Goal: Transaction & Acquisition: Purchase product/service

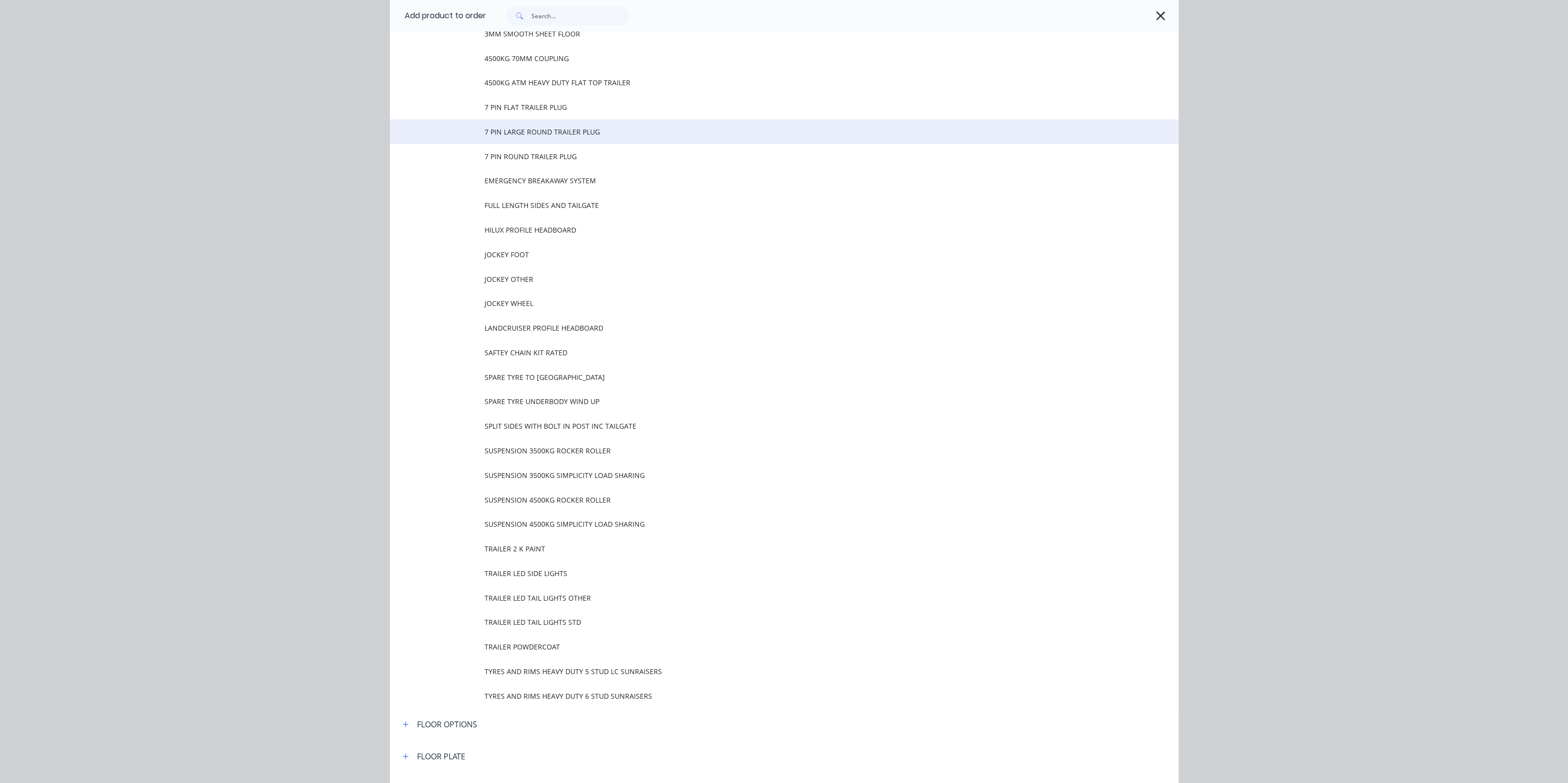
scroll to position [1232, 0]
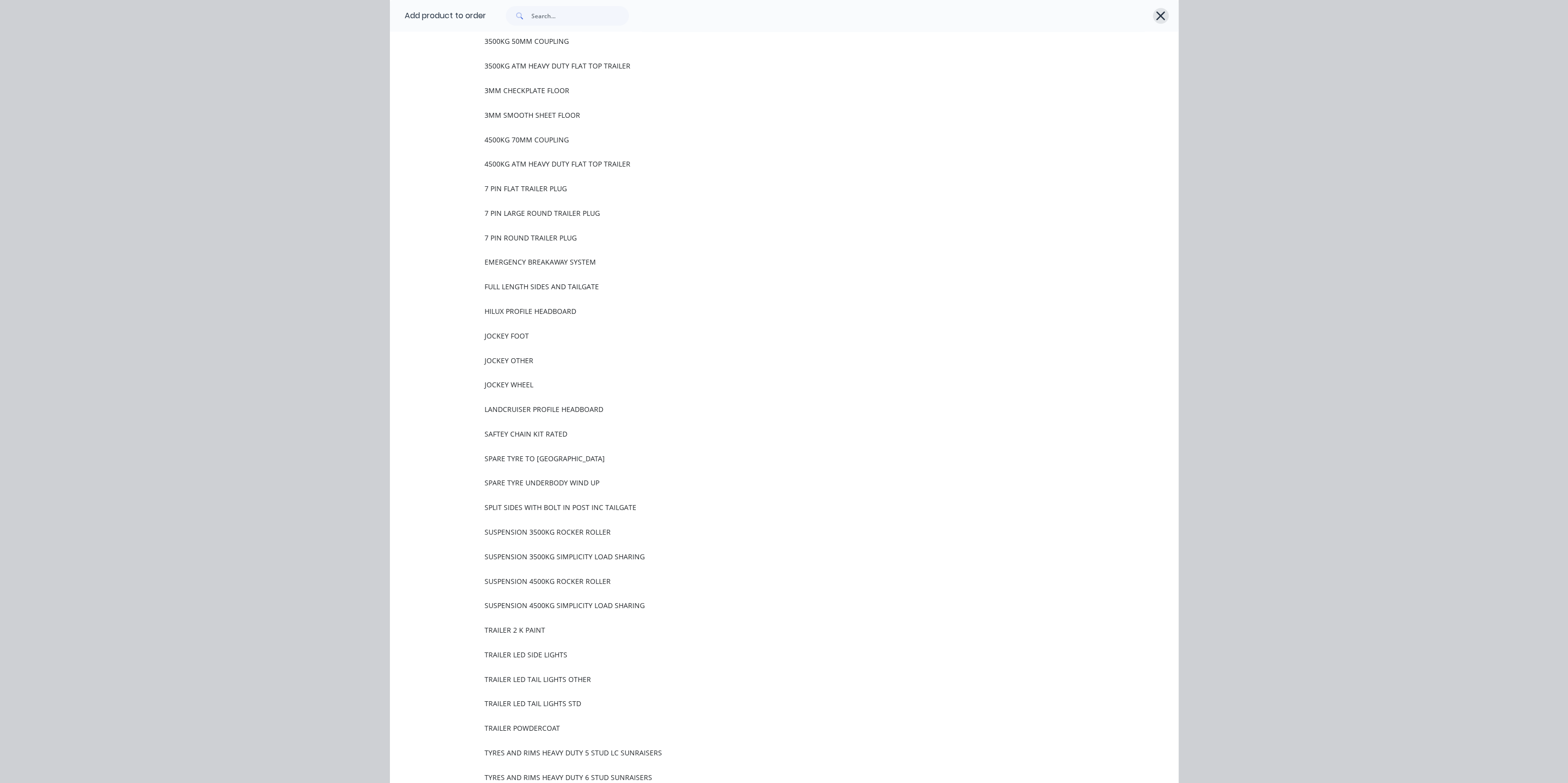
click at [1159, 20] on icon "button" at bounding box center [1160, 15] width 10 height 14
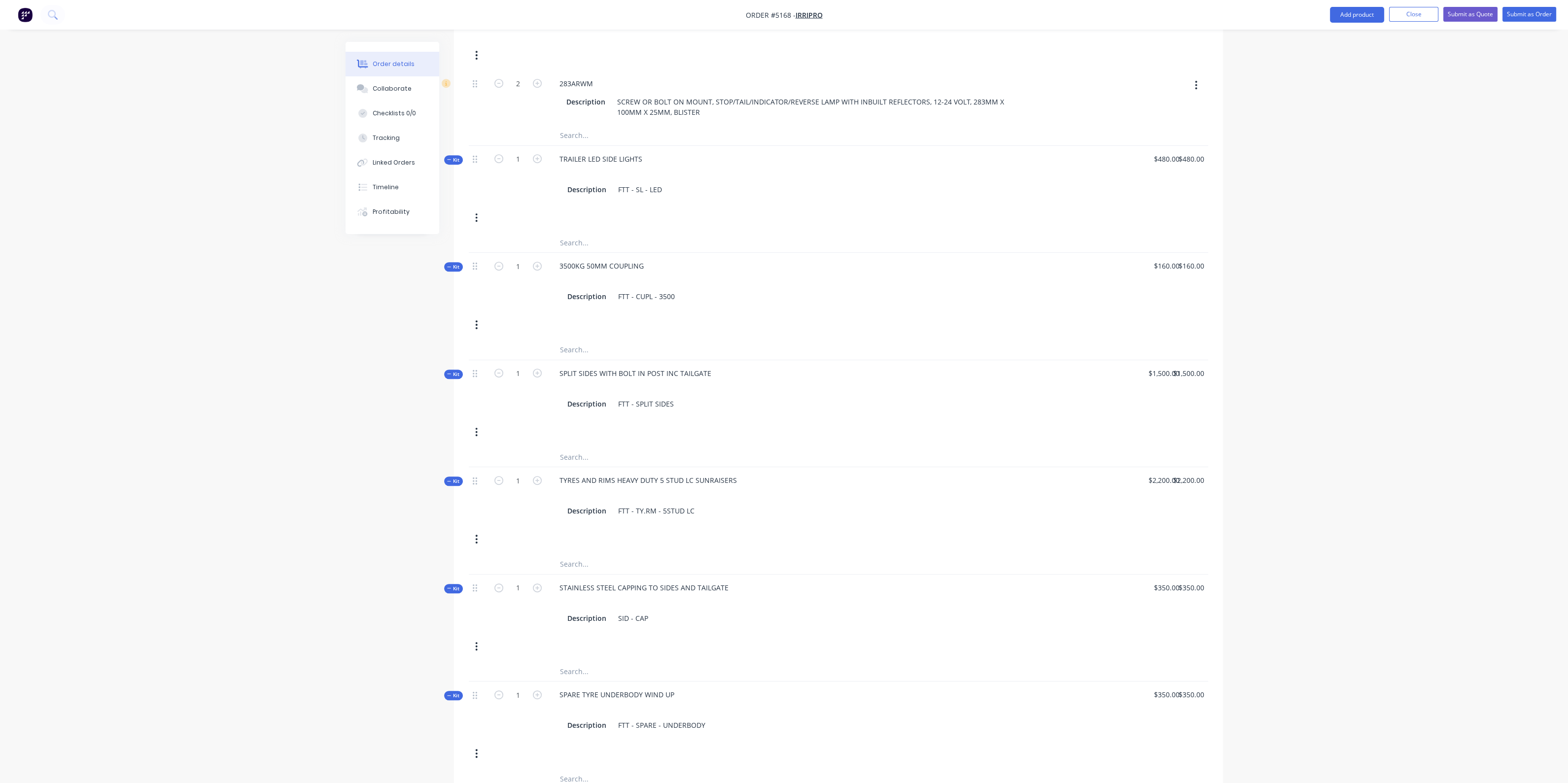
scroll to position [1470, 0]
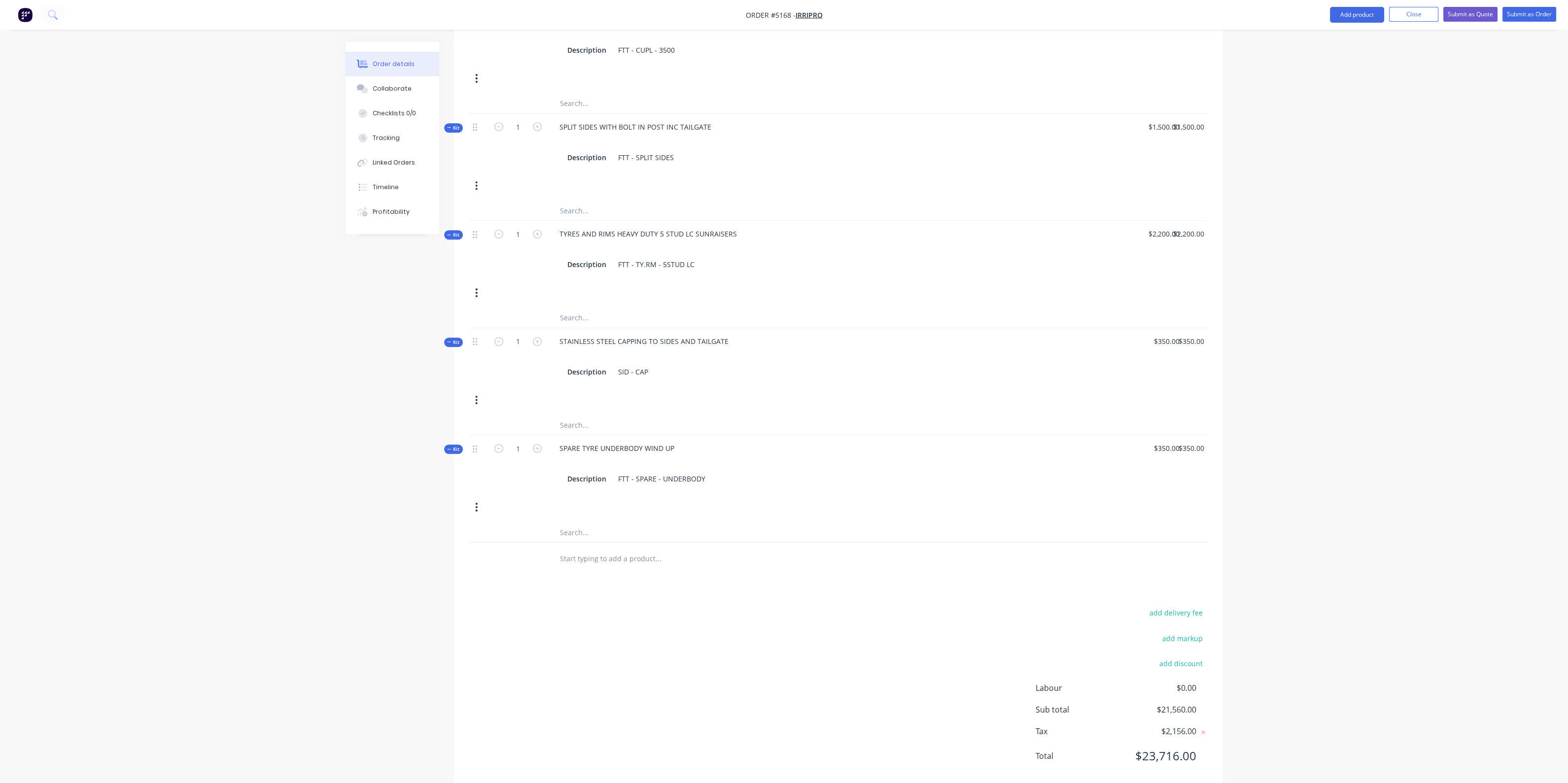
click at [629, 549] on input "text" at bounding box center [658, 558] width 197 height 20
type input "TOOLBOX ON AFRAME APPROX 1850X500X600"
click at [662, 580] on button "Add TOOLBOX ON AFRAME APPROX 1850X500X600 to order" at bounding box center [711, 596] width 296 height 32
click at [1106, 549] on input "0" at bounding box center [1100, 555] width 23 height 14
type input "$1,665.00"
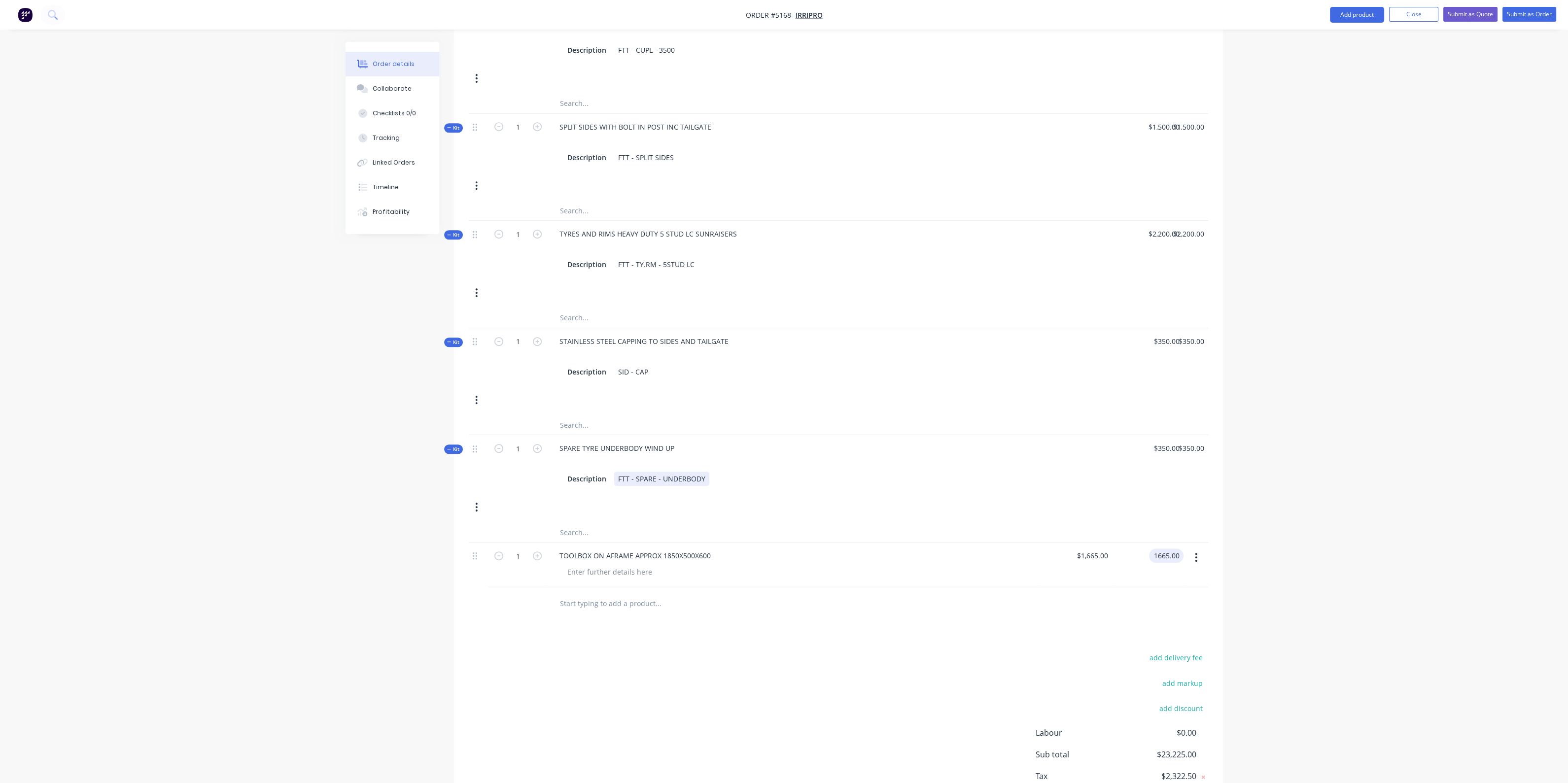
type input "$1,665.00"
click at [991, 481] on div "Kit 1 SPARE TYRE UNDERBODY WIND UP Description FTT - SPARE - UNDERBODY $350.00 …" at bounding box center [839, 479] width 740 height 87
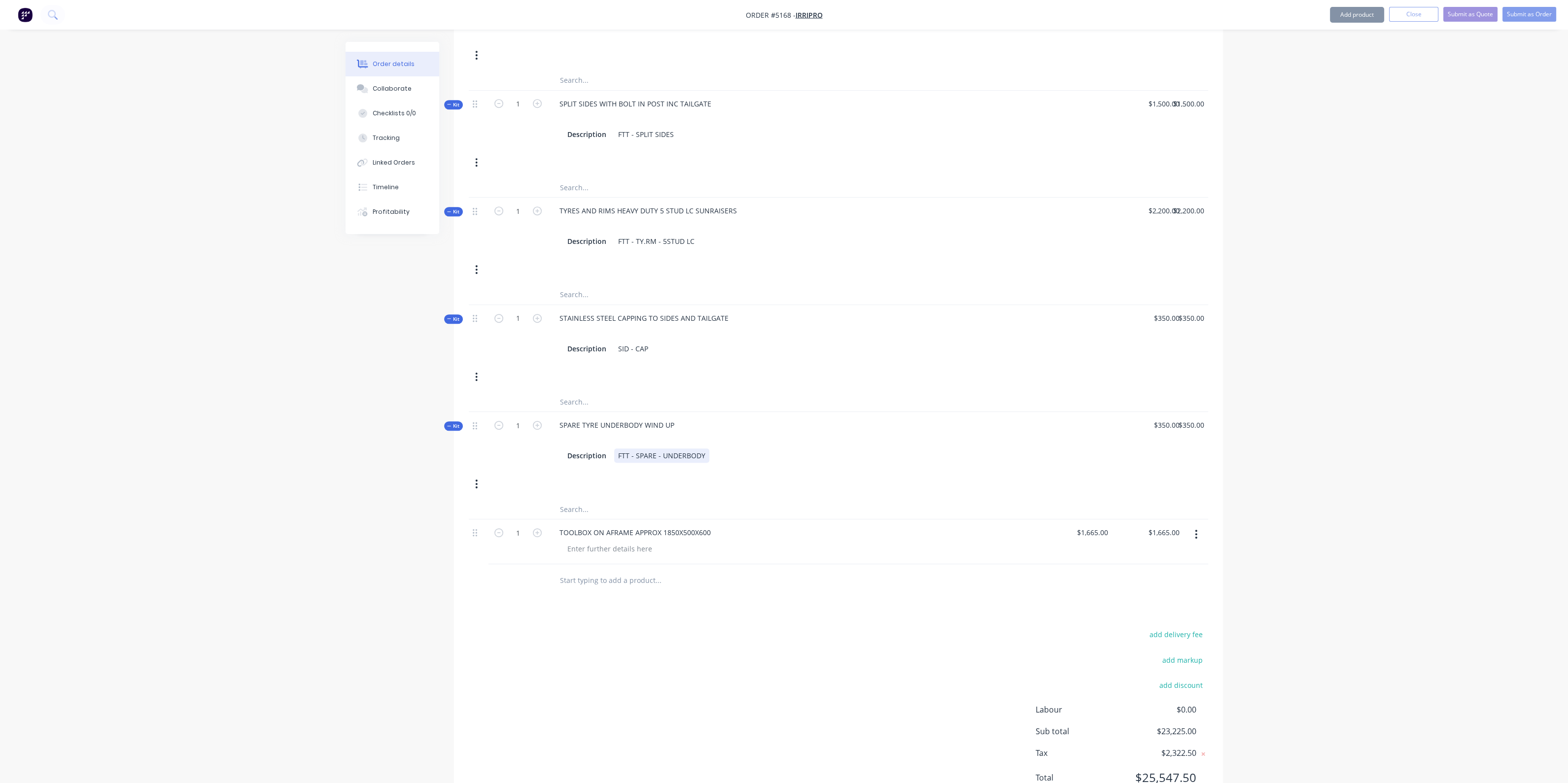
scroll to position [1515, 0]
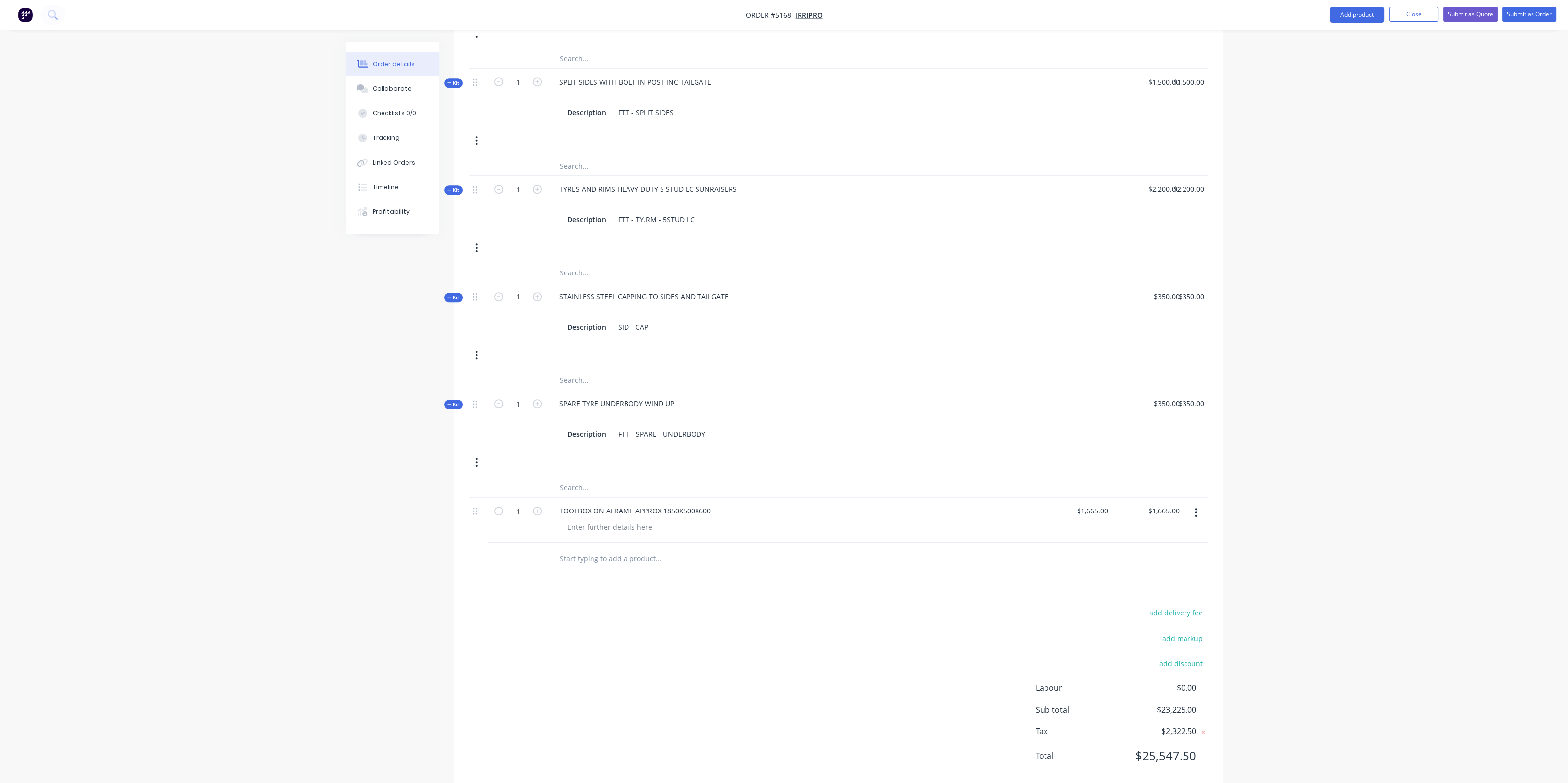
click at [644, 549] on input "text" at bounding box center [658, 558] width 197 height 20
click at [1359, 18] on button "Add product" at bounding box center [1357, 15] width 54 height 16
click at [1344, 42] on div "Product catalogue" at bounding box center [1337, 40] width 76 height 14
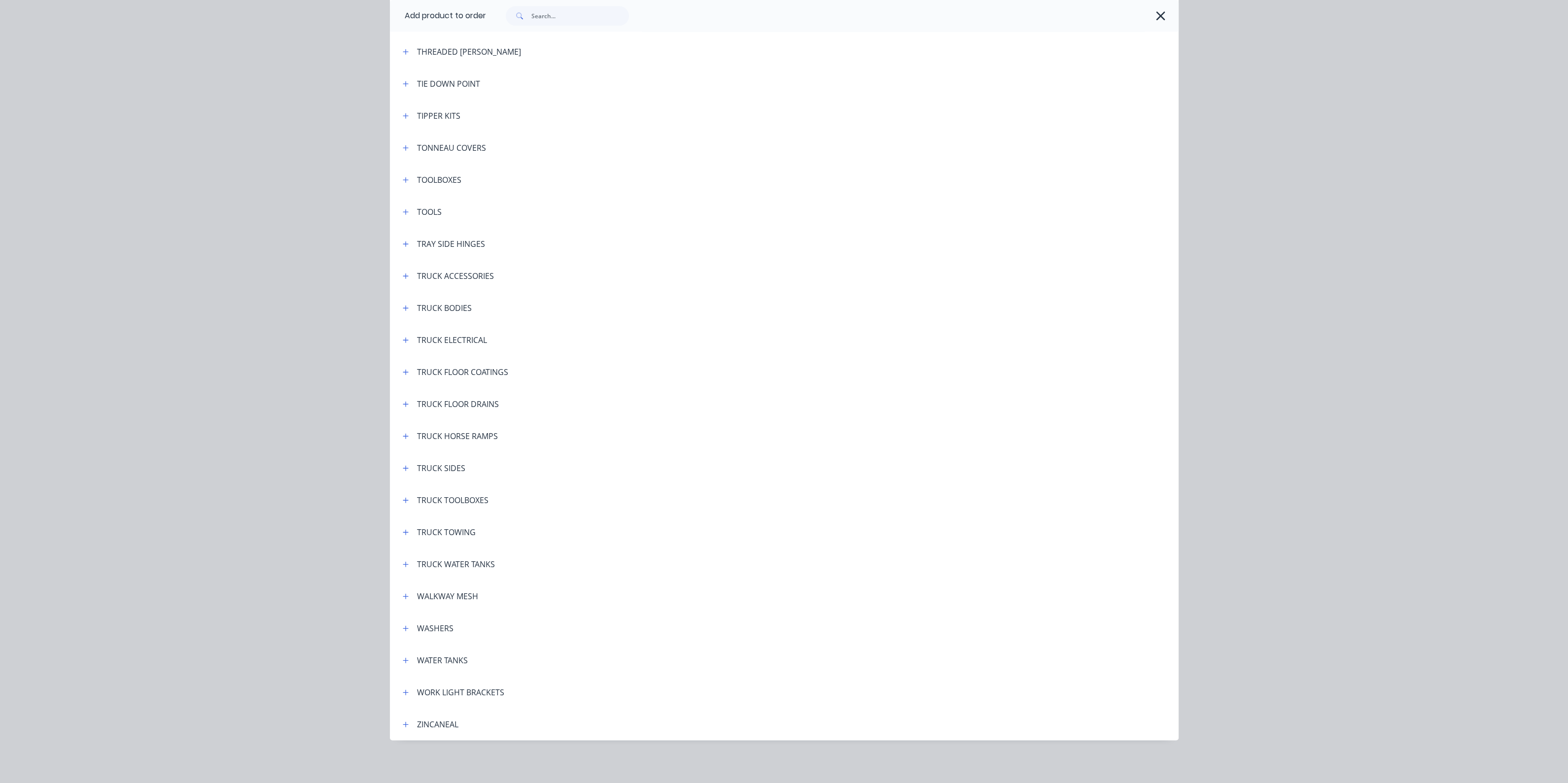
scroll to position [3185, 0]
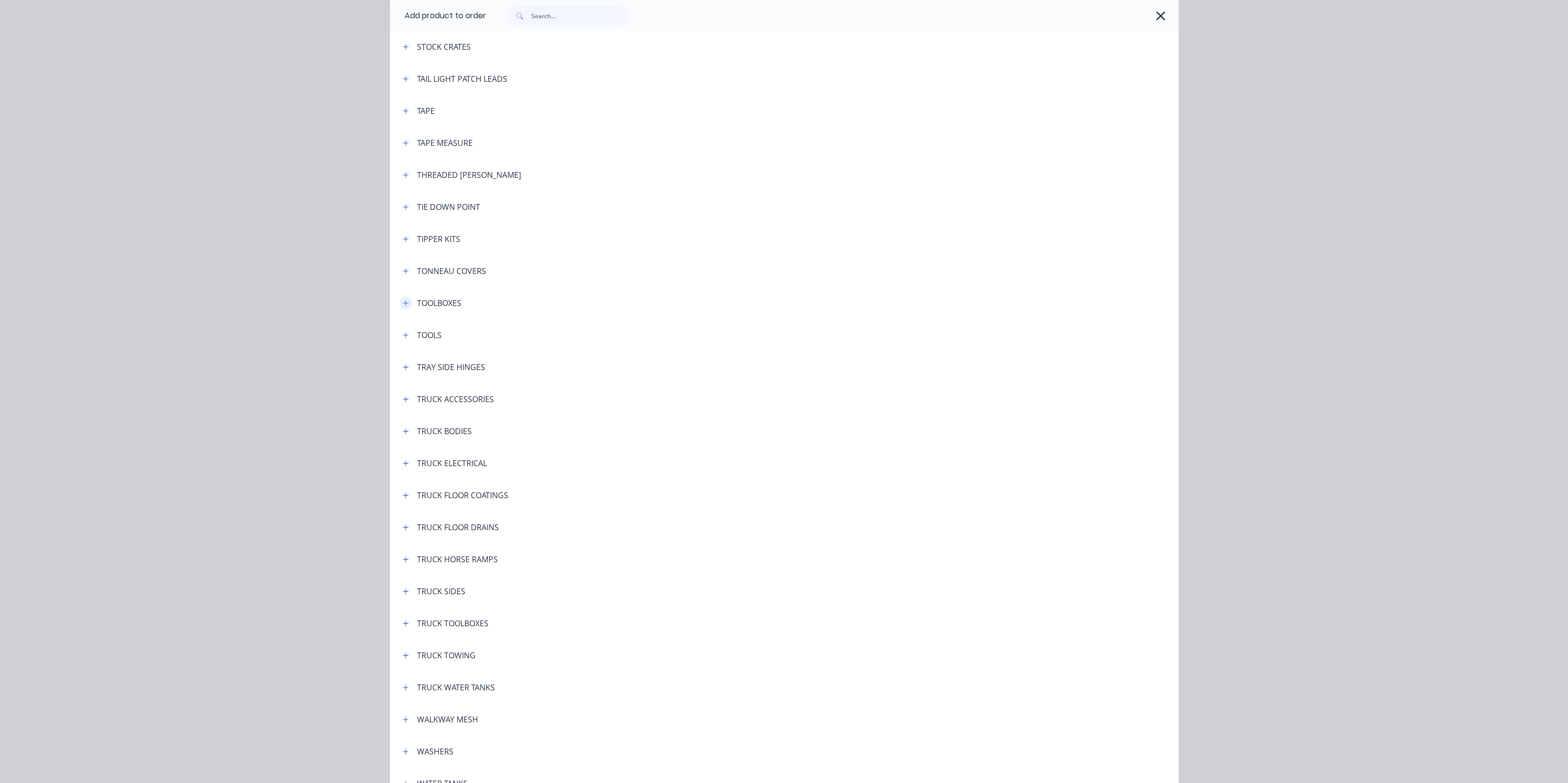
click at [403, 302] on icon "button" at bounding box center [405, 302] width 6 height 6
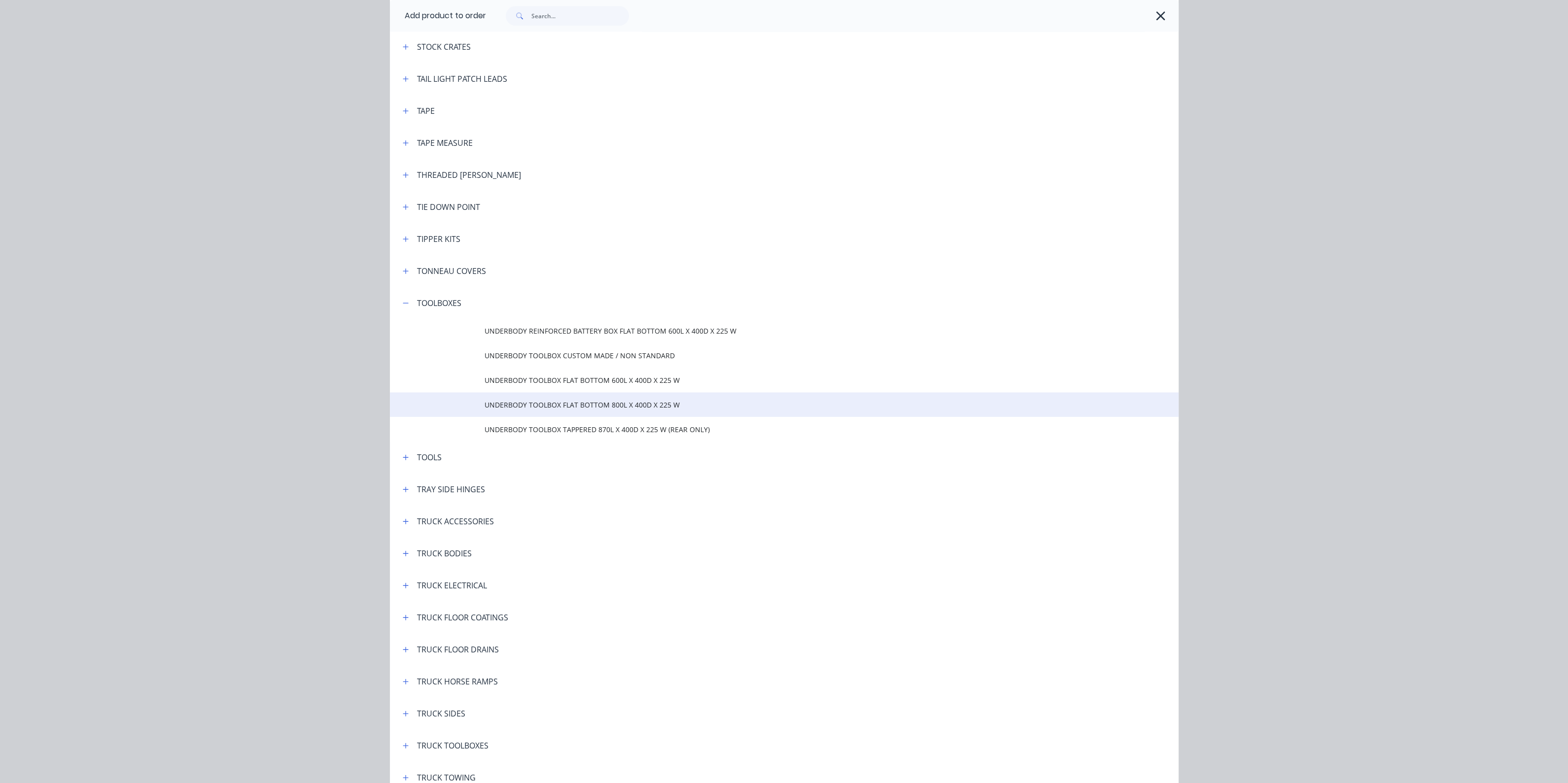
click at [601, 408] on span "UNDERBODY TOOLBOX FLAT BOTTOM 800L X 400D X 225 W" at bounding box center [762, 405] width 555 height 10
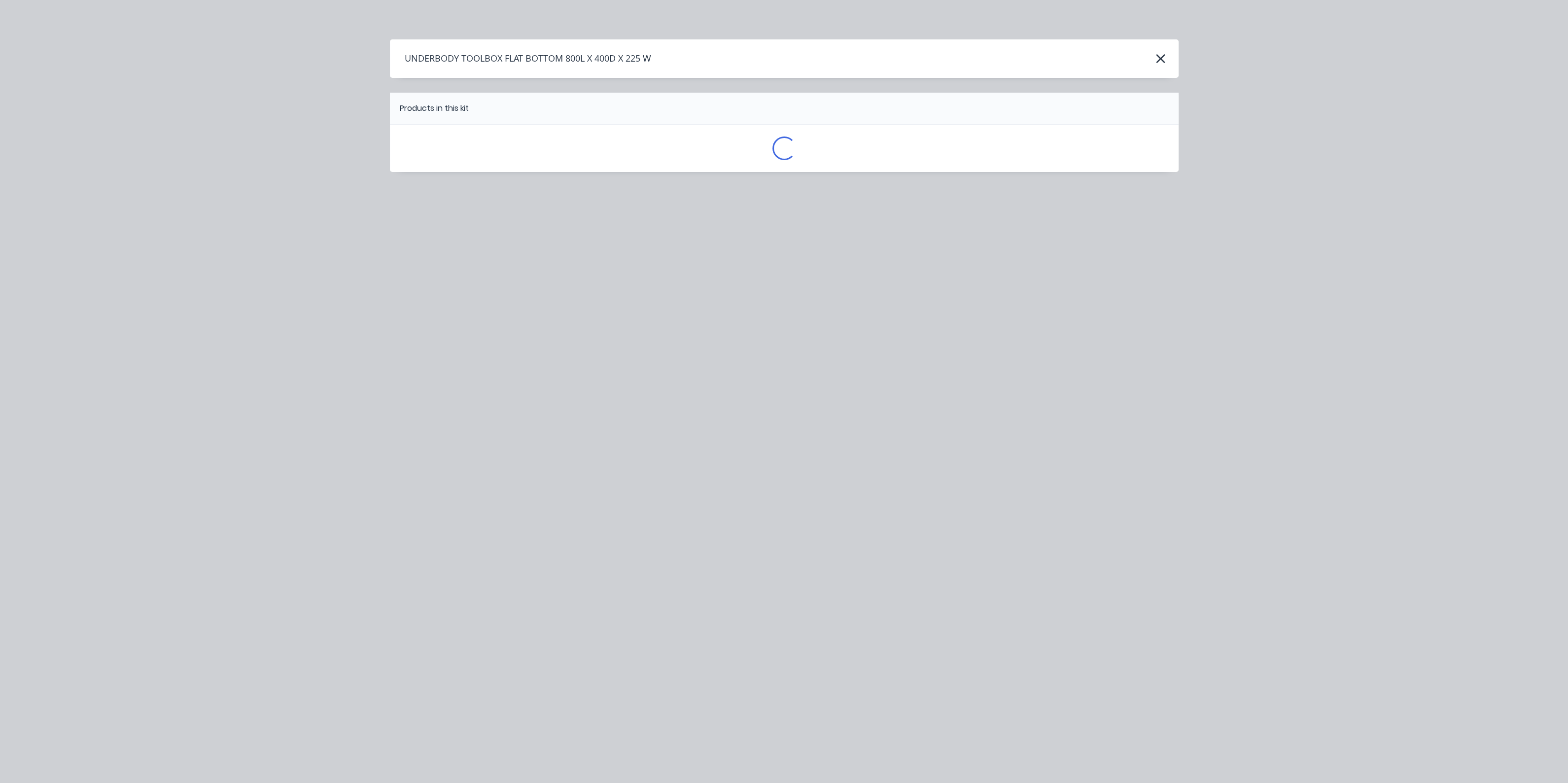
scroll to position [0, 0]
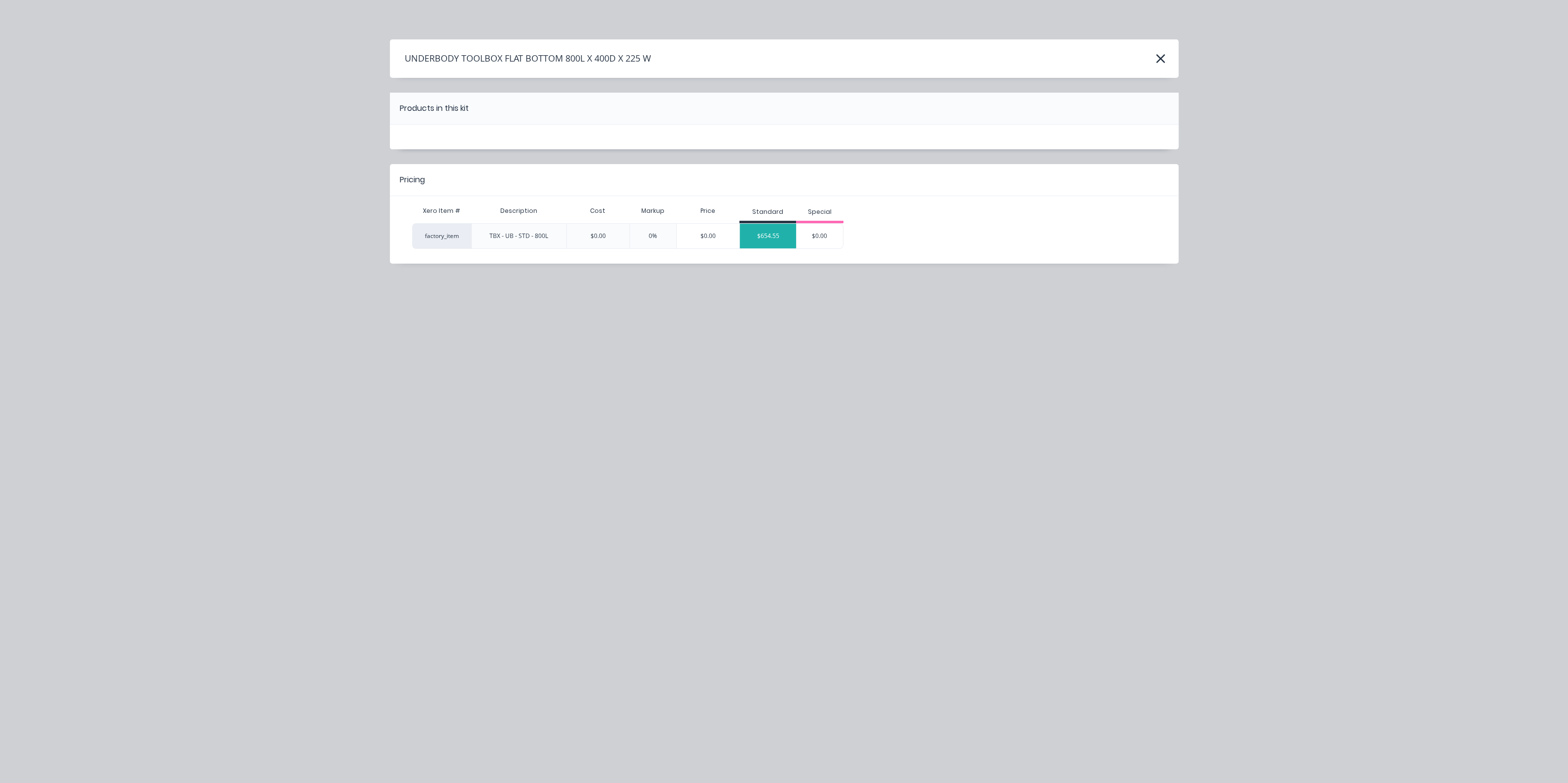
click at [775, 226] on div "$654.55" at bounding box center [768, 236] width 56 height 24
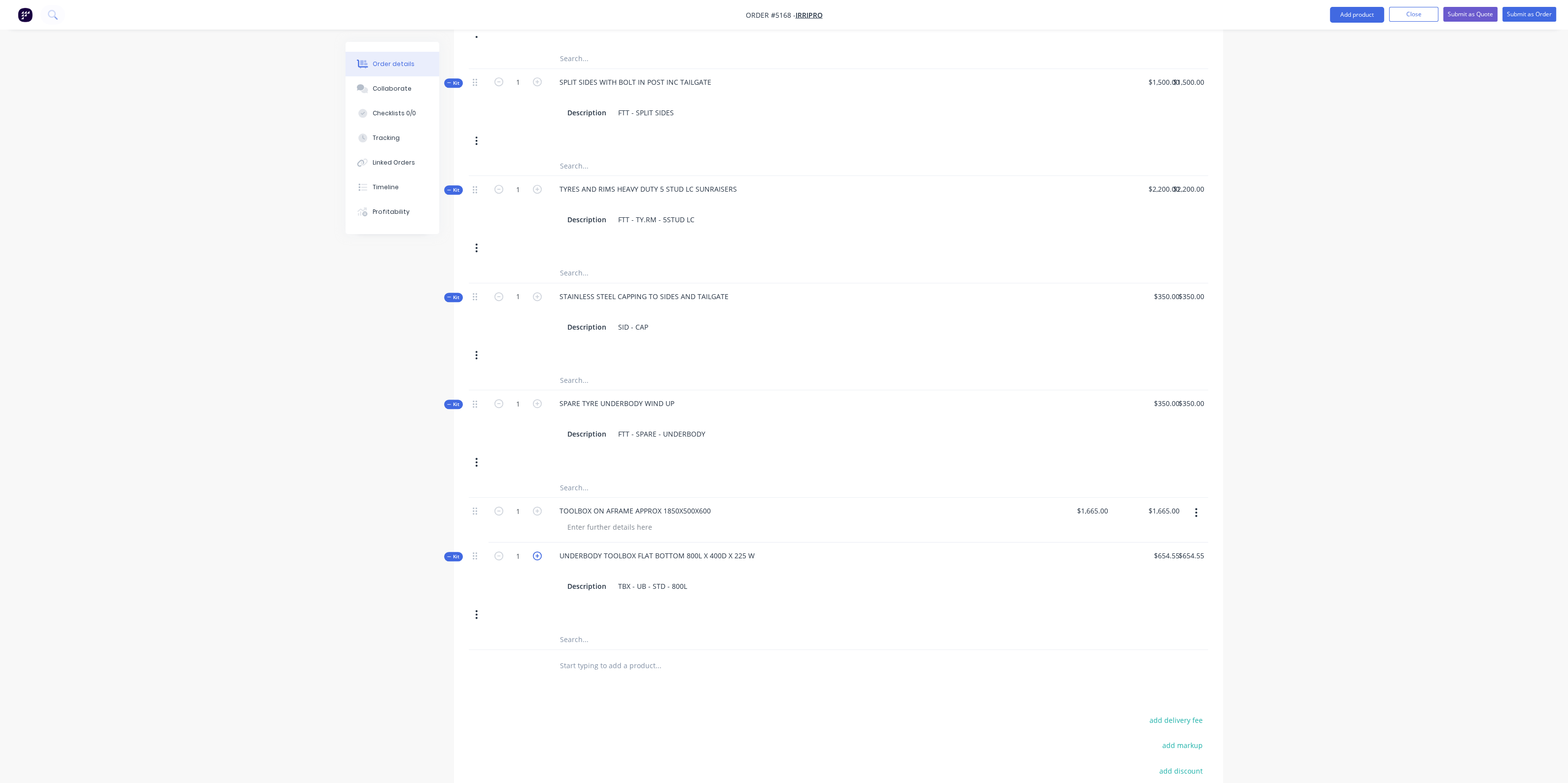
click at [537, 552] on icon "button" at bounding box center [537, 556] width 9 height 9
type input "2"
type input "$0.00"
click at [823, 585] on div "Kit 2 UNDERBODY TOOLBOX FLAT BOTTOM 800L X 400D X 225 W Description TBX - UB - …" at bounding box center [839, 586] width 740 height 87
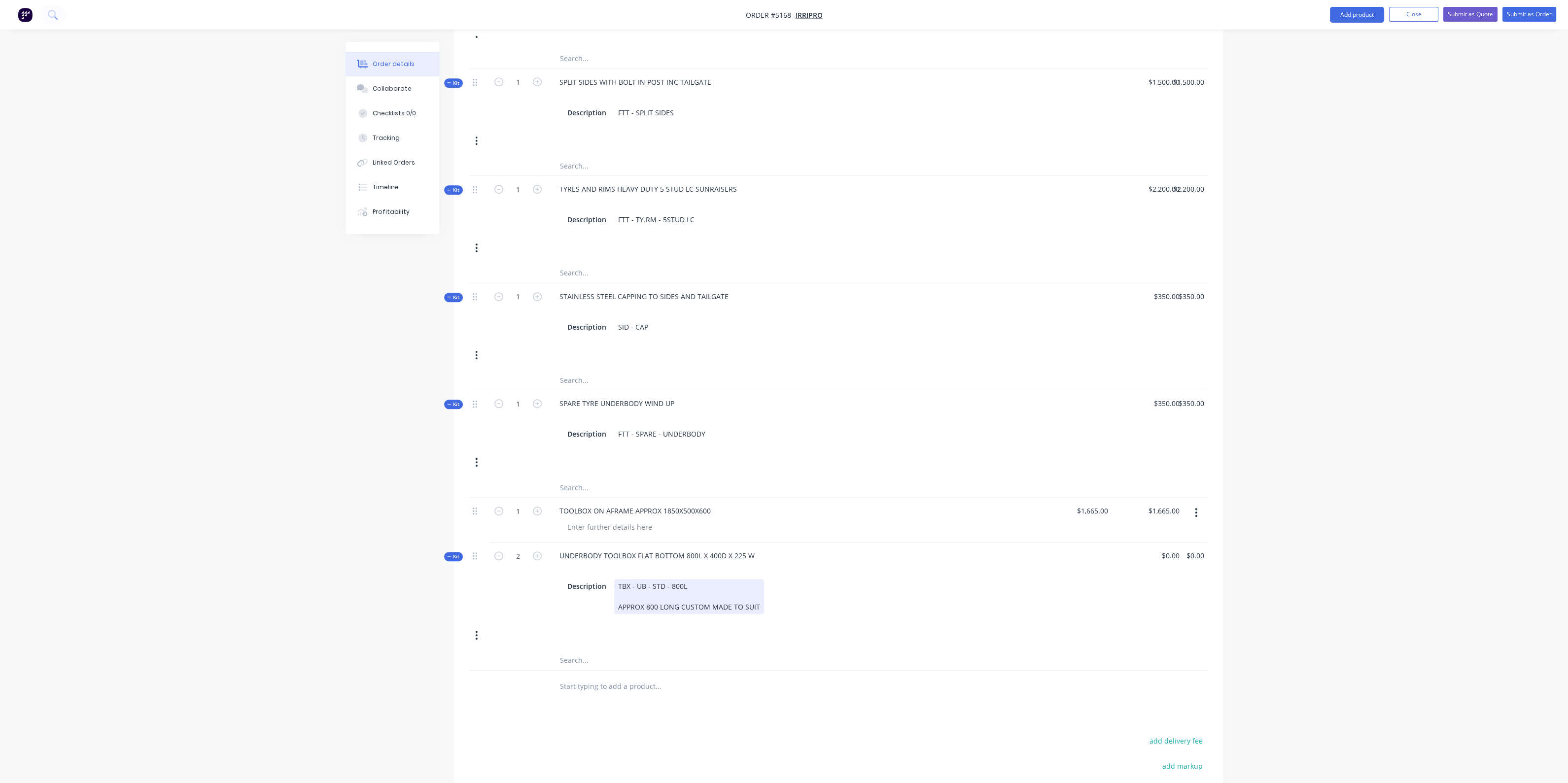
click at [855, 579] on div "Description TBX - UB - STD - 800L APPROX 800 LONG CUSTOM MADE TO SUIT" at bounding box center [793, 596] width 461 height 35
click at [859, 563] on div at bounding box center [794, 569] width 485 height 14
click at [1173, 549] on input "0" at bounding box center [1172, 555] width 23 height 14
type input "$0.00"
click at [947, 579] on div "Description TBX - UB - STD - 800L APPROX 800 LONG CUSTOM MADE TO SUIT" at bounding box center [793, 596] width 461 height 35
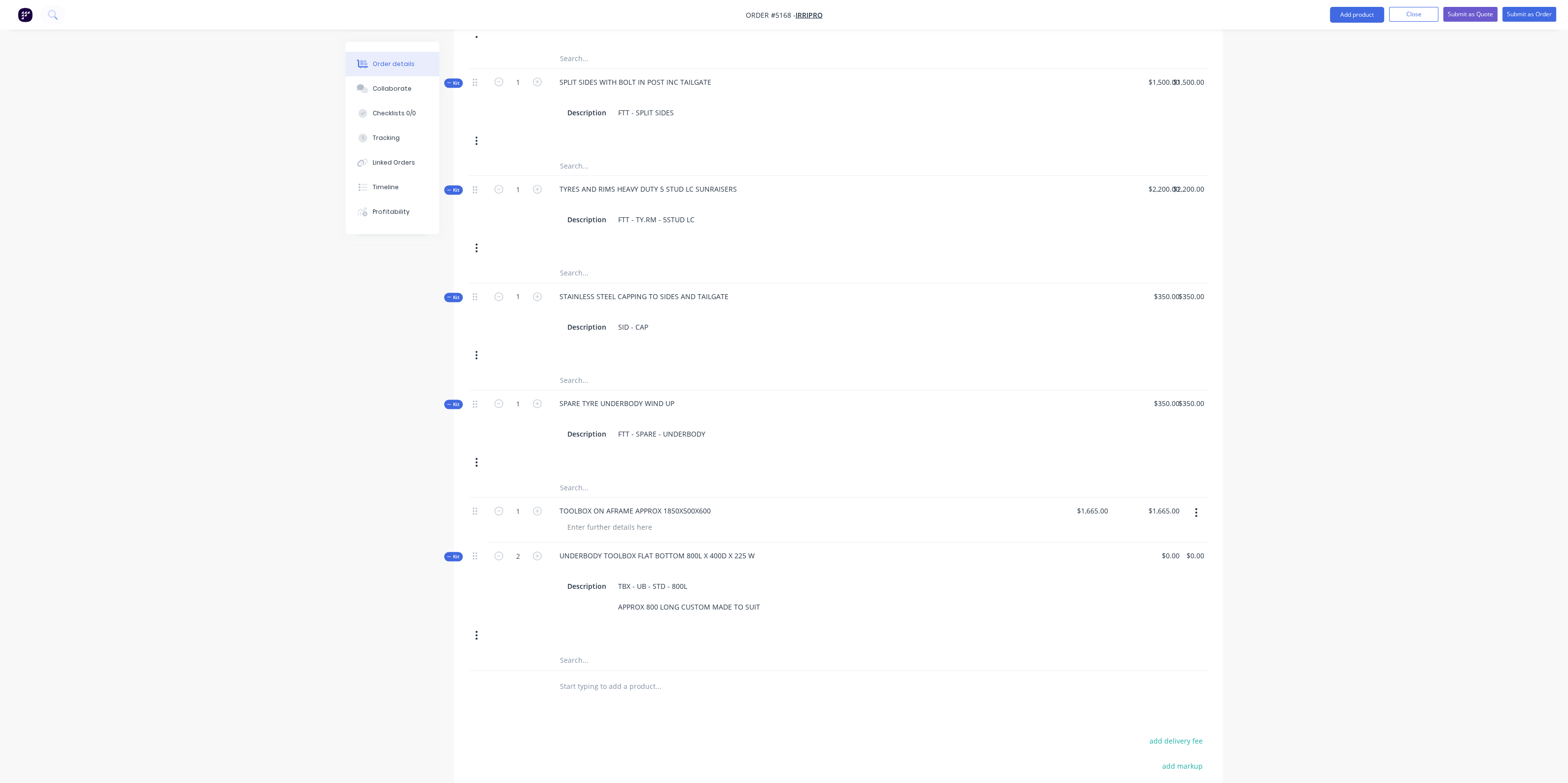
click at [478, 626] on button "button" at bounding box center [476, 635] width 23 height 18
click at [454, 733] on div "Delete" at bounding box center [441, 740] width 76 height 14
click at [1350, 12] on button "Add product" at bounding box center [1357, 15] width 54 height 16
click at [1343, 38] on div "Product catalogue" at bounding box center [1337, 40] width 76 height 14
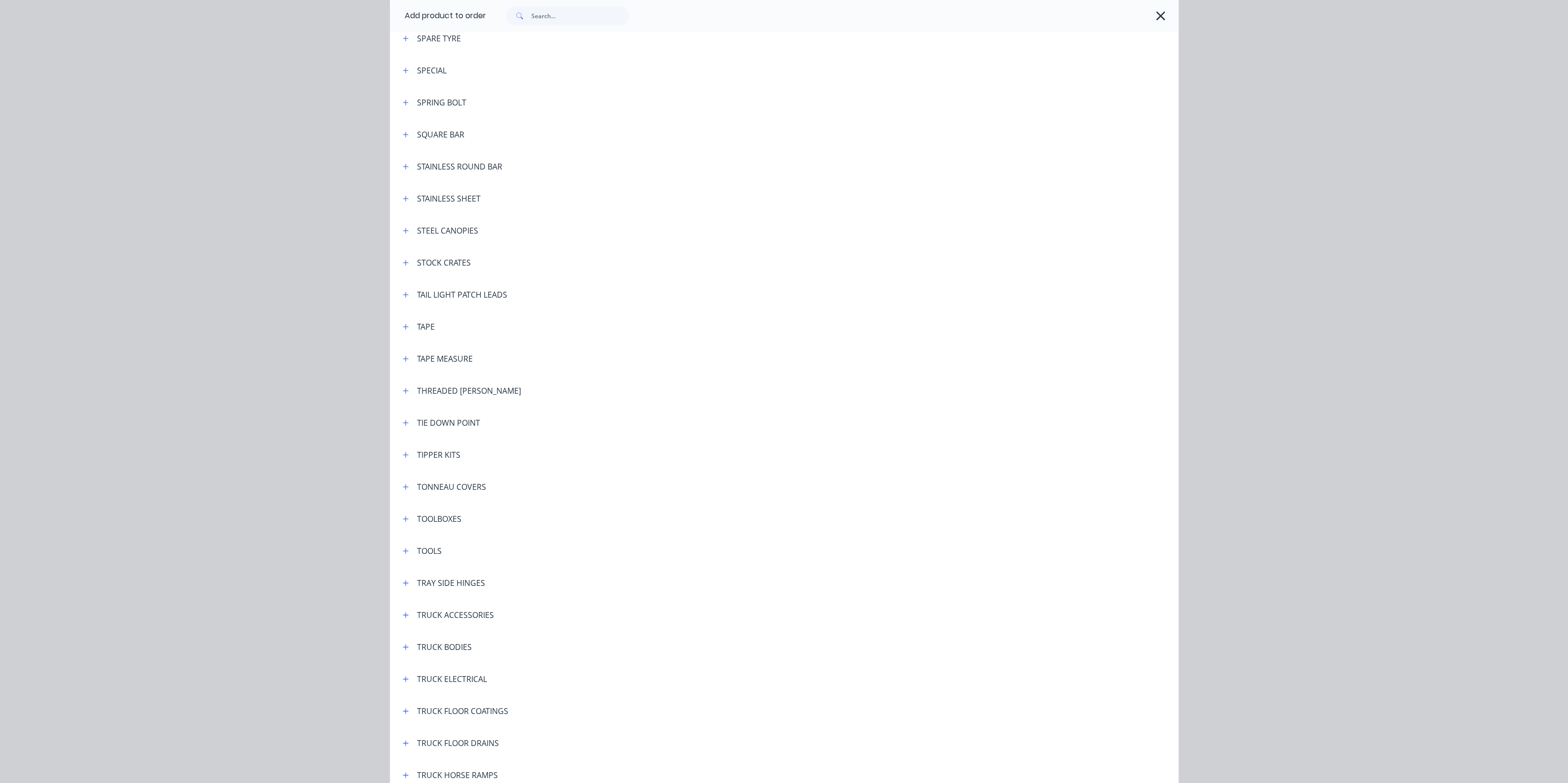
scroll to position [3264, 0]
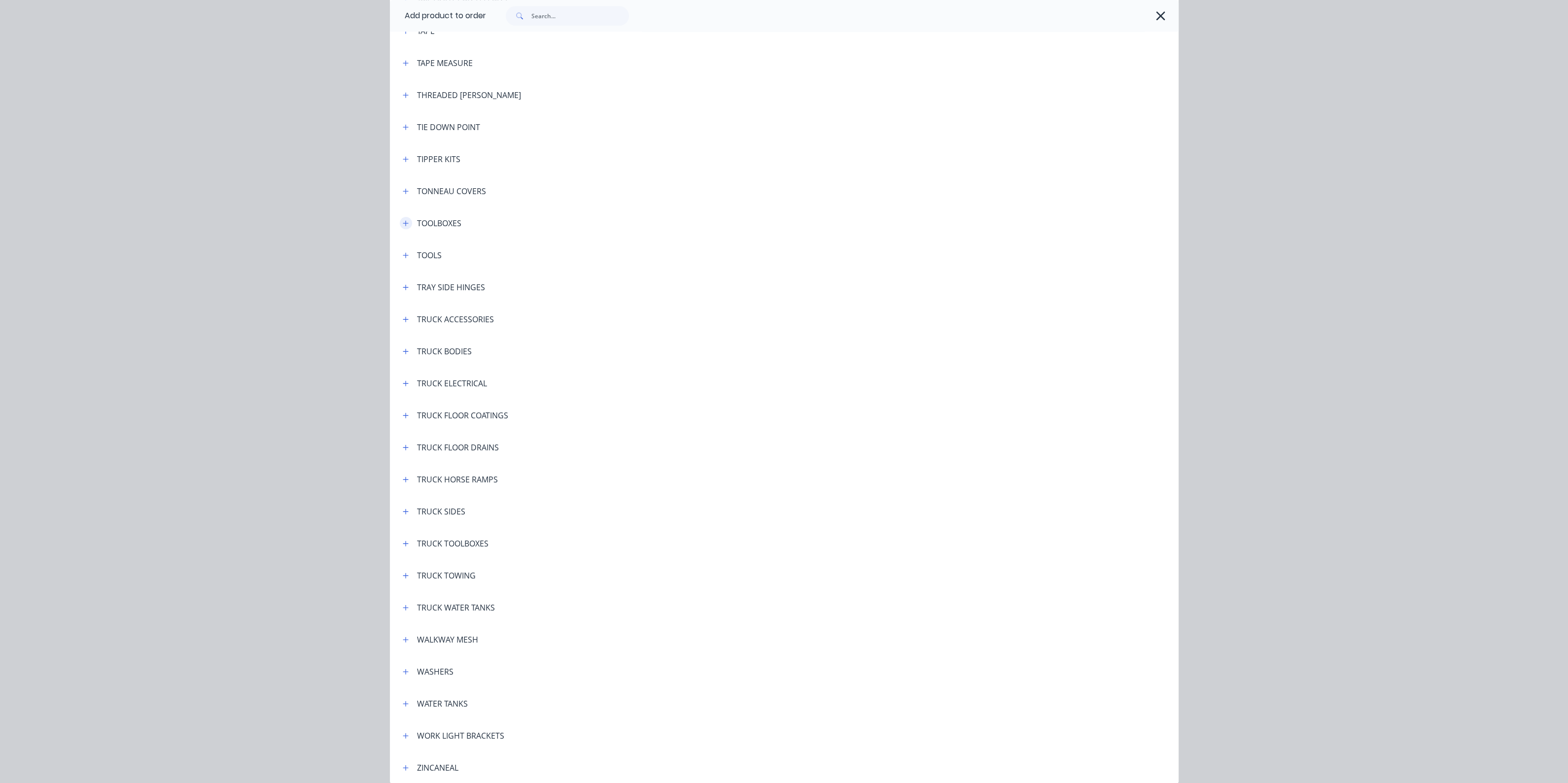
click at [403, 220] on icon "button" at bounding box center [405, 223] width 6 height 6
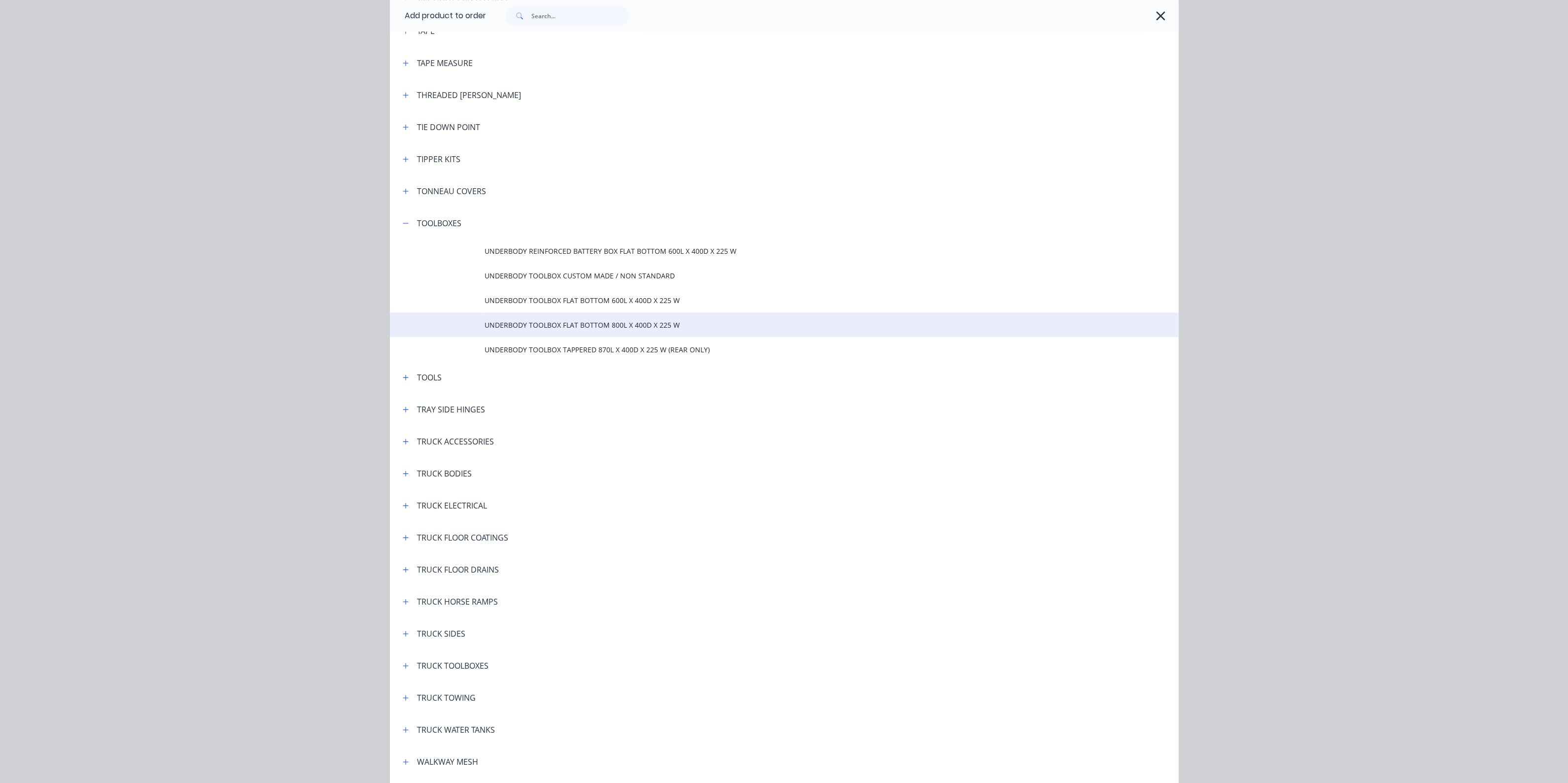
click at [564, 321] on span "UNDERBODY TOOLBOX FLAT BOTTOM 800L X 400D X 225 W" at bounding box center [762, 324] width 555 height 10
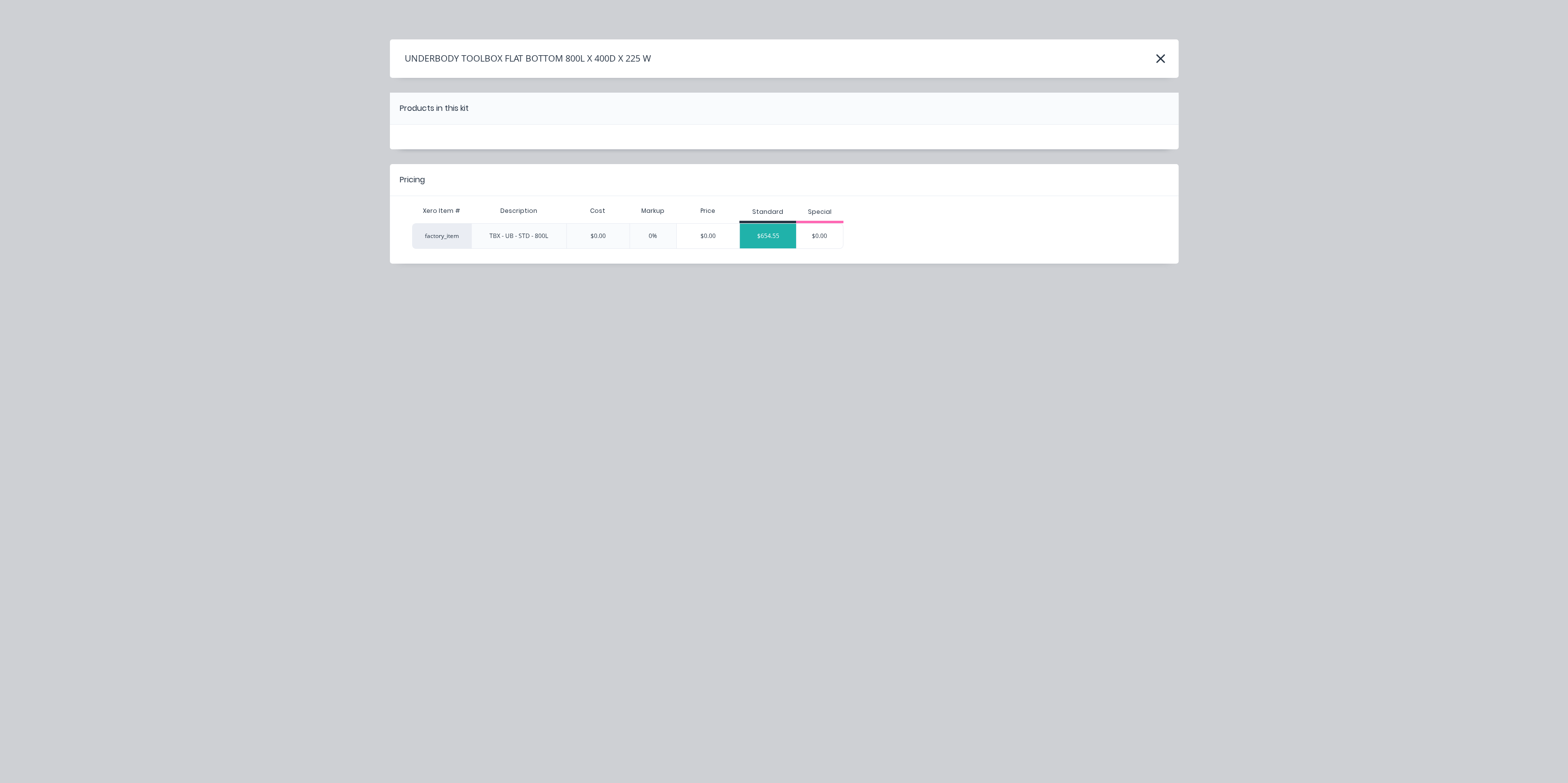
click at [791, 234] on div "$654.55" at bounding box center [768, 236] width 56 height 24
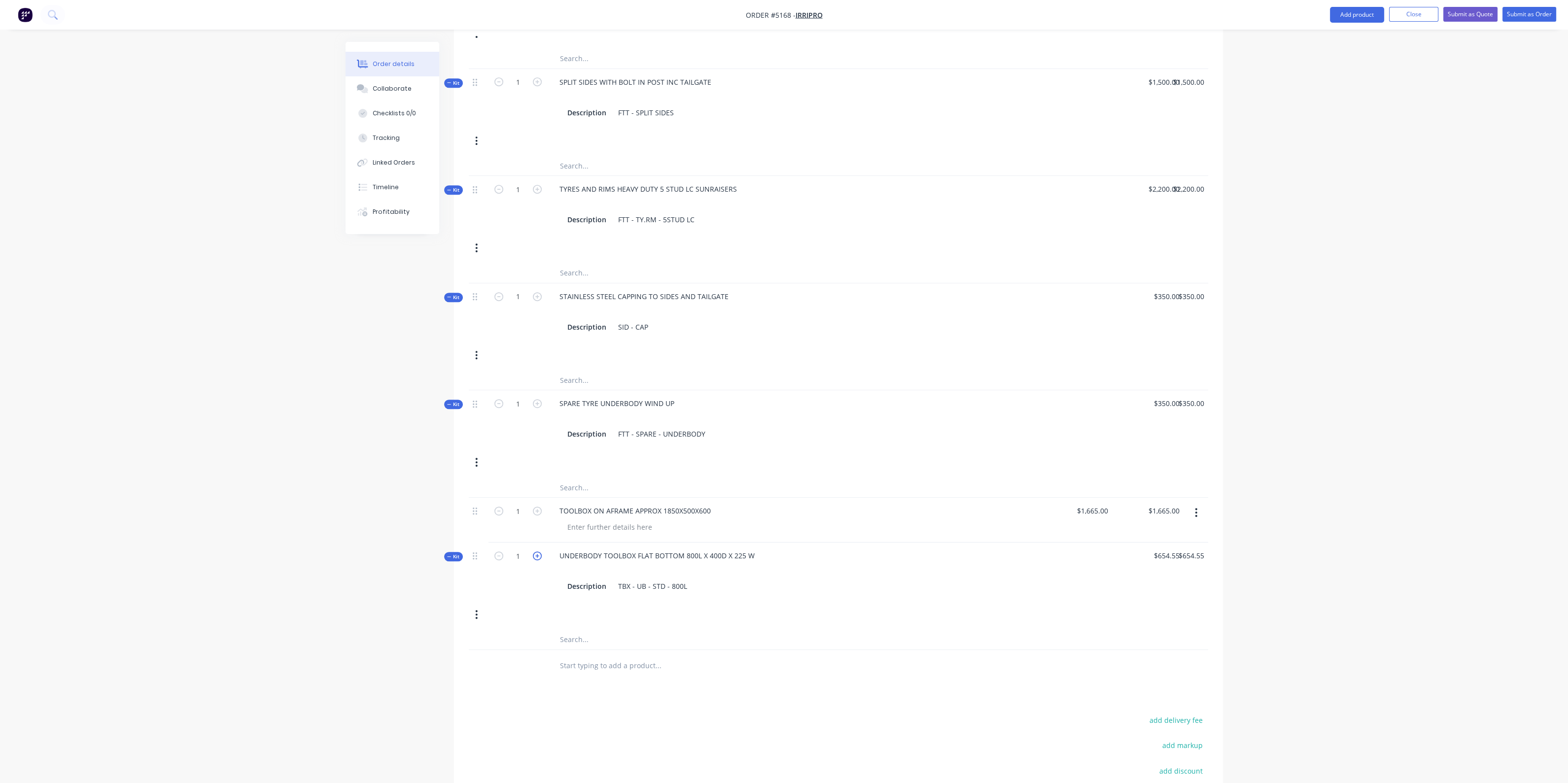
click at [537, 552] on icon "button" at bounding box center [537, 556] width 9 height 9
type input "2"
type input "$0.00"
click at [685, 579] on div "TBX - UB - STD - 800L" at bounding box center [653, 586] width 77 height 14
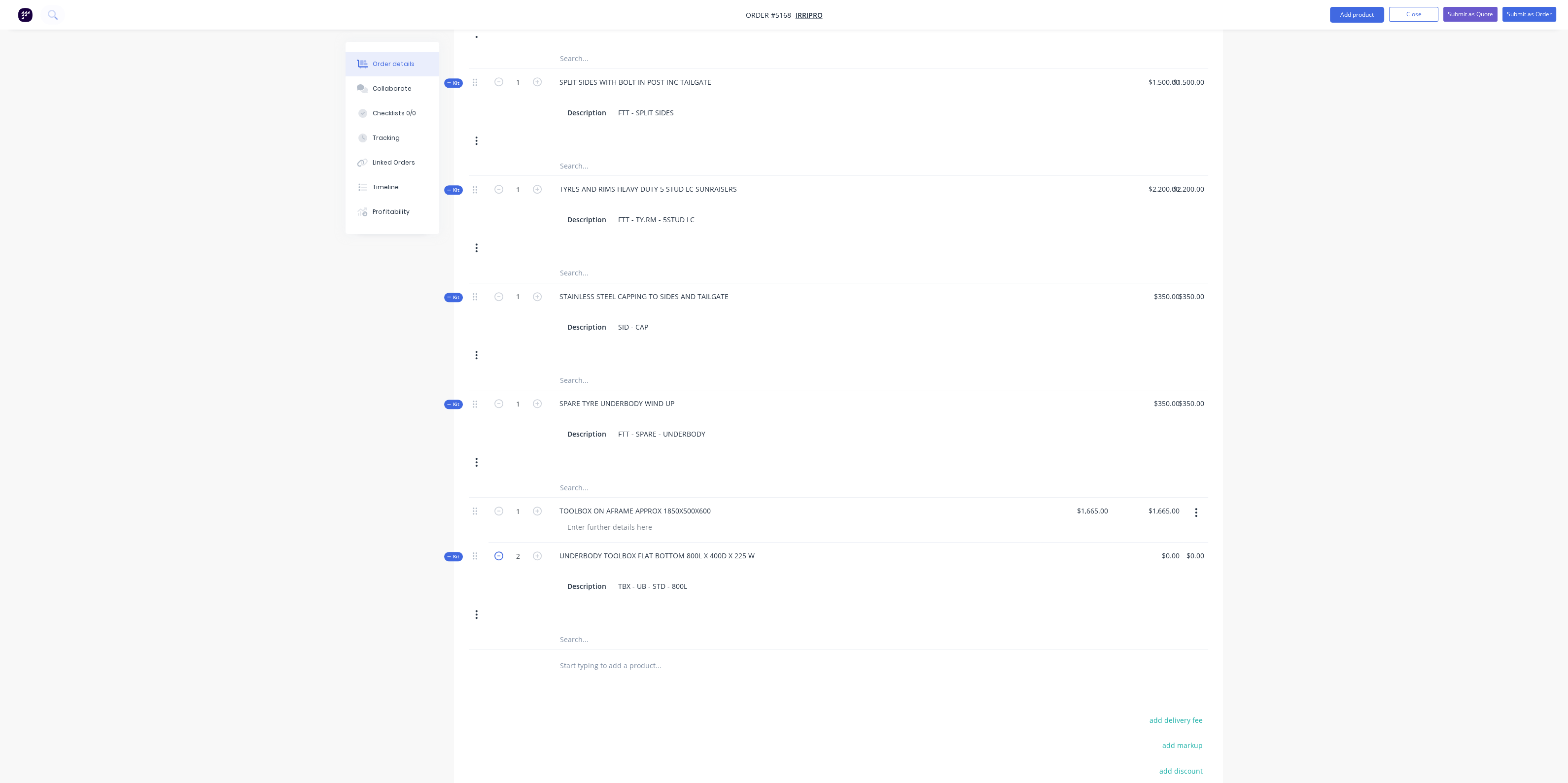
click at [497, 552] on icon "button" at bounding box center [498, 556] width 9 height 9
type input "1"
click at [934, 542] on div "UNDERBODY TOOLBOX FLAT BOTTOM 800L X 400D X 225 W Description TBX - UB - STD - …" at bounding box center [793, 571] width 493 height 57
click at [947, 542] on div "UNDERBODY TOOLBOX FLAT BOTTOM 800L X 400D X 225 W Description TBX - UB - STD - …" at bounding box center [793, 571] width 493 height 57
click at [476, 609] on icon "button" at bounding box center [476, 615] width 2 height 11
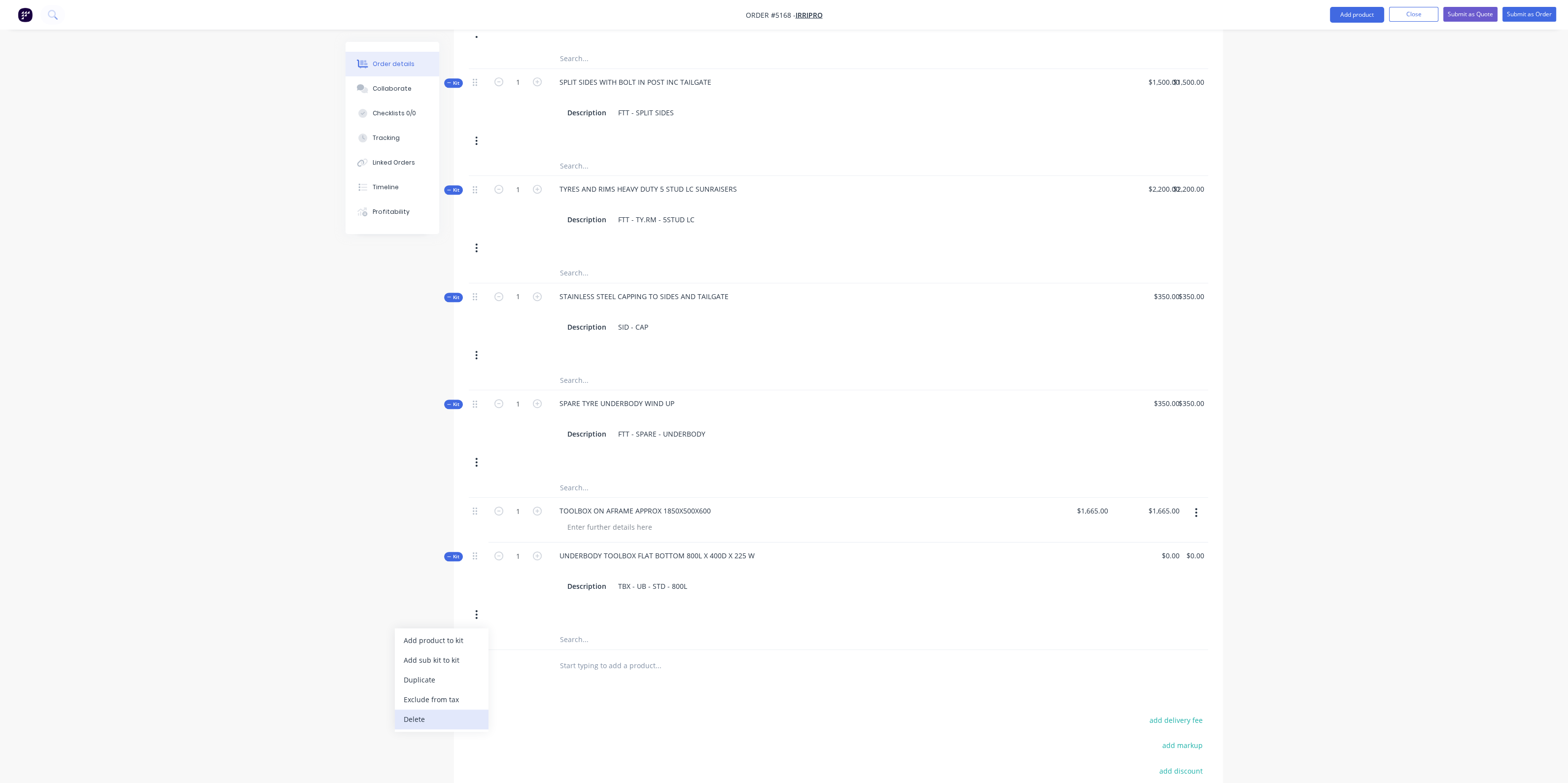
click at [441, 712] on div "Delete" at bounding box center [441, 719] width 76 height 14
click at [1337, 6] on nav "Order #5168 - IRRIPRO Add product Close Submit as Quote Submit as Order" at bounding box center [784, 15] width 1568 height 29
click at [1340, 9] on button "Add product" at bounding box center [1357, 15] width 54 height 16
click at [1335, 40] on div "Product catalogue" at bounding box center [1337, 40] width 76 height 14
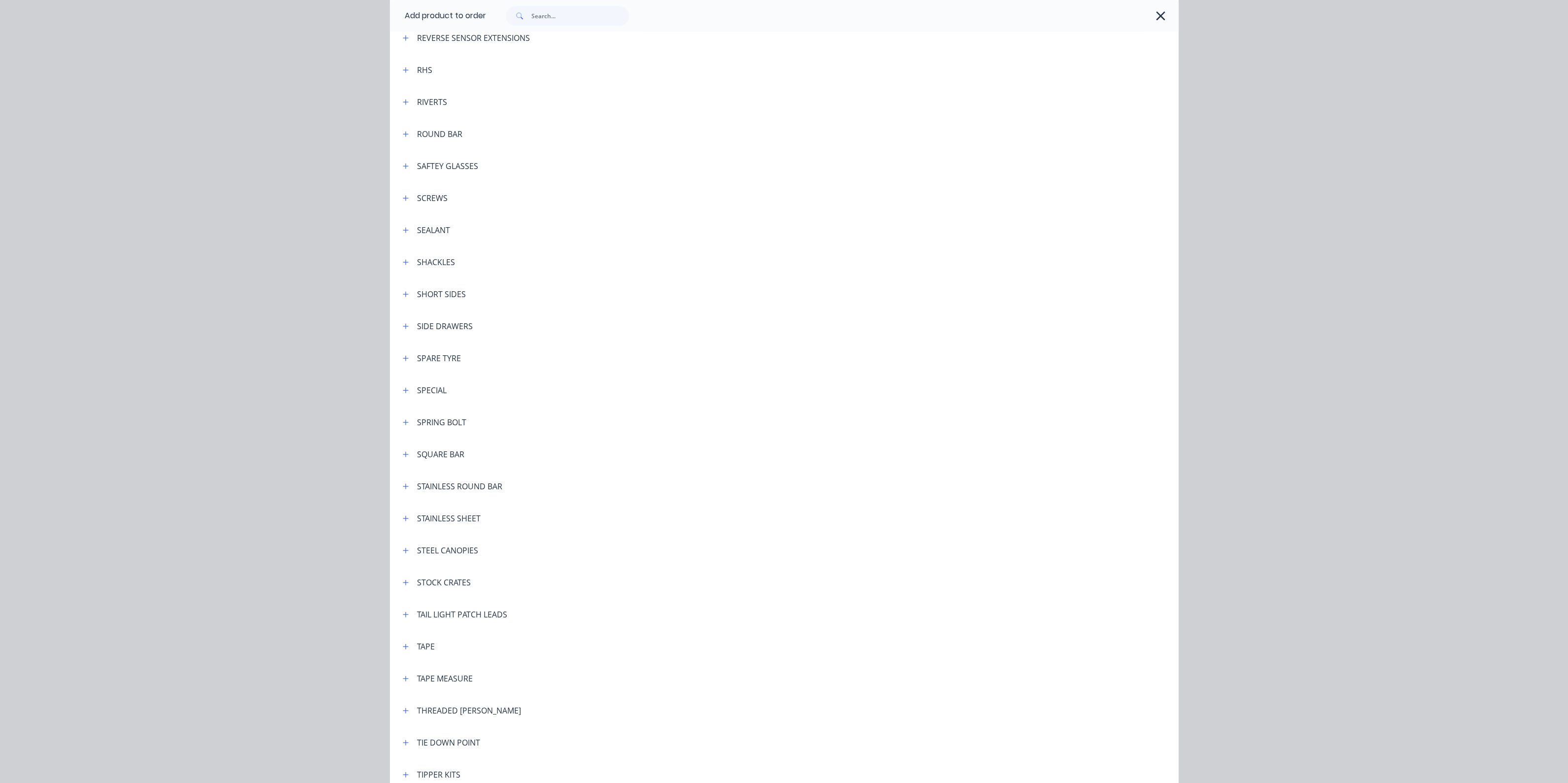
scroll to position [2957, 0]
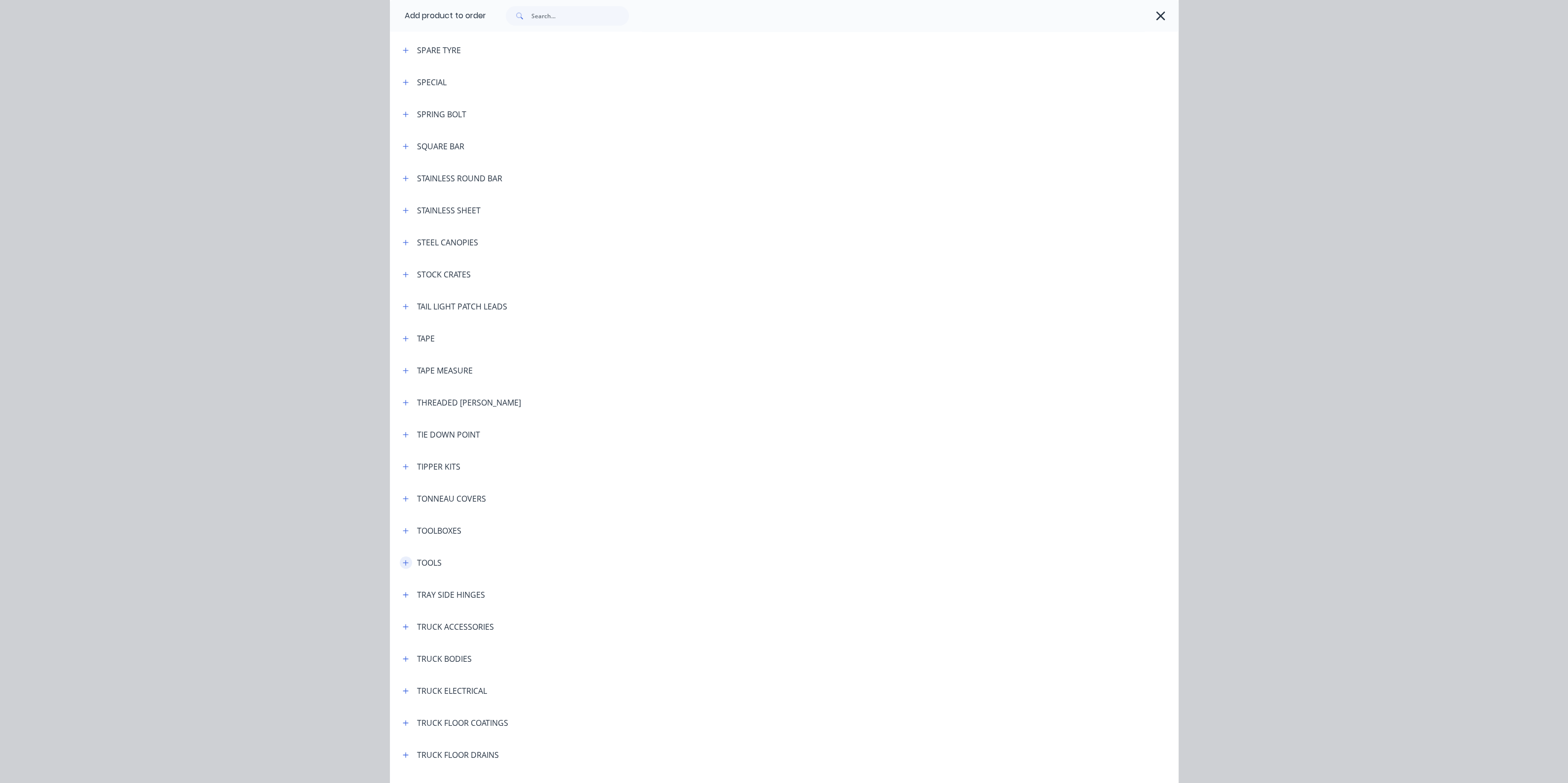
click at [403, 563] on icon "button" at bounding box center [406, 563] width 6 height 7
click at [400, 534] on button "button" at bounding box center [406, 531] width 12 height 12
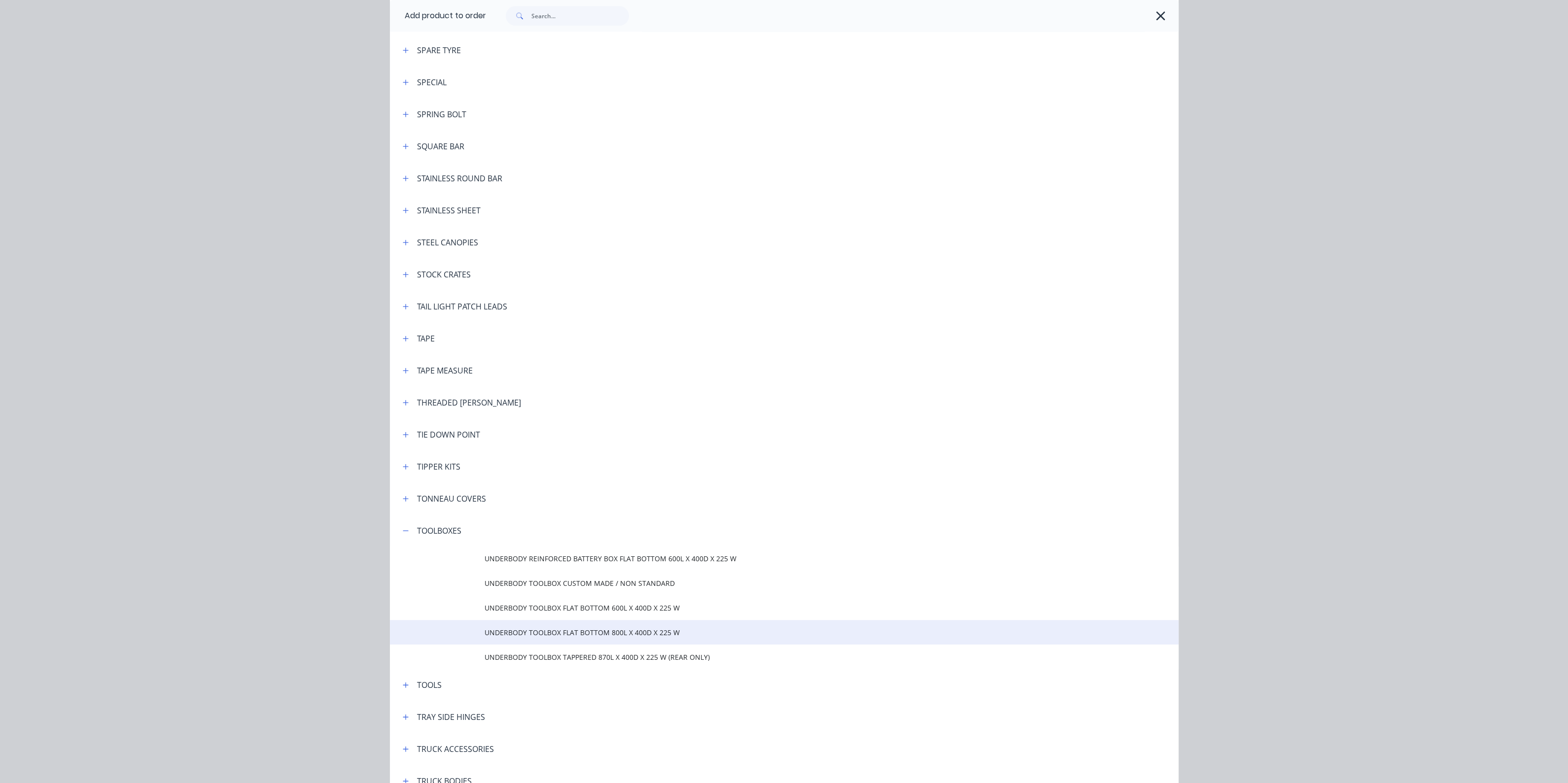
click at [539, 632] on span "UNDERBODY TOOLBOX FLAT BOTTOM 800L X 400D X 225 W" at bounding box center [762, 632] width 555 height 10
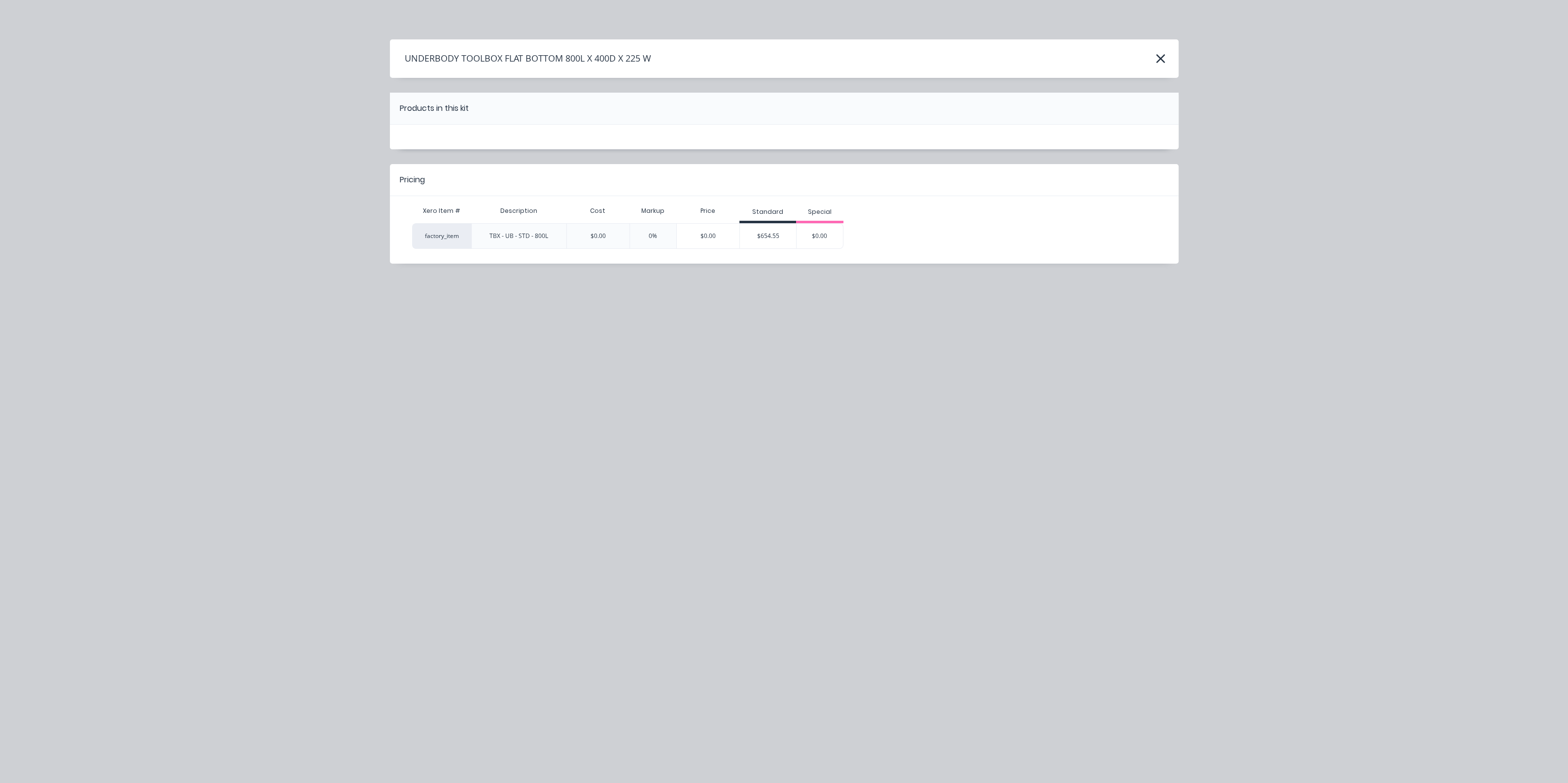
scroll to position [0, 0]
click at [712, 229] on div "$0.00" at bounding box center [708, 236] width 62 height 24
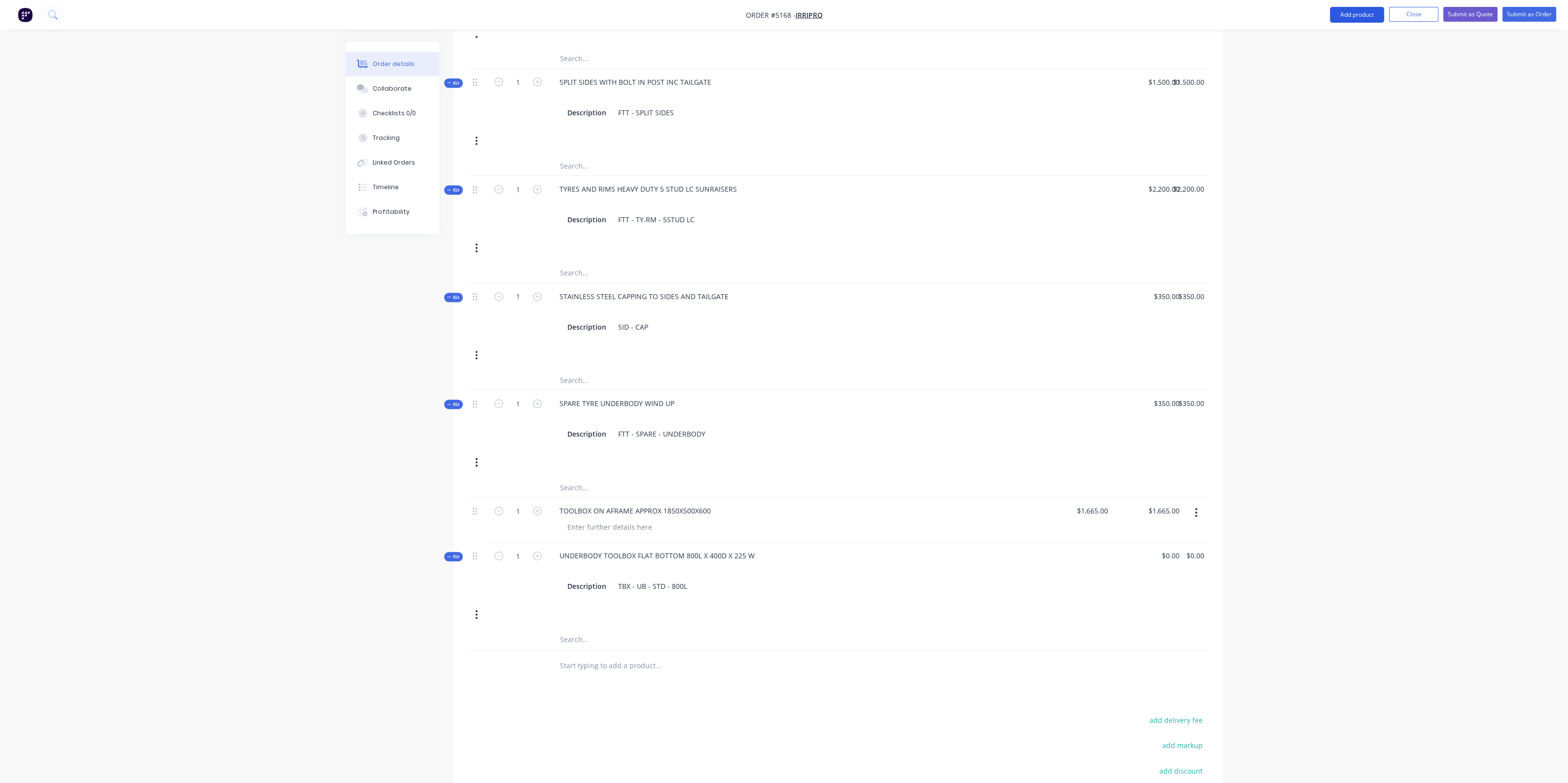
click at [1350, 12] on button "Add product" at bounding box center [1357, 15] width 54 height 16
click at [1341, 36] on div "Product catalogue" at bounding box center [1337, 40] width 76 height 14
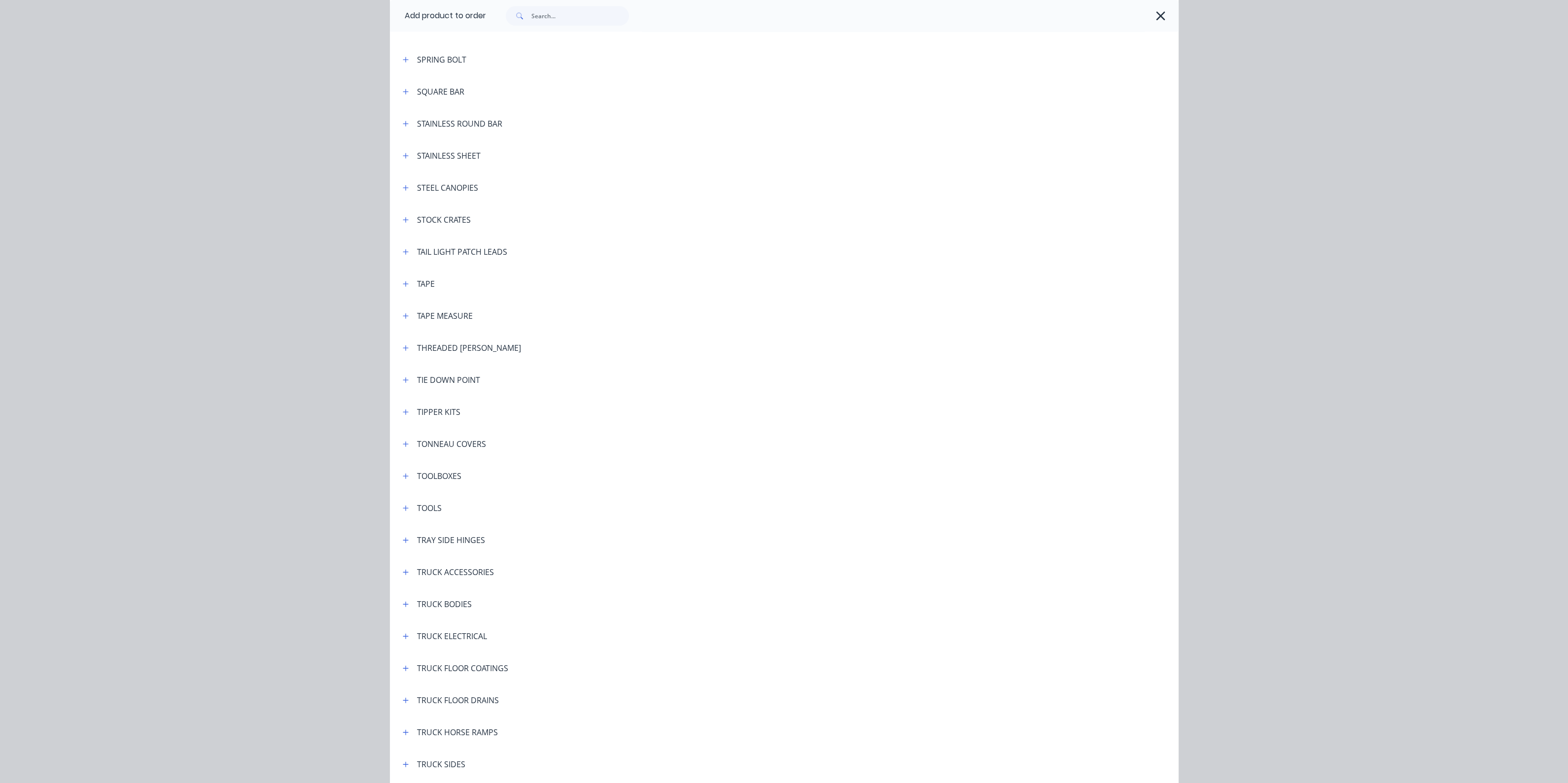
scroll to position [3079, 0]
click at [400, 402] on button "button" at bounding box center [406, 408] width 12 height 12
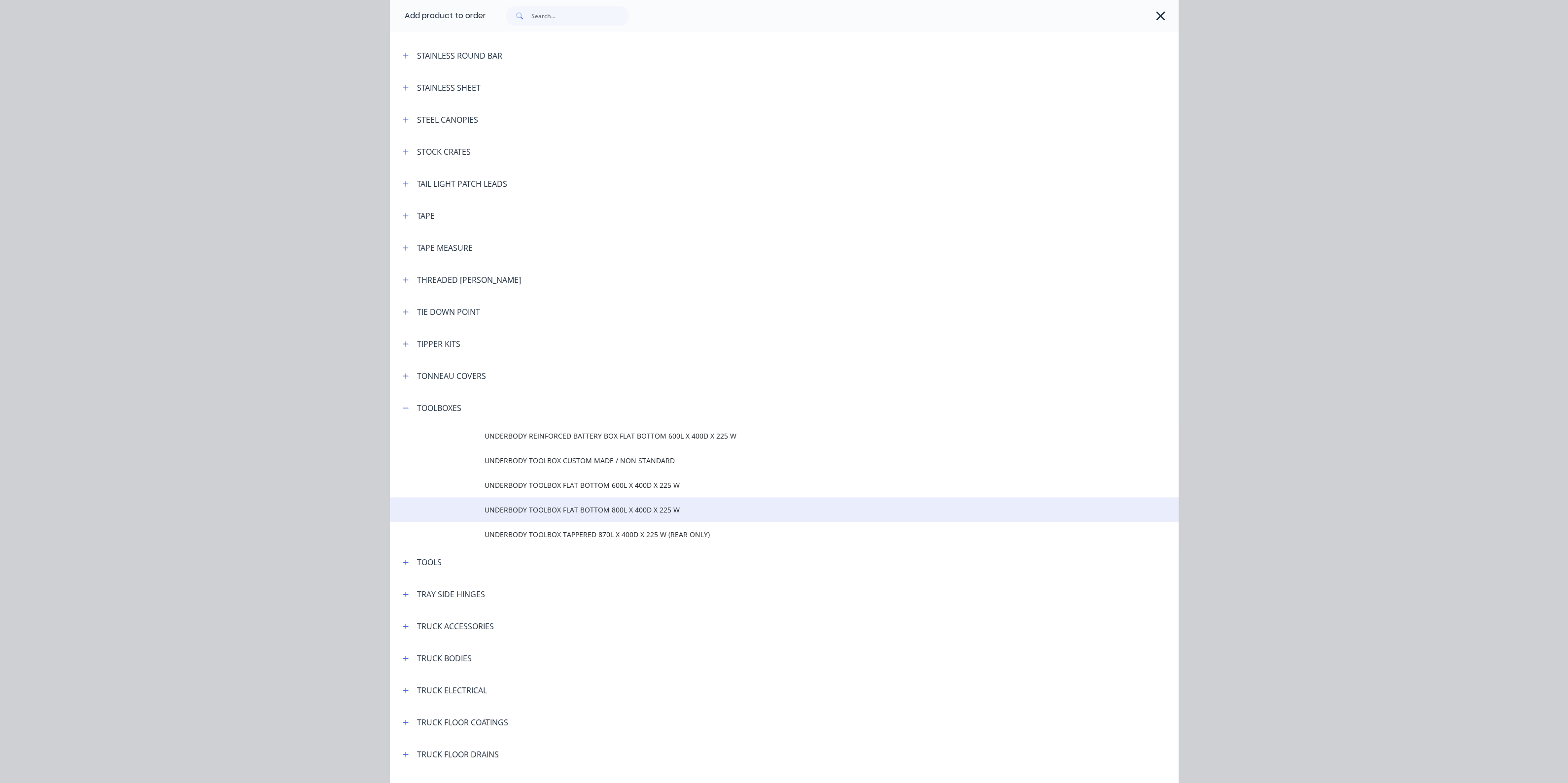
click at [559, 510] on span "UNDERBODY TOOLBOX FLAT BOTTOM 800L X 400D X 225 W" at bounding box center [762, 509] width 555 height 10
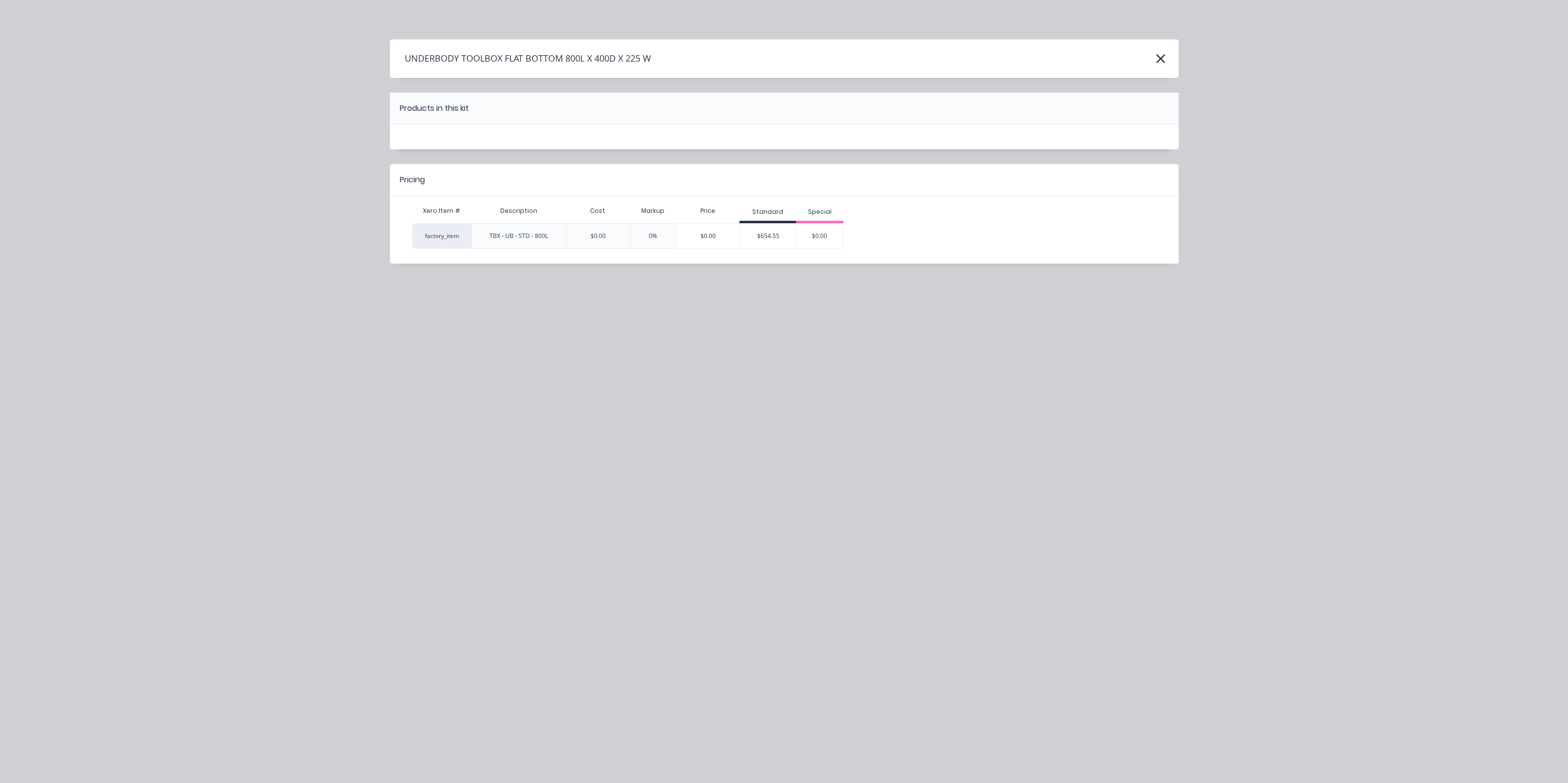
scroll to position [0, 0]
click at [1164, 64] on icon "button" at bounding box center [1160, 59] width 10 height 14
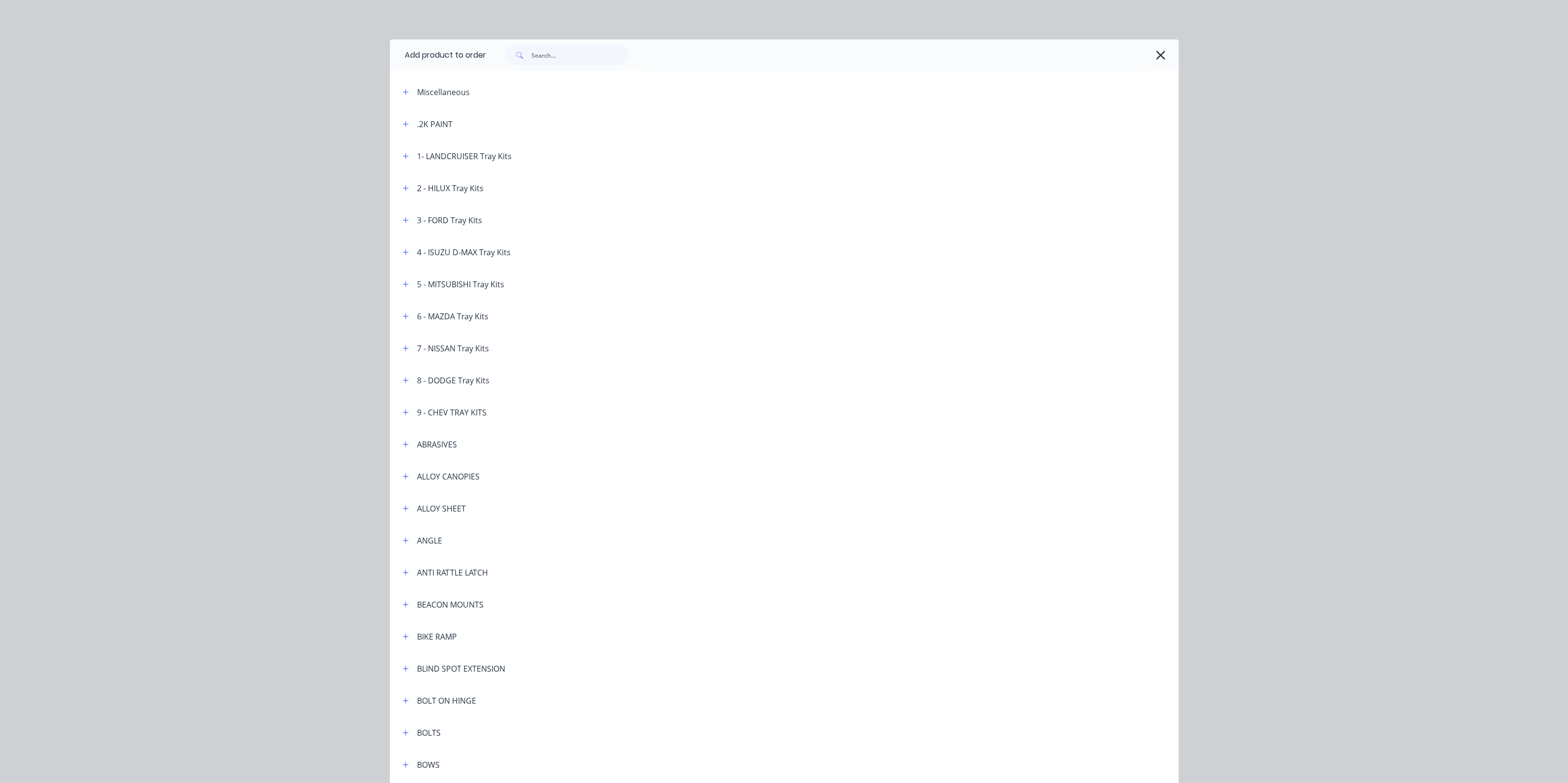
scroll to position [3431, 0]
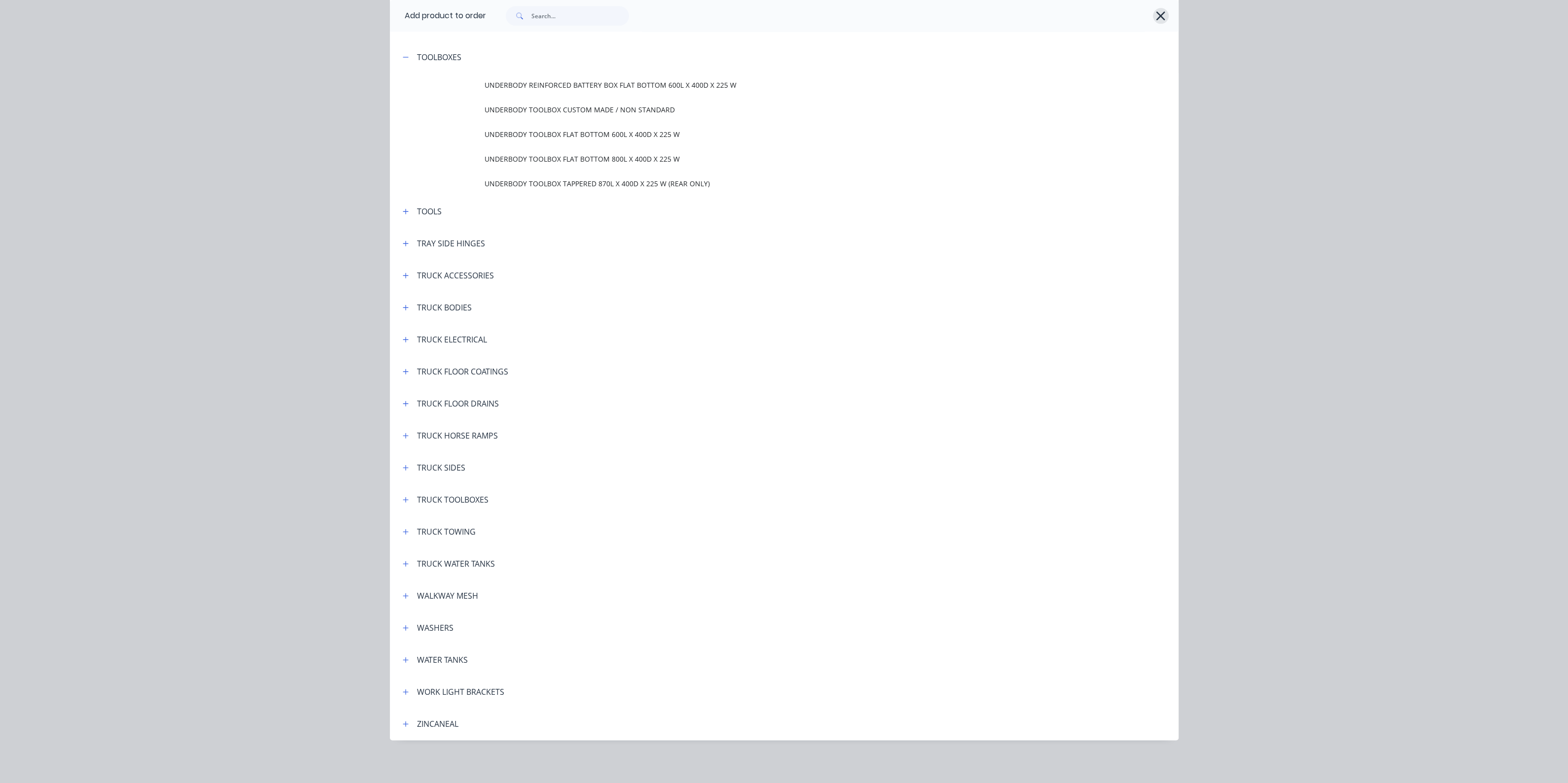
click at [1155, 14] on icon "button" at bounding box center [1160, 15] width 10 height 14
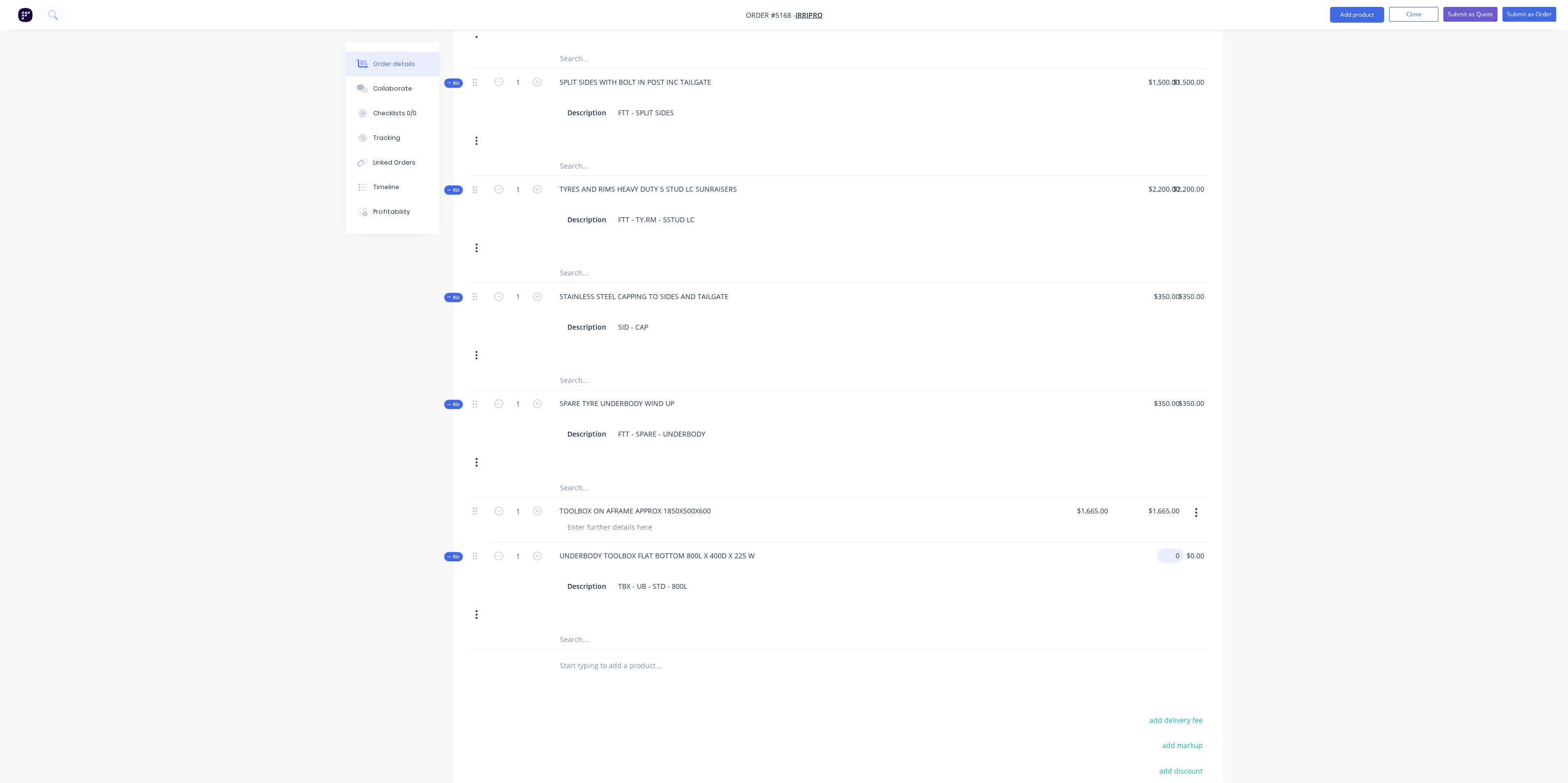
click at [1162, 542] on div "0 $0.00" at bounding box center [1147, 571] width 72 height 57
type input "$654.55"
click at [535, 552] on icon "button" at bounding box center [537, 556] width 9 height 9
type input "2"
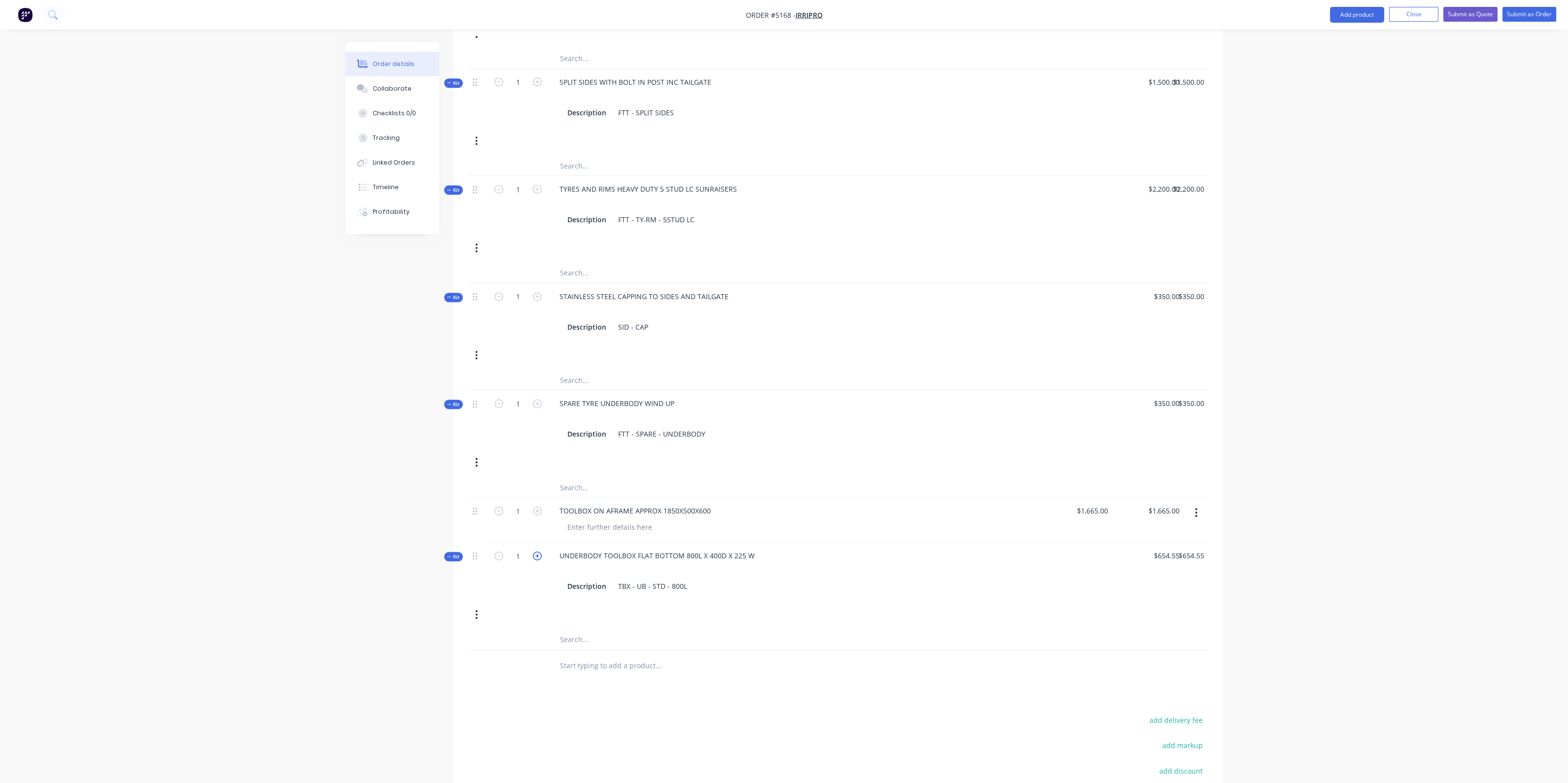
type input "$0.00"
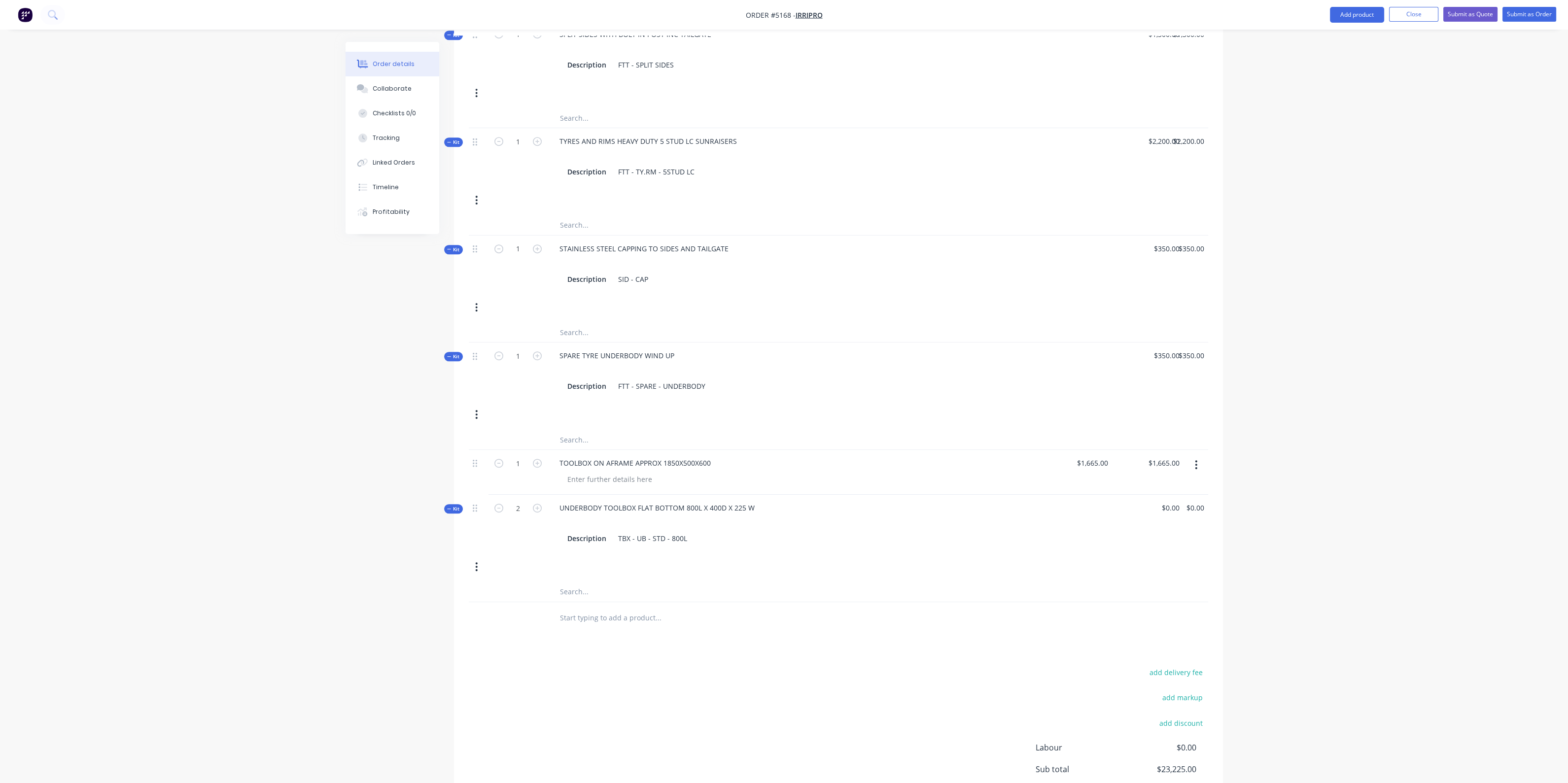
scroll to position [1621, 0]
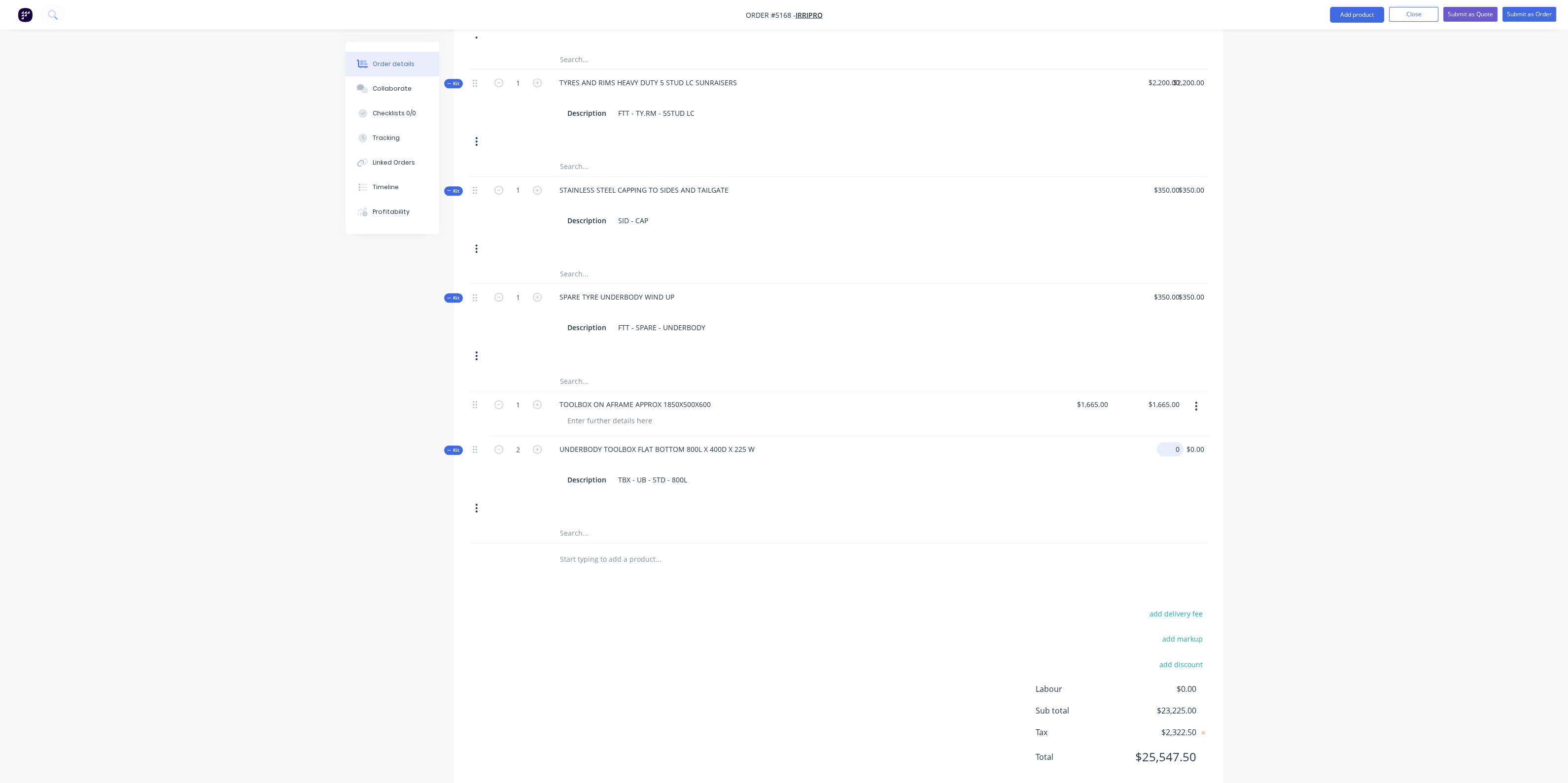
click at [1166, 436] on div "0 $0.00" at bounding box center [1147, 464] width 72 height 57
type input "$645.55"
type input "$1,291.10"
click at [1072, 544] on div at bounding box center [839, 560] width 740 height 32
click at [950, 337] on div "Kit 1 SPARE TYRE UNDERBODY WIND UP Description FTT - SPARE - UNDERBODY $350.00 …" at bounding box center [839, 328] width 740 height 87
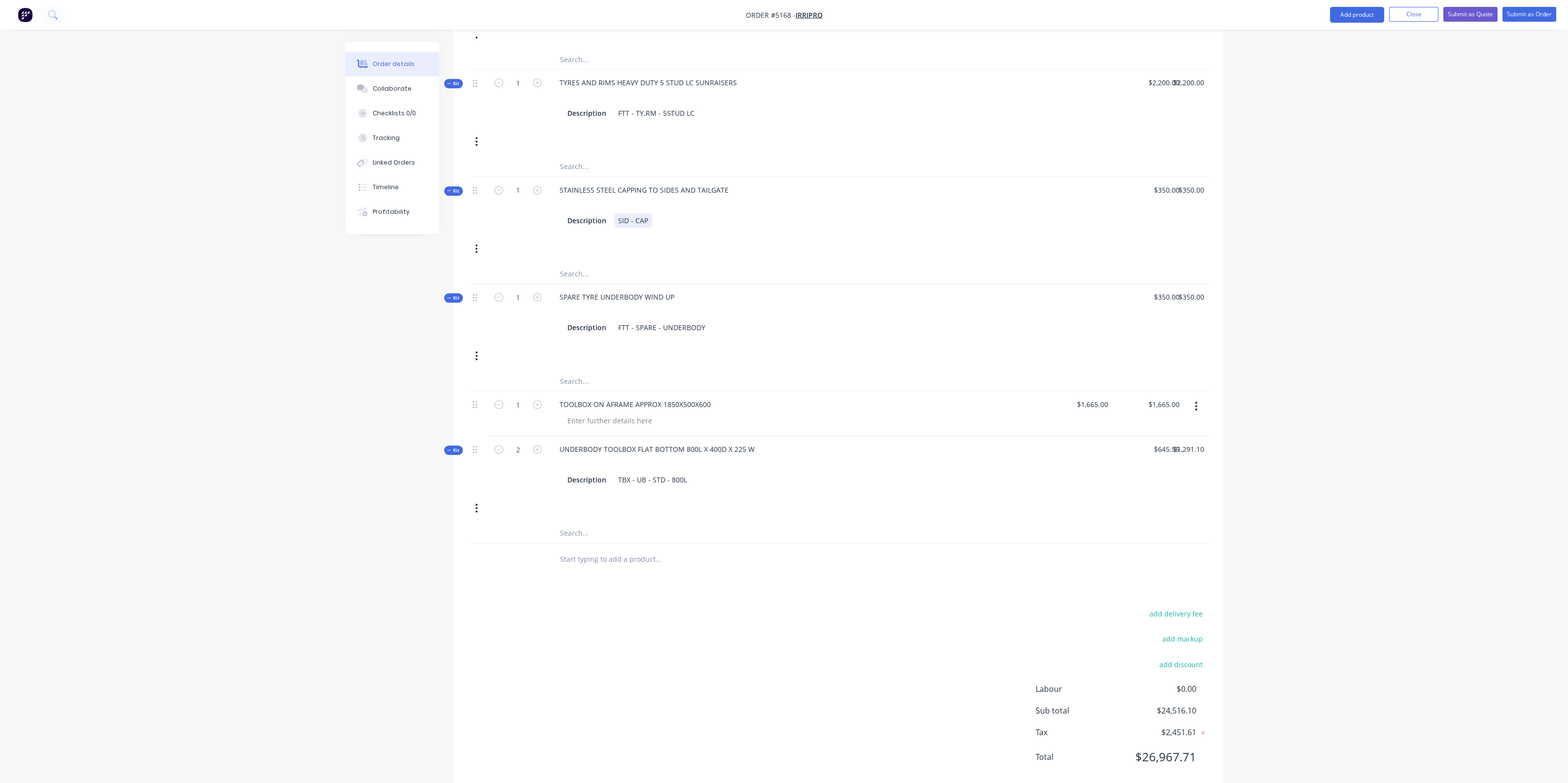
click at [934, 211] on div "STAINLESS STEEL CAPPING TO SIDES AND TAILGATE Description SID - CAP" at bounding box center [793, 205] width 493 height 57
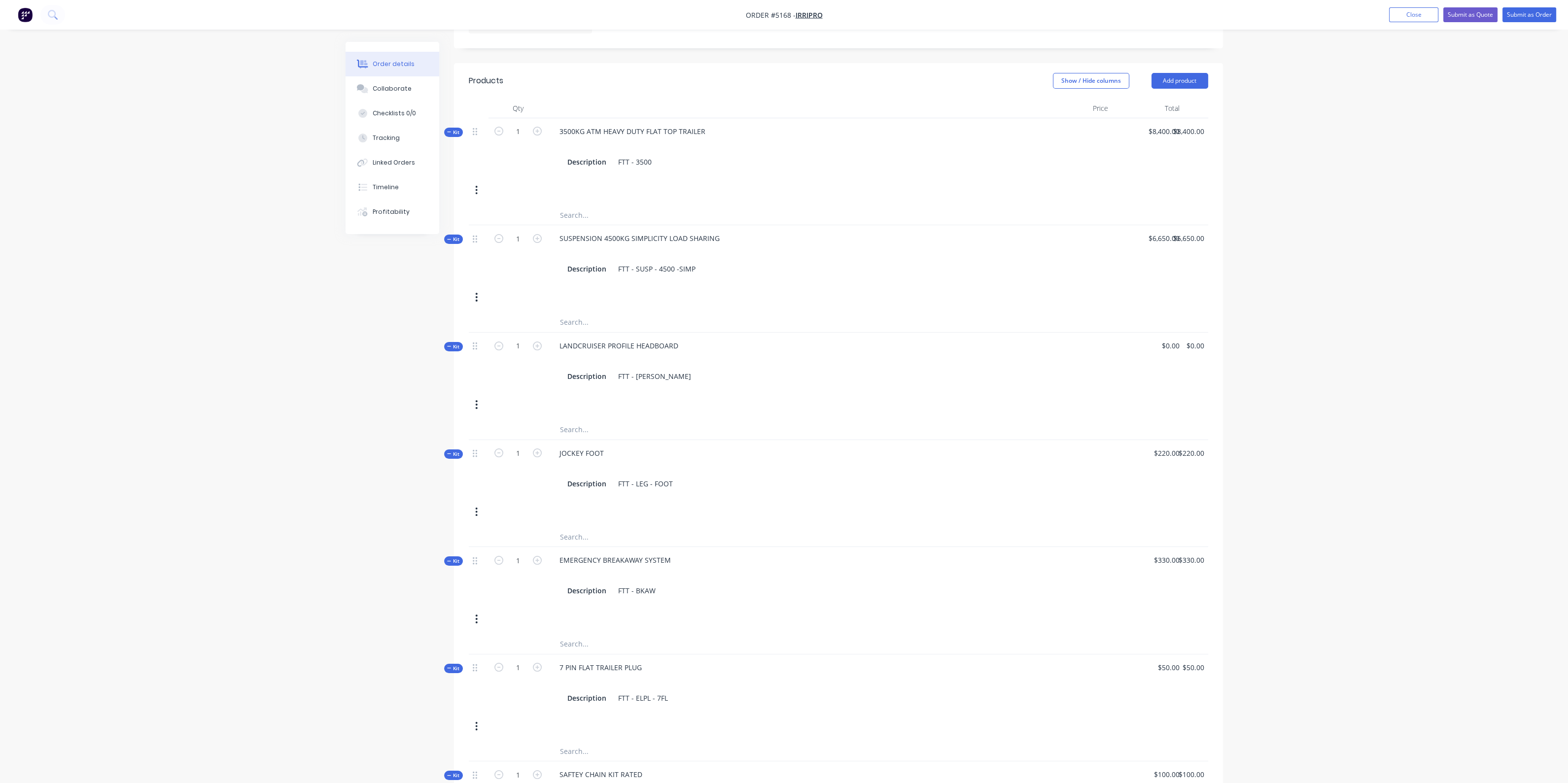
scroll to position [204, 0]
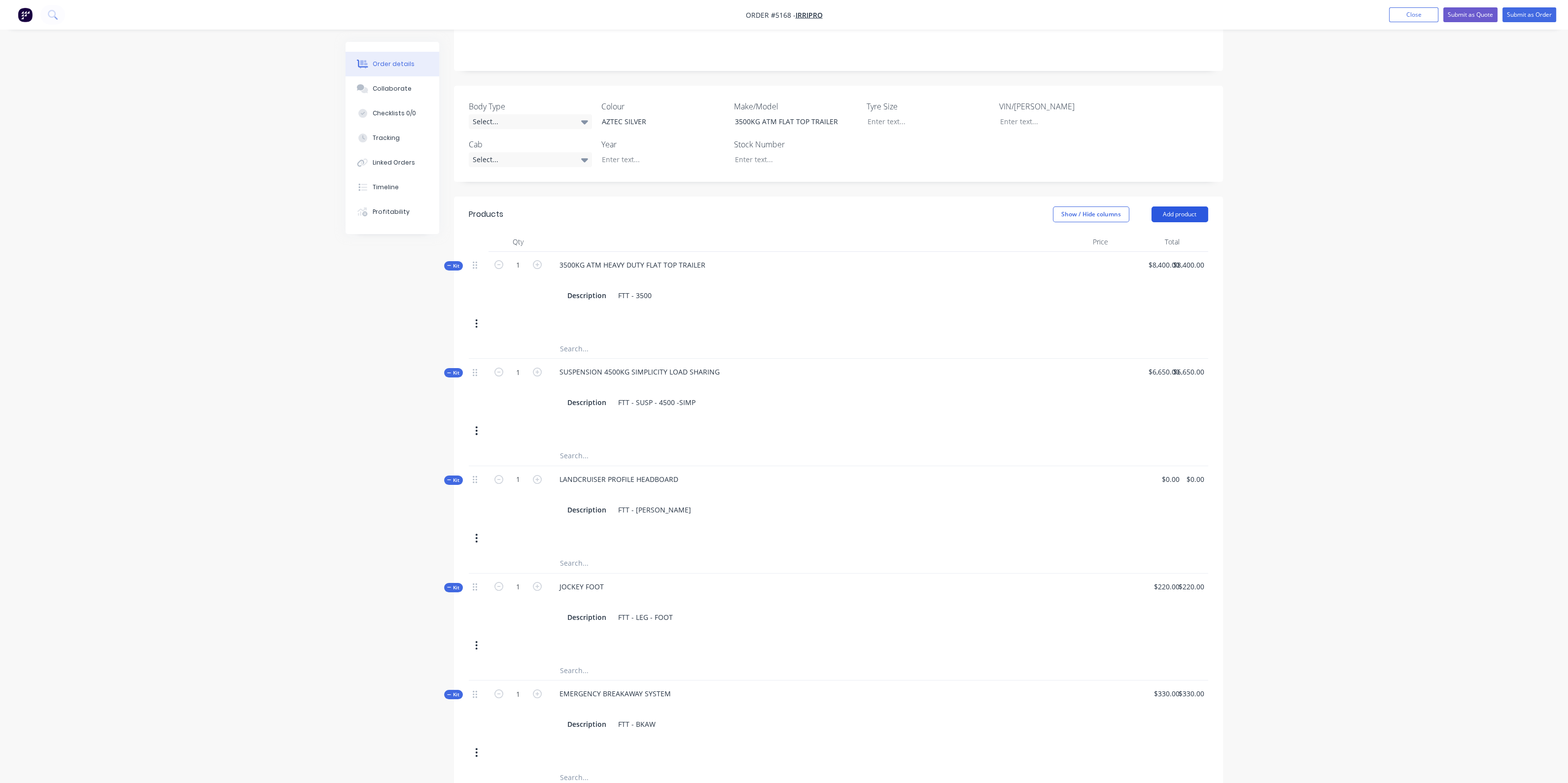
click at [1193, 206] on button "Add product" at bounding box center [1179, 214] width 57 height 16
click at [1179, 232] on button "Product catalogue" at bounding box center [1161, 239] width 94 height 20
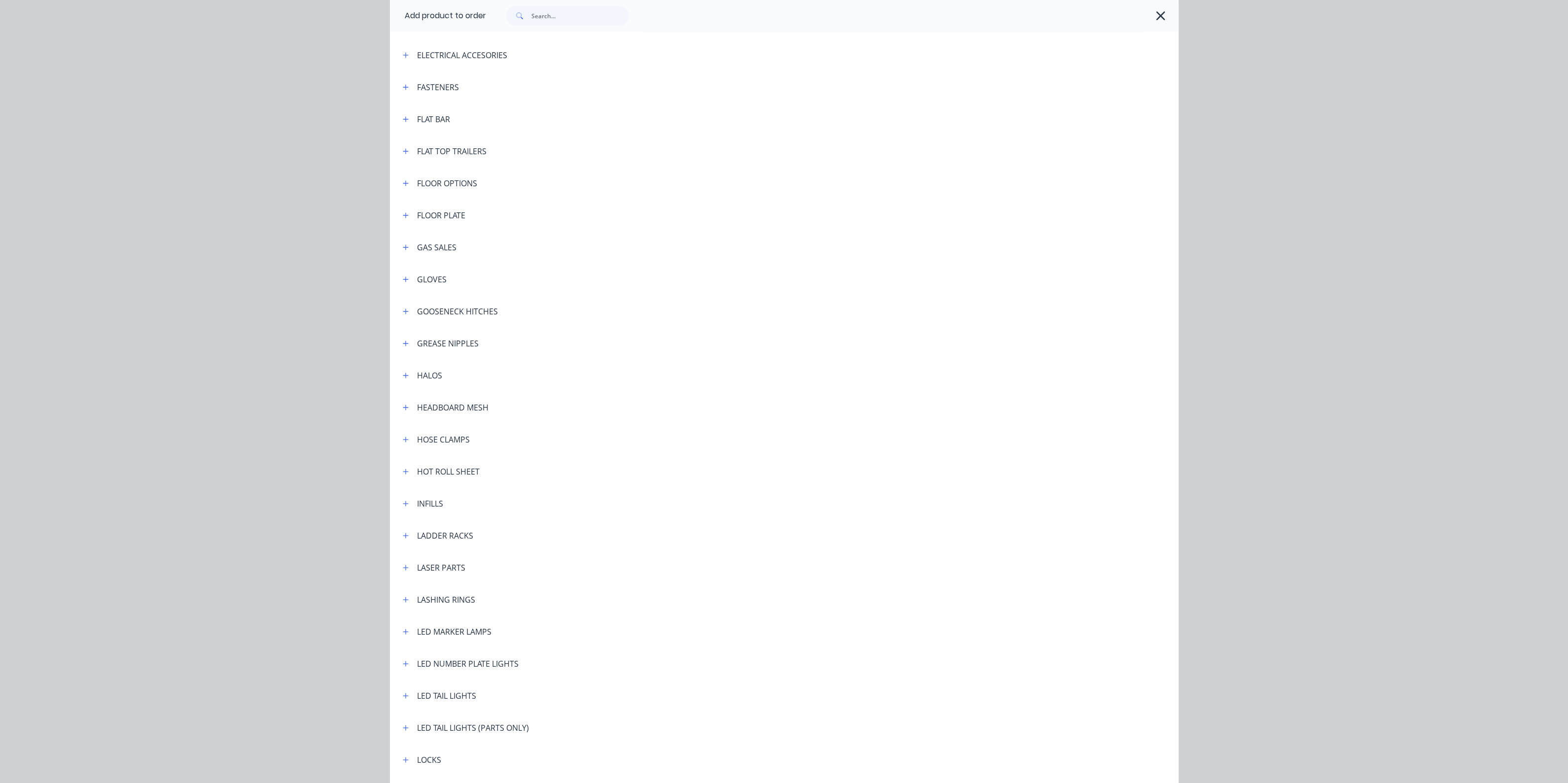
scroll to position [1090, 0]
click at [407, 157] on span at bounding box center [406, 155] width 12 height 12
click at [403, 156] on icon "button" at bounding box center [406, 155] width 6 height 7
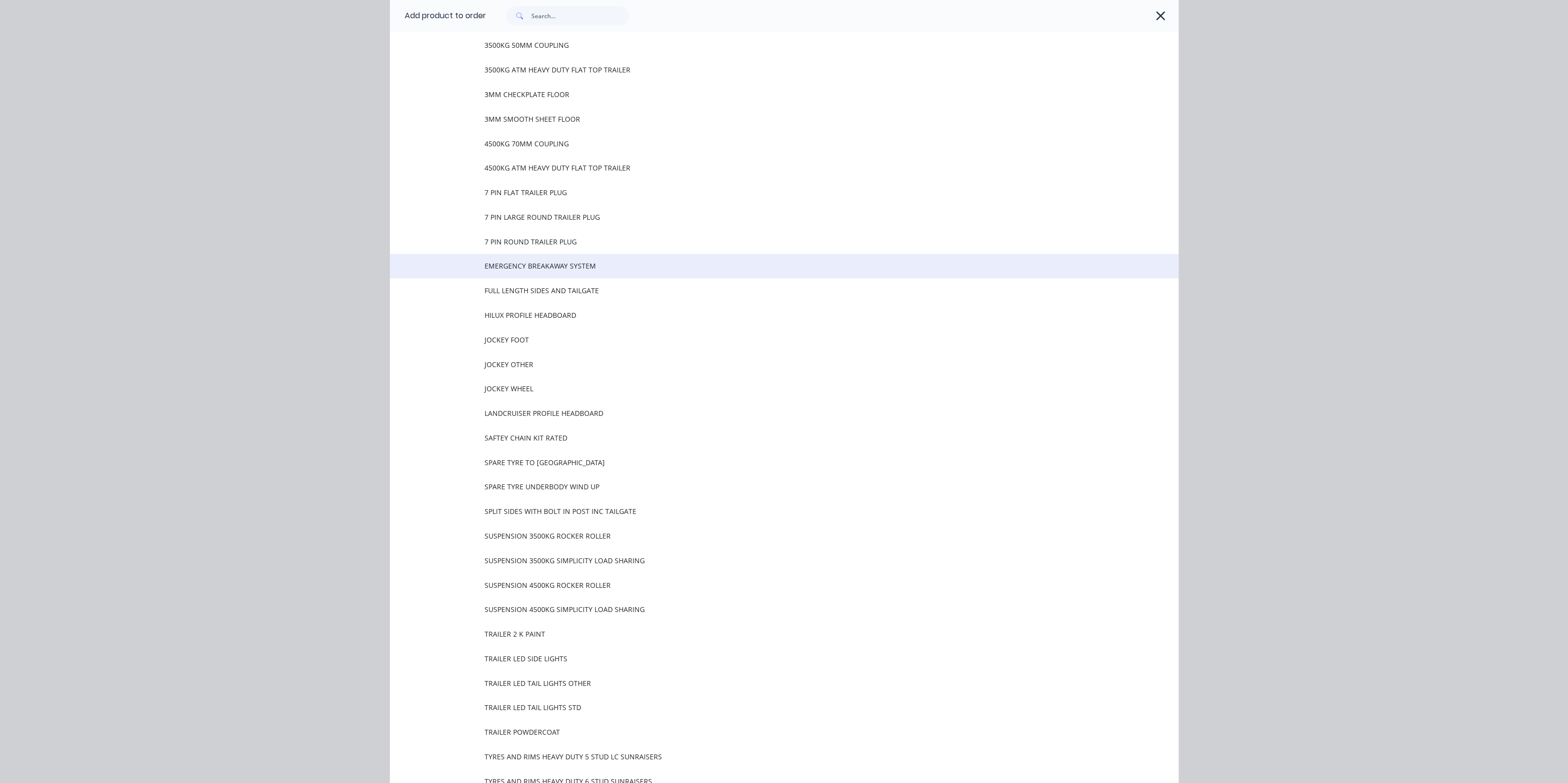
scroll to position [1398, 0]
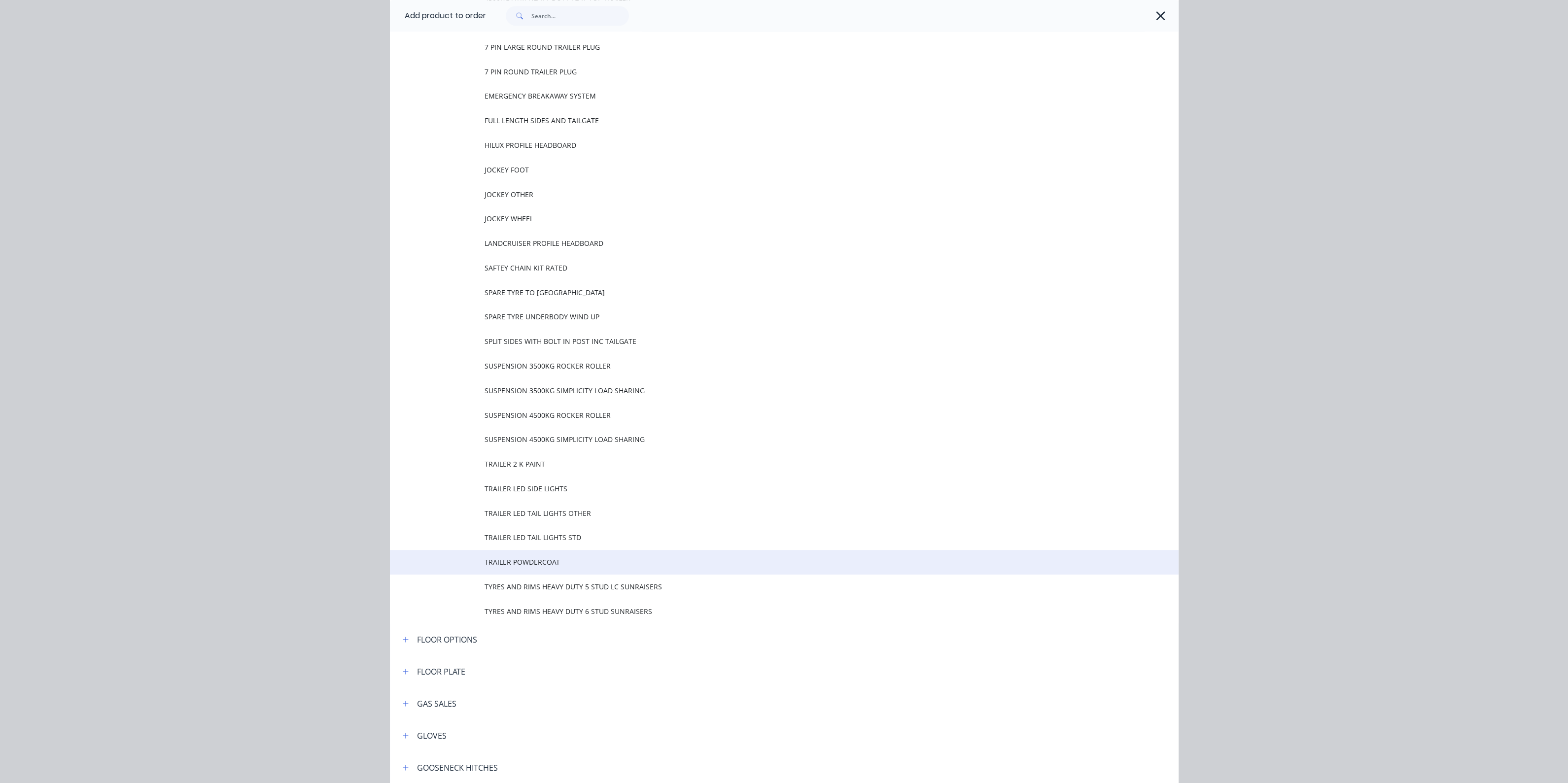
click at [527, 560] on span "TRAILER POWDERCOAT" at bounding box center [762, 562] width 555 height 10
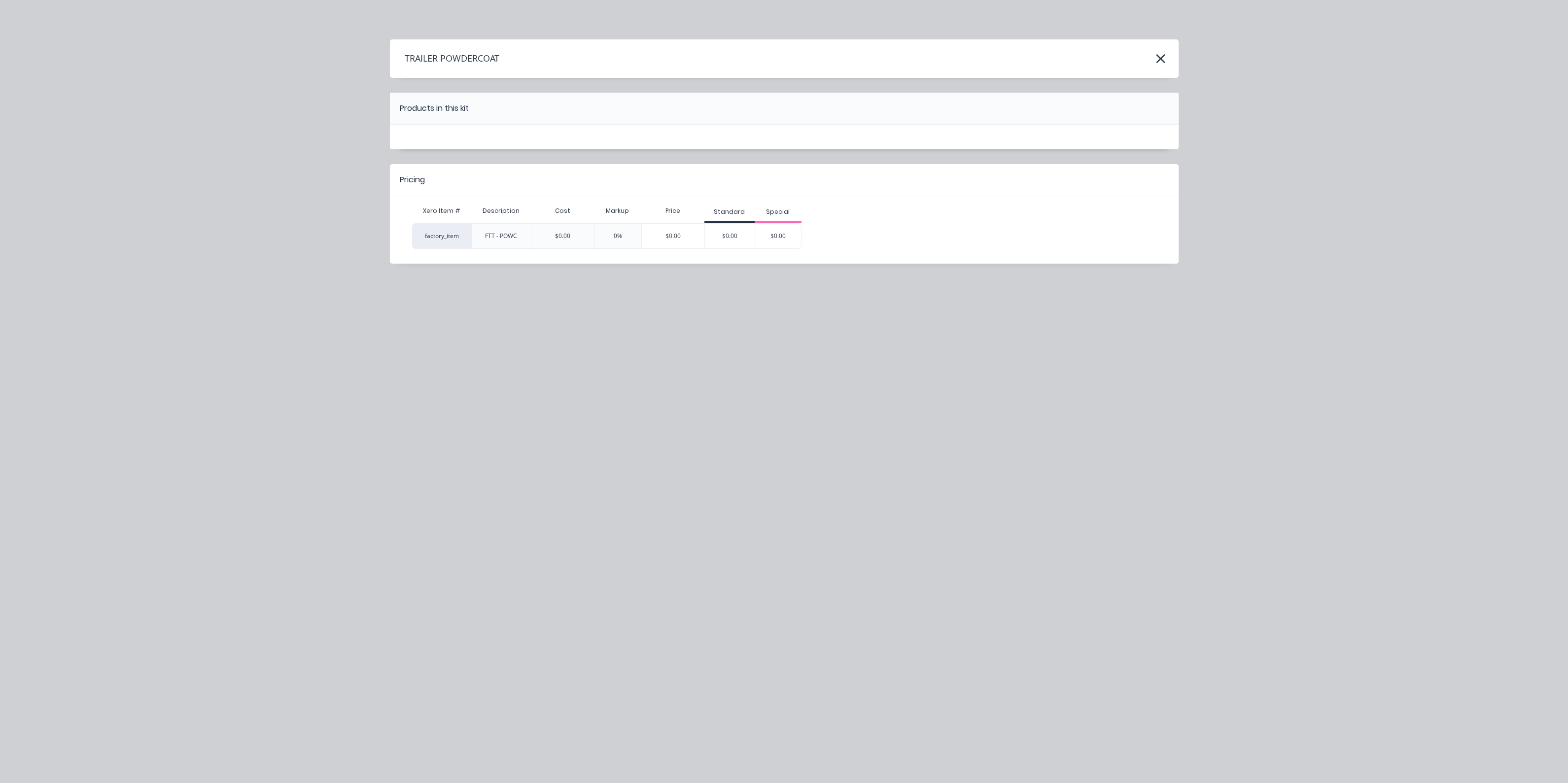
scroll to position [0, 0]
click at [729, 230] on div "$0.00" at bounding box center [729, 236] width 50 height 24
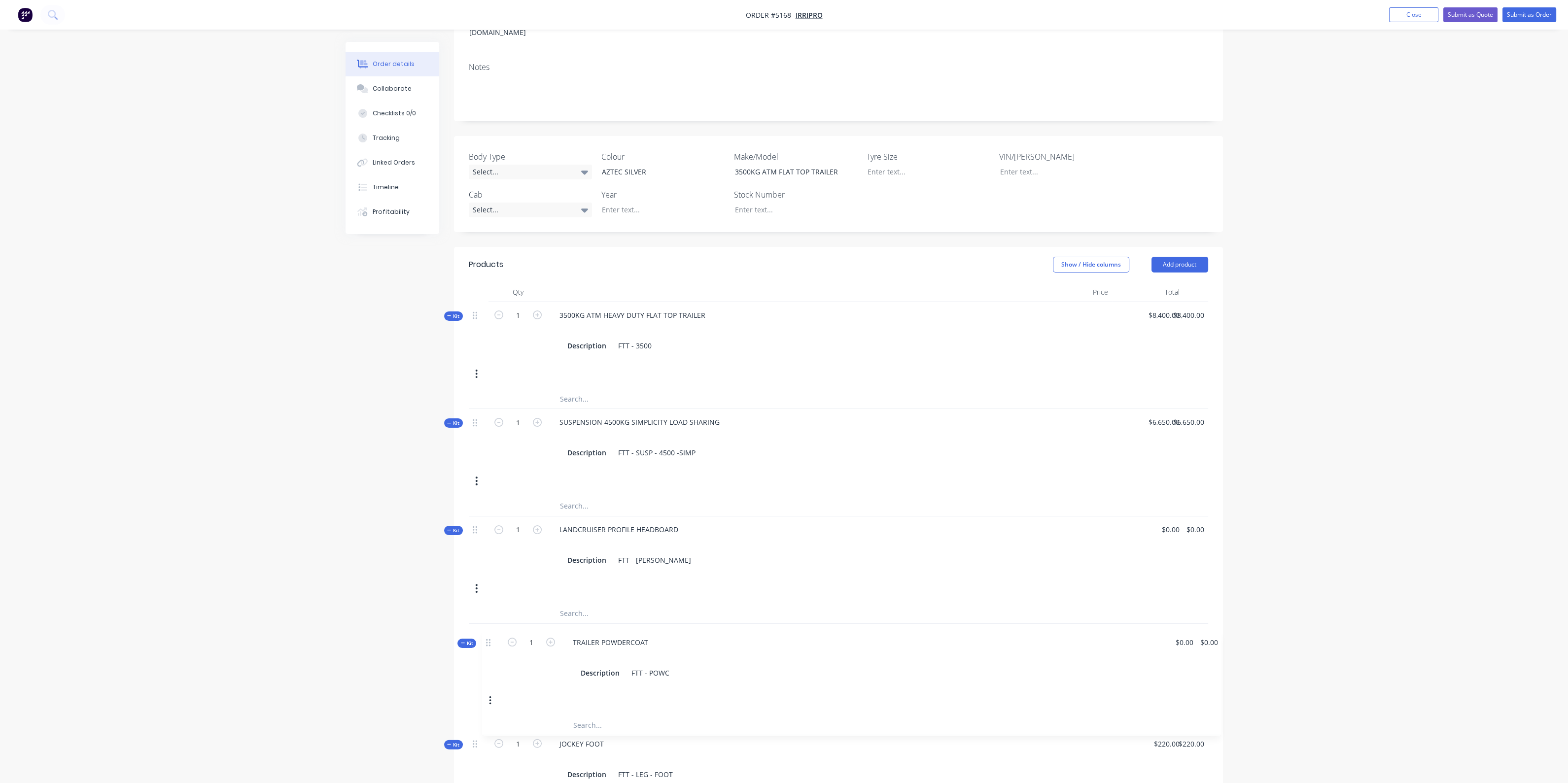
scroll to position [182, 0]
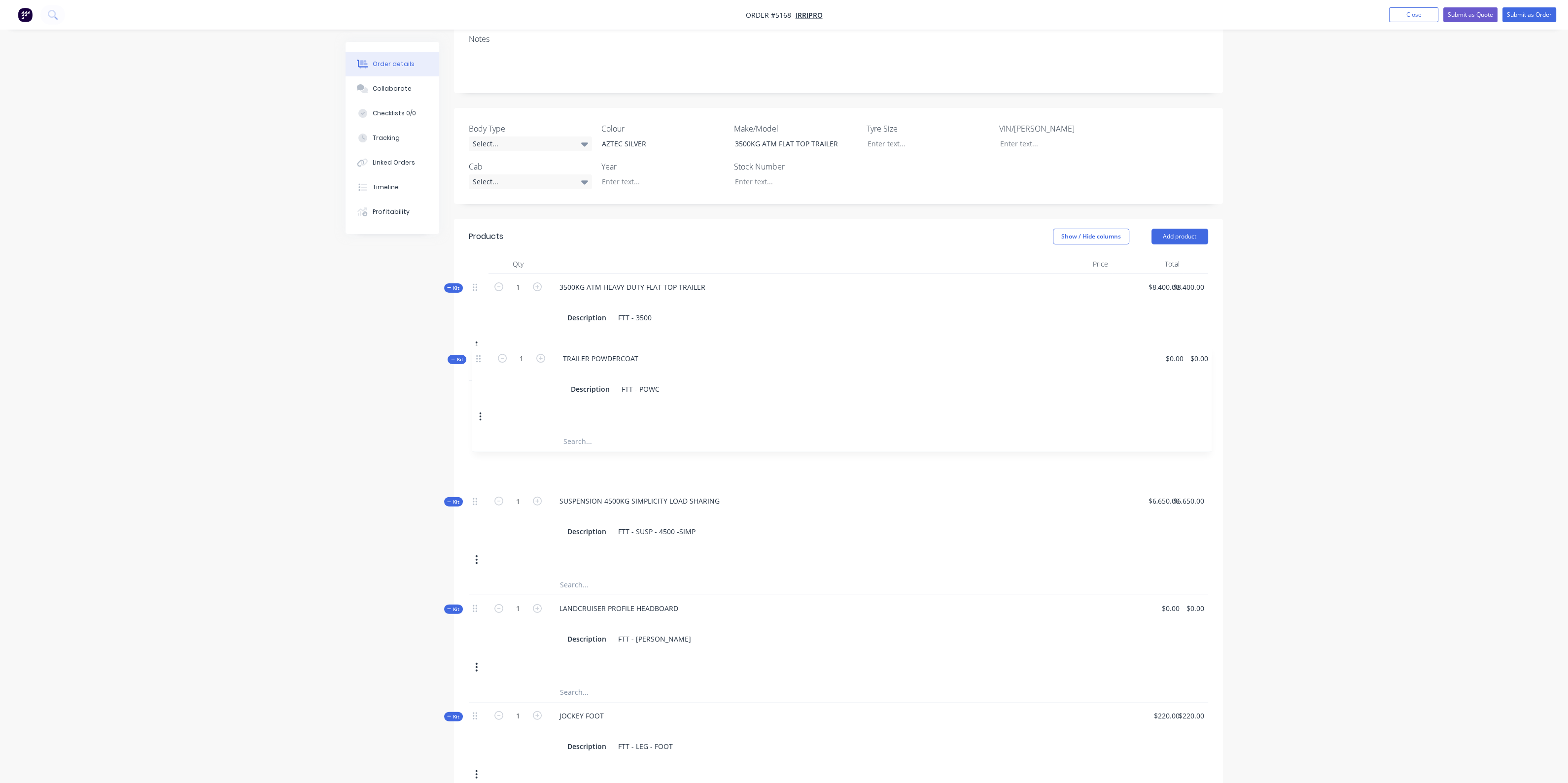
drag, startPoint x: 478, startPoint y: 429, endPoint x: 483, endPoint y: 355, distance: 74.2
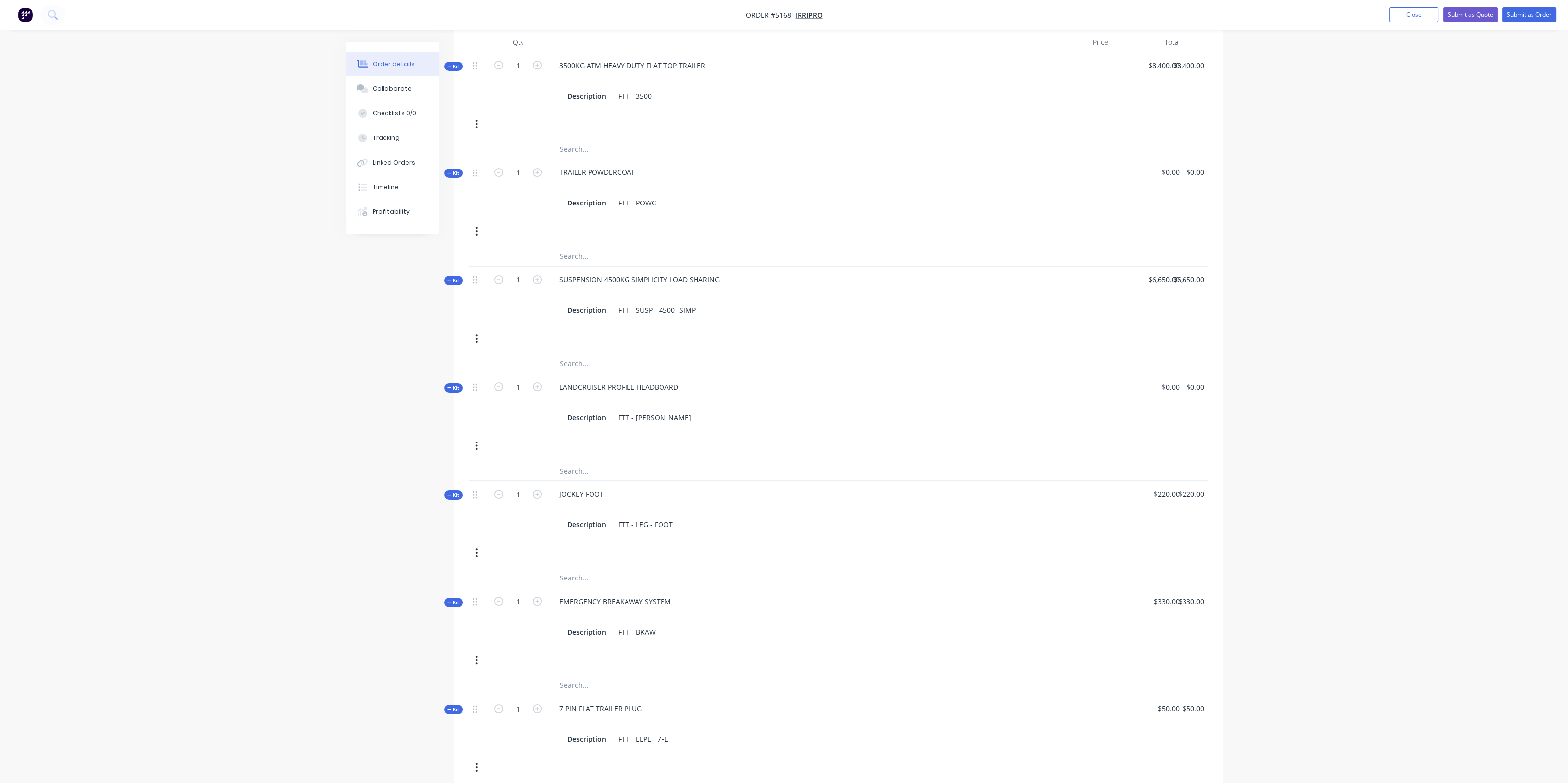
scroll to position [188, 0]
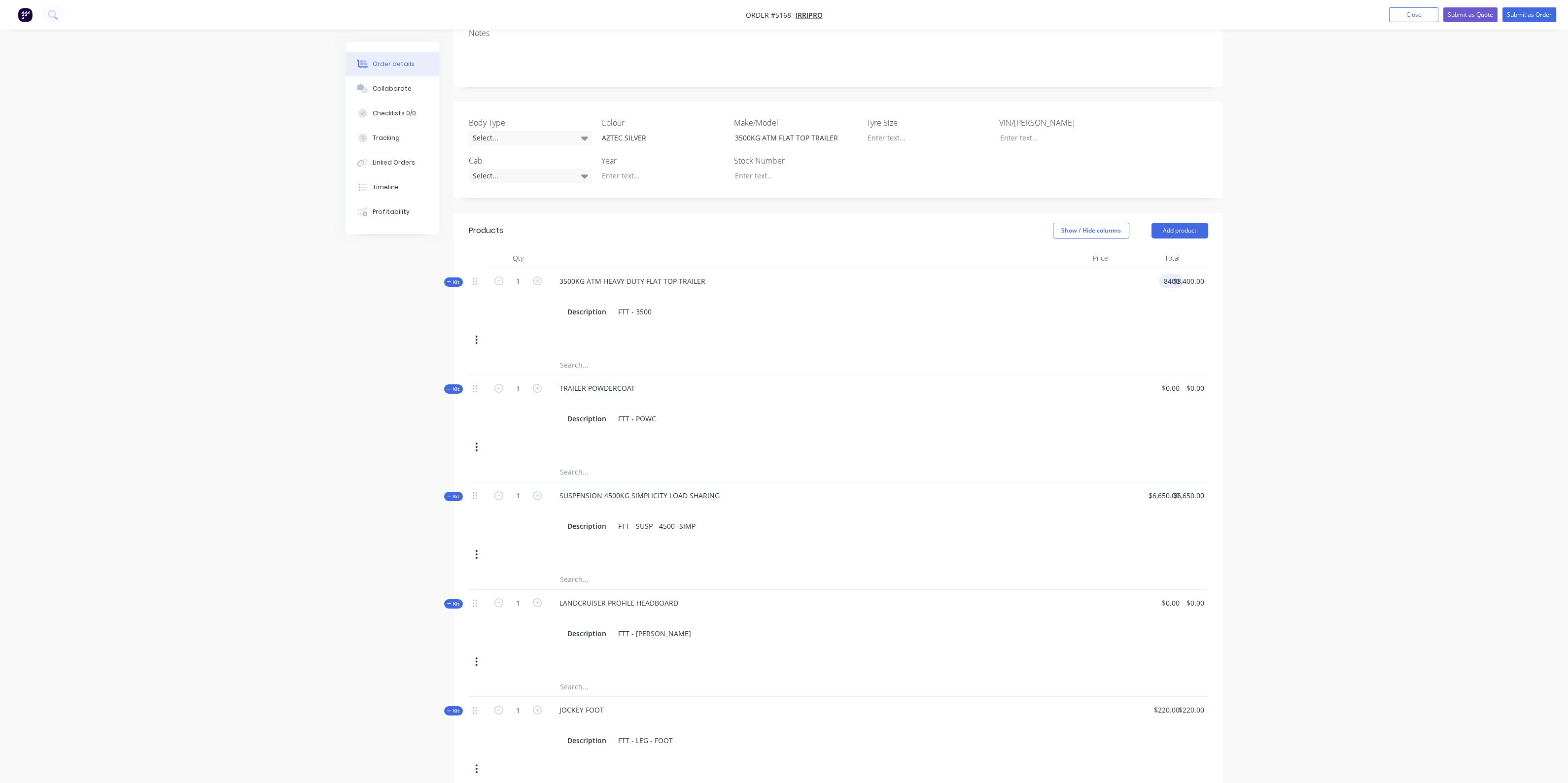
drag, startPoint x: 1150, startPoint y: 269, endPoint x: 1232, endPoint y: 266, distance: 82.1
type input "$8,050.00"
click at [1007, 326] on div "Kit 1 3500KG ATM HEAVY DUTY FLAT TOP TRAILER Description FTT - 3500 $8,050.00 8…" at bounding box center [839, 312] width 740 height 87
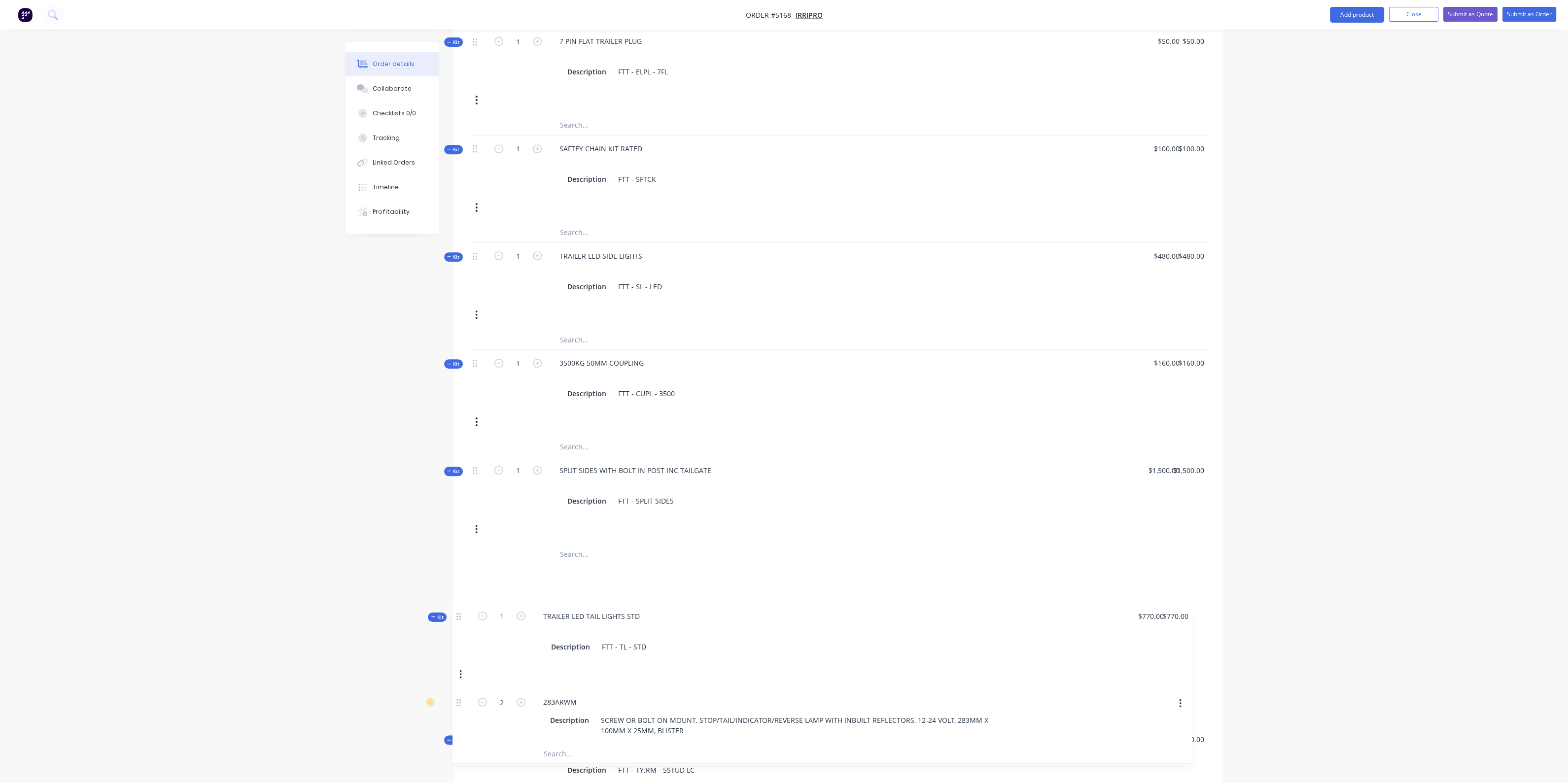
scroll to position [1072, 0]
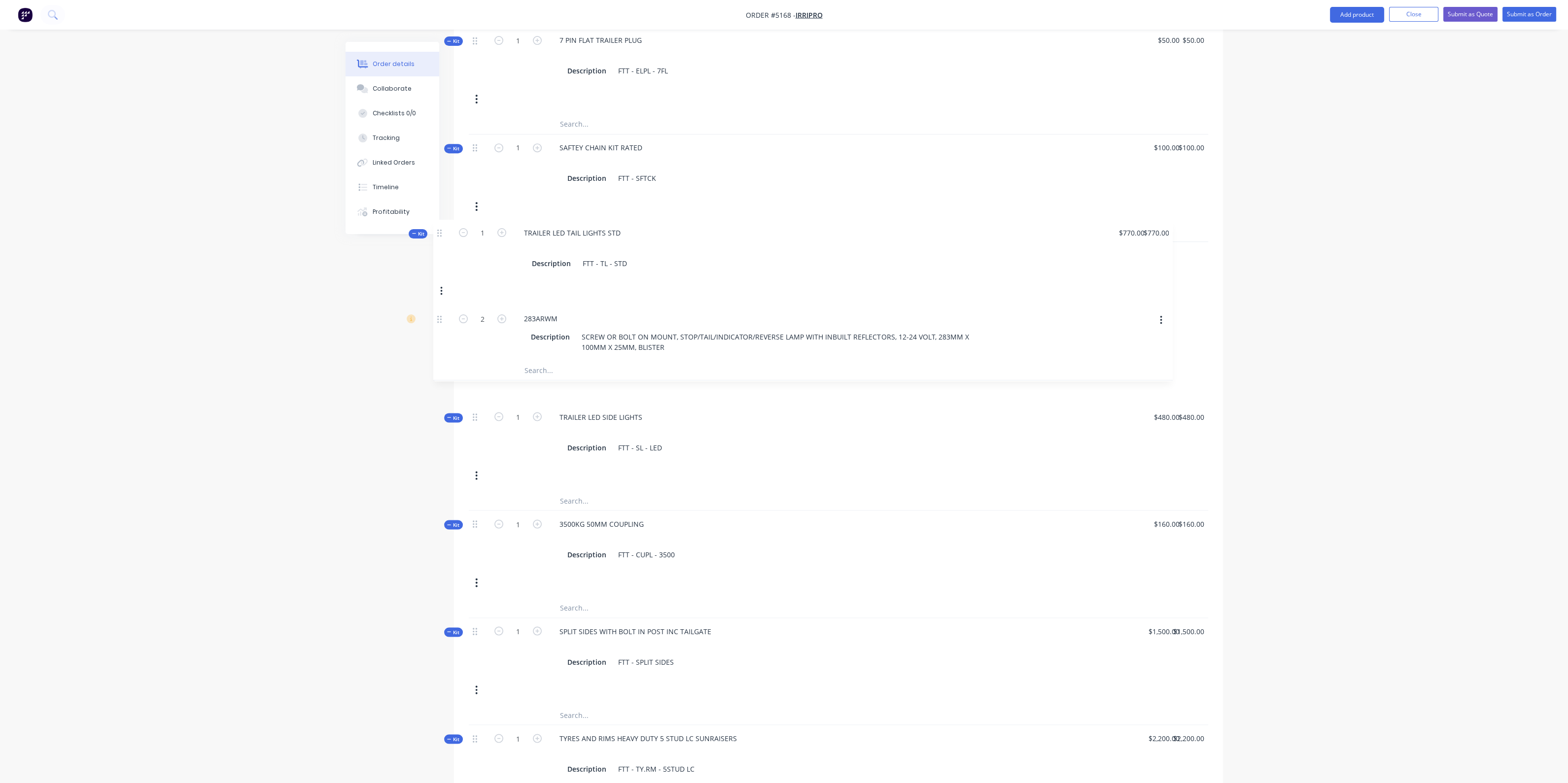
drag, startPoint x: 478, startPoint y: 260, endPoint x: 441, endPoint y: 239, distance: 42.5
click at [441, 239] on div "Created by [PERSON_NAME] Created [DATE] Required [DATE] Assigned to Add team me…" at bounding box center [784, 215] width 877 height 2490
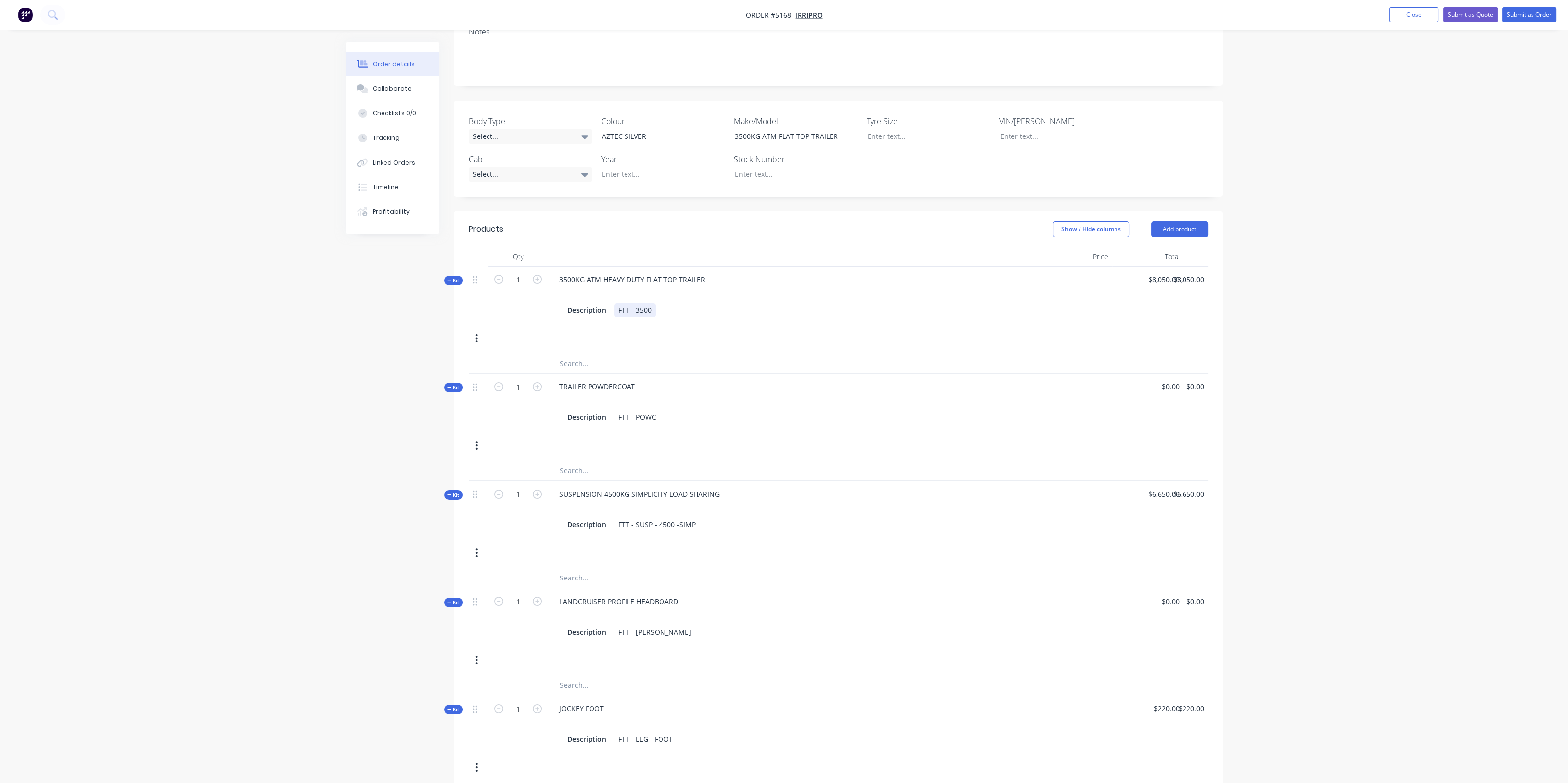
scroll to position [0, 0]
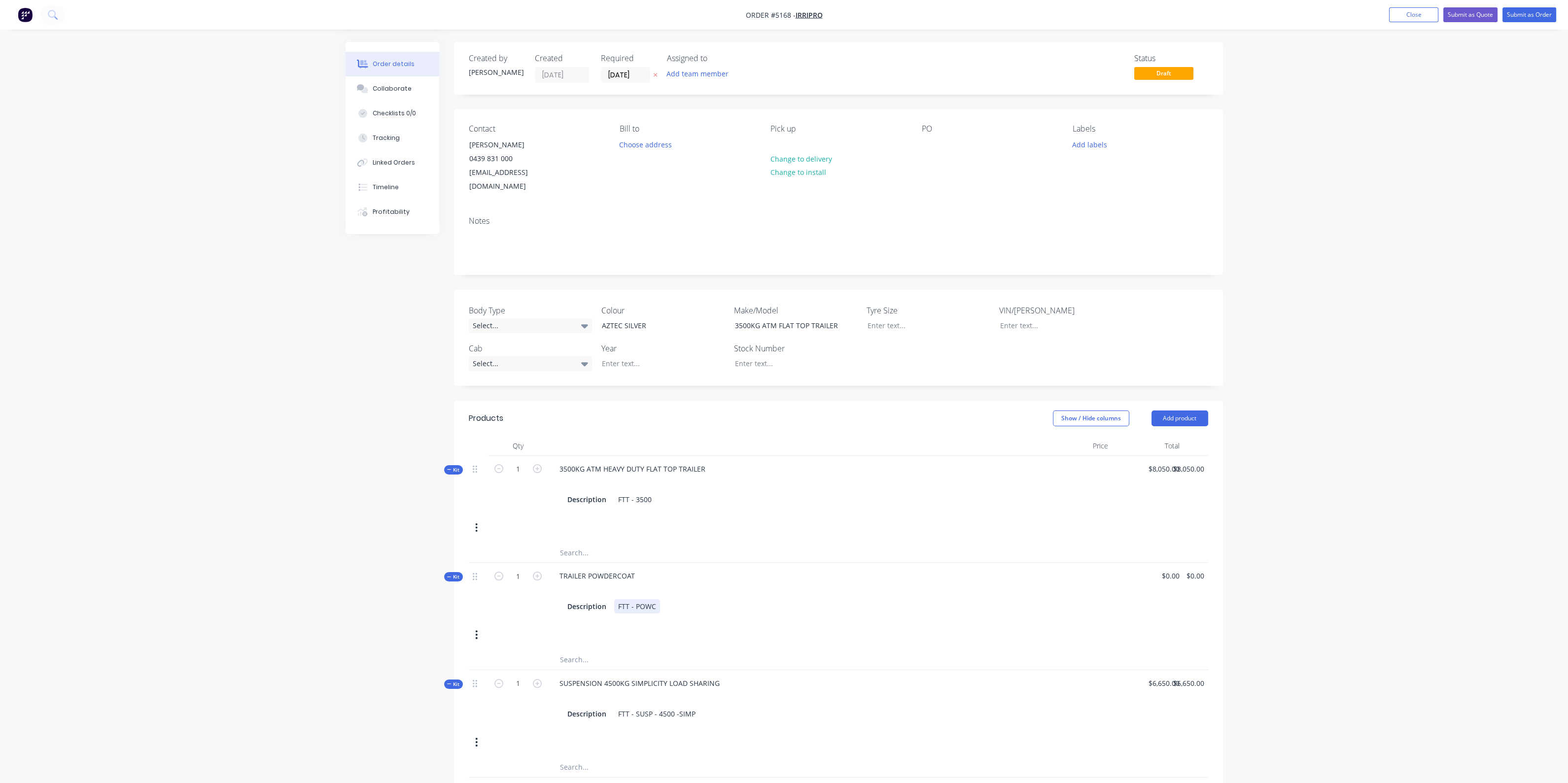
click at [656, 599] on div "FTT - POWC" at bounding box center [637, 606] width 46 height 14
click at [870, 599] on div "Description FTT - POWC AZTEC SILVER" at bounding box center [793, 612] width 461 height 24
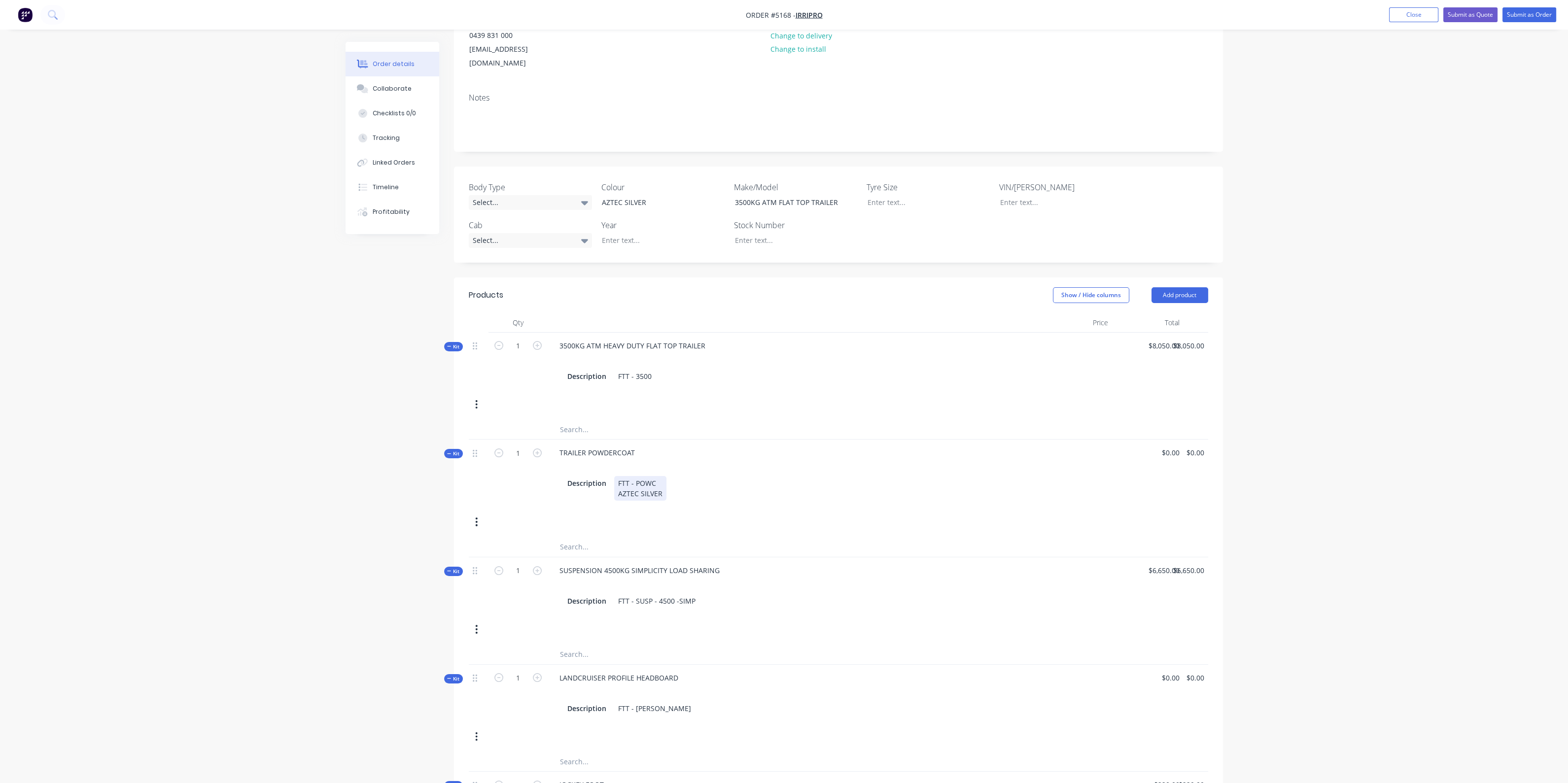
scroll to position [122, 0]
click at [1163, 339] on input "8050" at bounding box center [1165, 346] width 36 height 14
type input "$6,900.00"
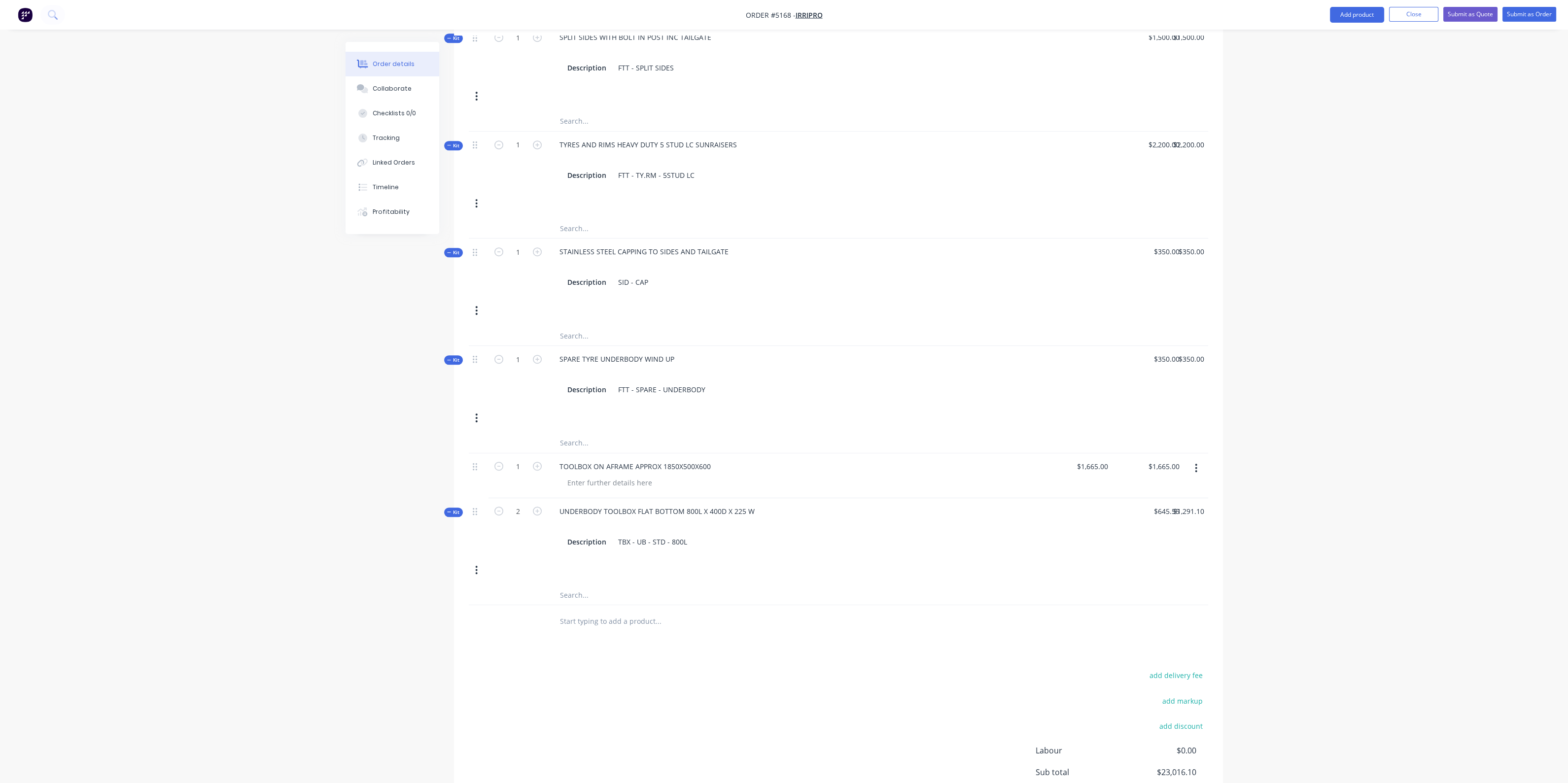
scroll to position [1738, 0]
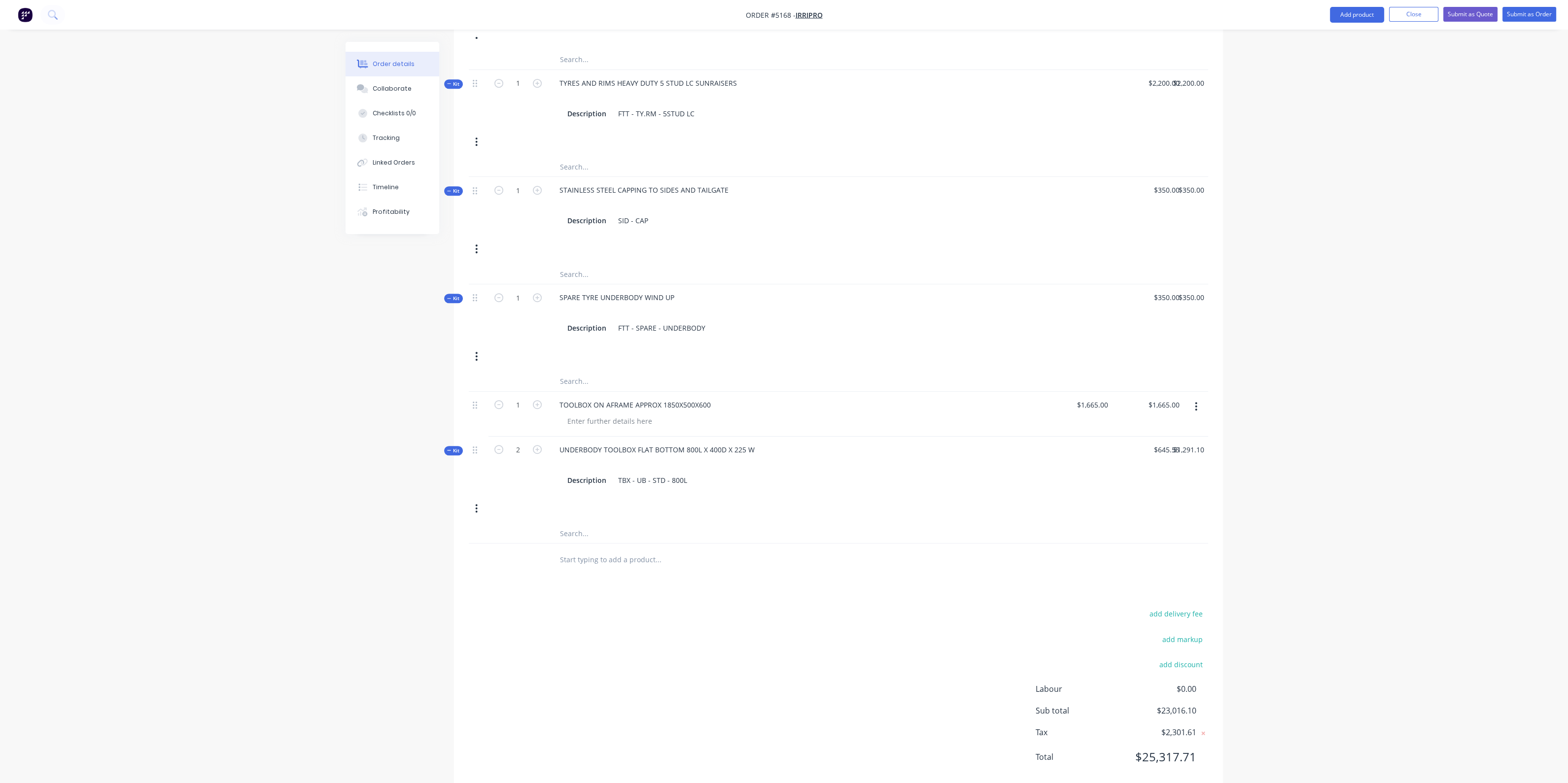
click at [579, 523] on input "text" at bounding box center [658, 533] width 197 height 20
type input "HANDBRAKE CABLE KIT"
click at [662, 543] on button "Add HANDBRAKE CABLE KIT to kit" at bounding box center [699, 559] width 296 height 32
click at [1202, 530] on button "button" at bounding box center [1196, 538] width 23 height 18
drag, startPoint x: 778, startPoint y: 533, endPoint x: 658, endPoint y: 535, distance: 120.0
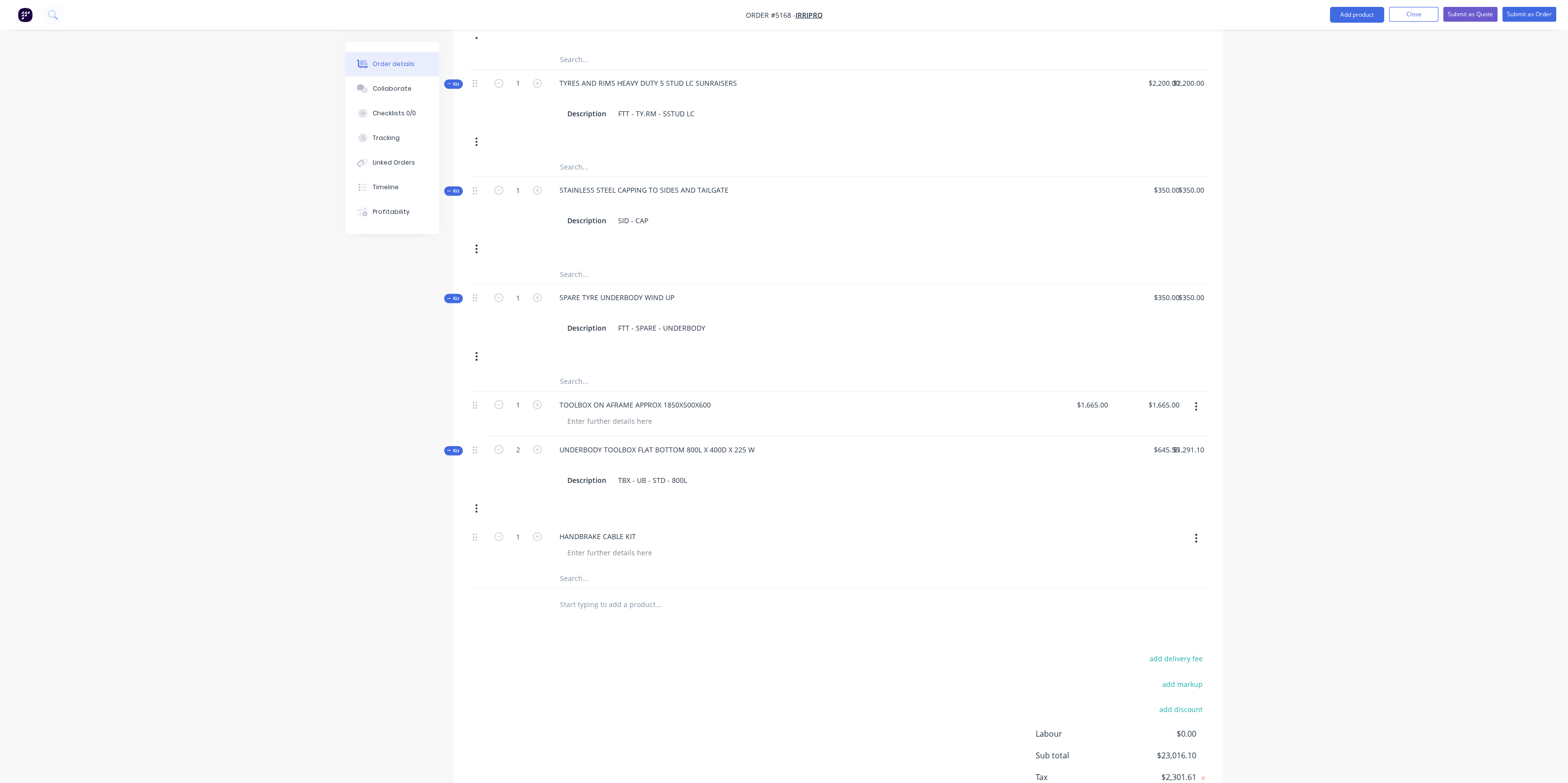
click at [777, 545] on div at bounding box center [798, 552] width 477 height 14
click at [637, 545] on div at bounding box center [610, 552] width 100 height 14
click at [917, 530] on div "HANDBRAKE CABLE KIT" at bounding box center [794, 536] width 485 height 14
click at [675, 530] on div "HANDBRAKE CABLE KIT" at bounding box center [794, 536] width 485 height 14
click at [642, 545] on div at bounding box center [610, 552] width 100 height 14
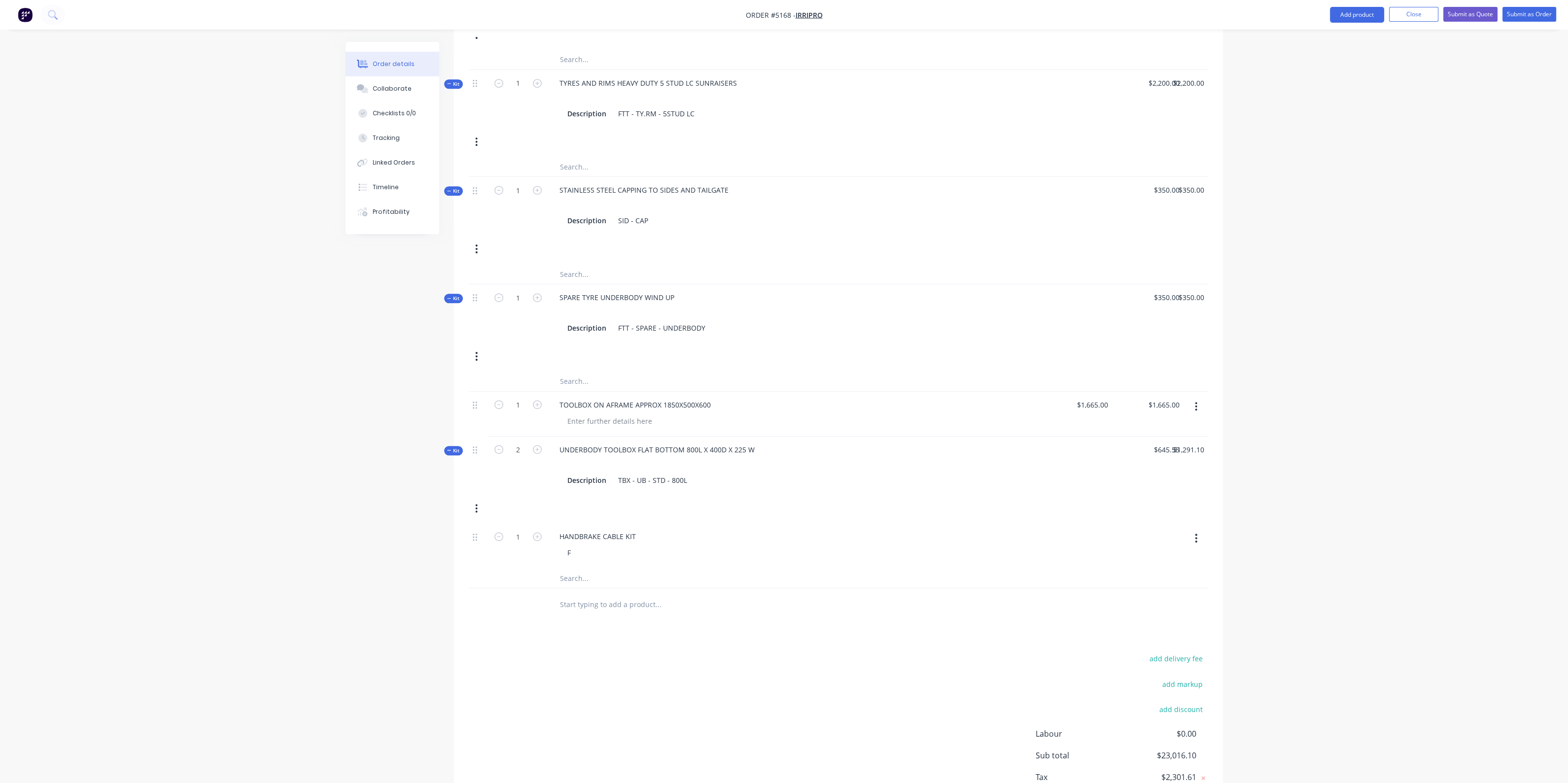
click at [691, 530] on div "HANDBRAKE CABLE KIT" at bounding box center [794, 536] width 485 height 14
drag, startPoint x: 695, startPoint y: 481, endPoint x: 829, endPoint y: 514, distance: 138.0
click at [699, 481] on div "Kit 2 UNDERBODY TOOLBOX FLAT BOTTOM 800L X 400D X 225 W Description TBX - UB - …" at bounding box center [839, 480] width 740 height 87
click at [829, 530] on div "HANDBRAKE CABLE KIT" at bounding box center [794, 536] width 485 height 14
drag, startPoint x: 1153, startPoint y: 503, endPoint x: 1065, endPoint y: 522, distance: 90.0
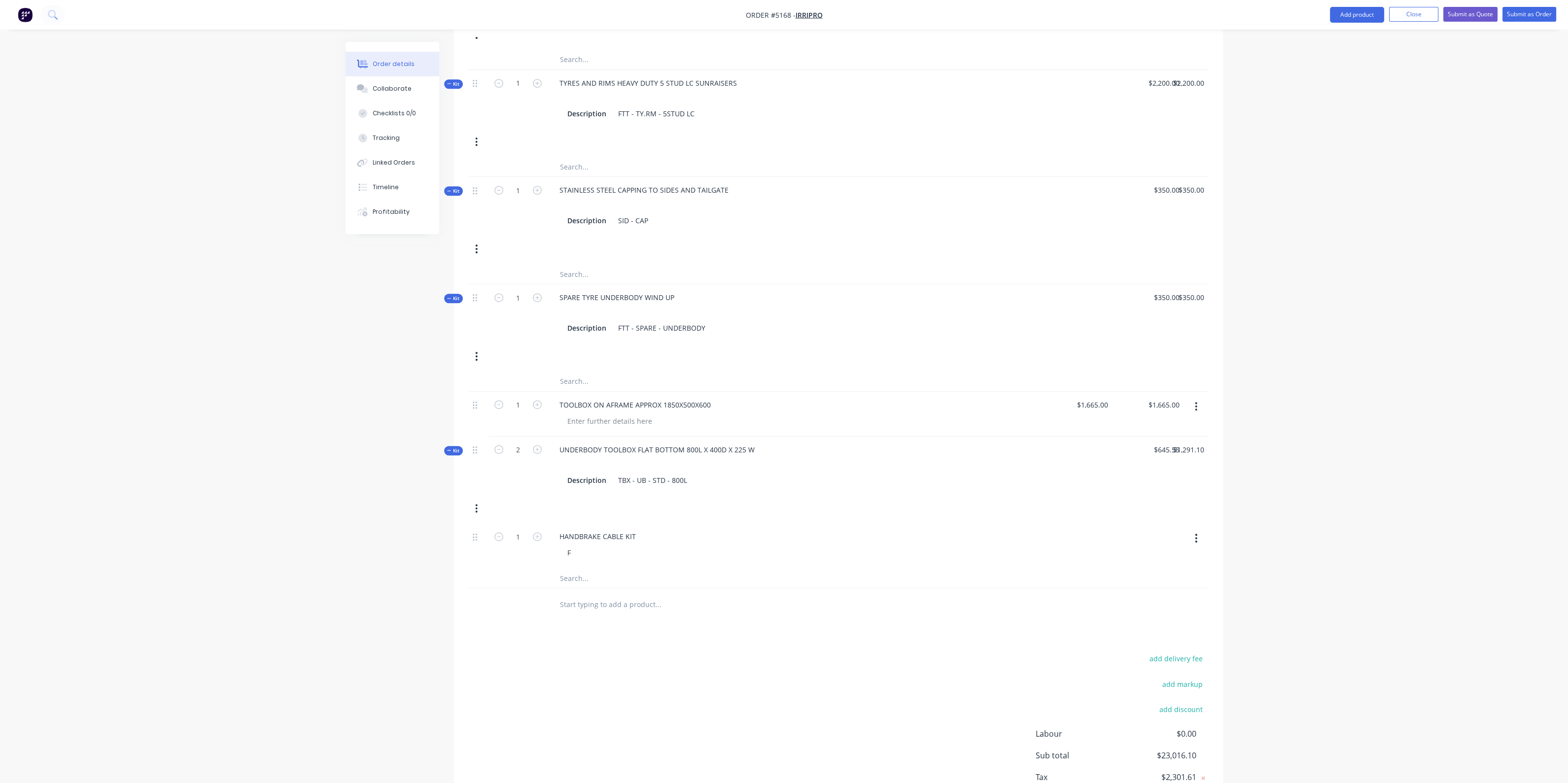
click at [1141, 523] on div at bounding box center [1147, 545] width 72 height 45
click at [1202, 530] on button "button" at bounding box center [1196, 538] width 23 height 18
click at [1161, 616] on div "Delete" at bounding box center [1161, 623] width 76 height 14
type input "$0.00"
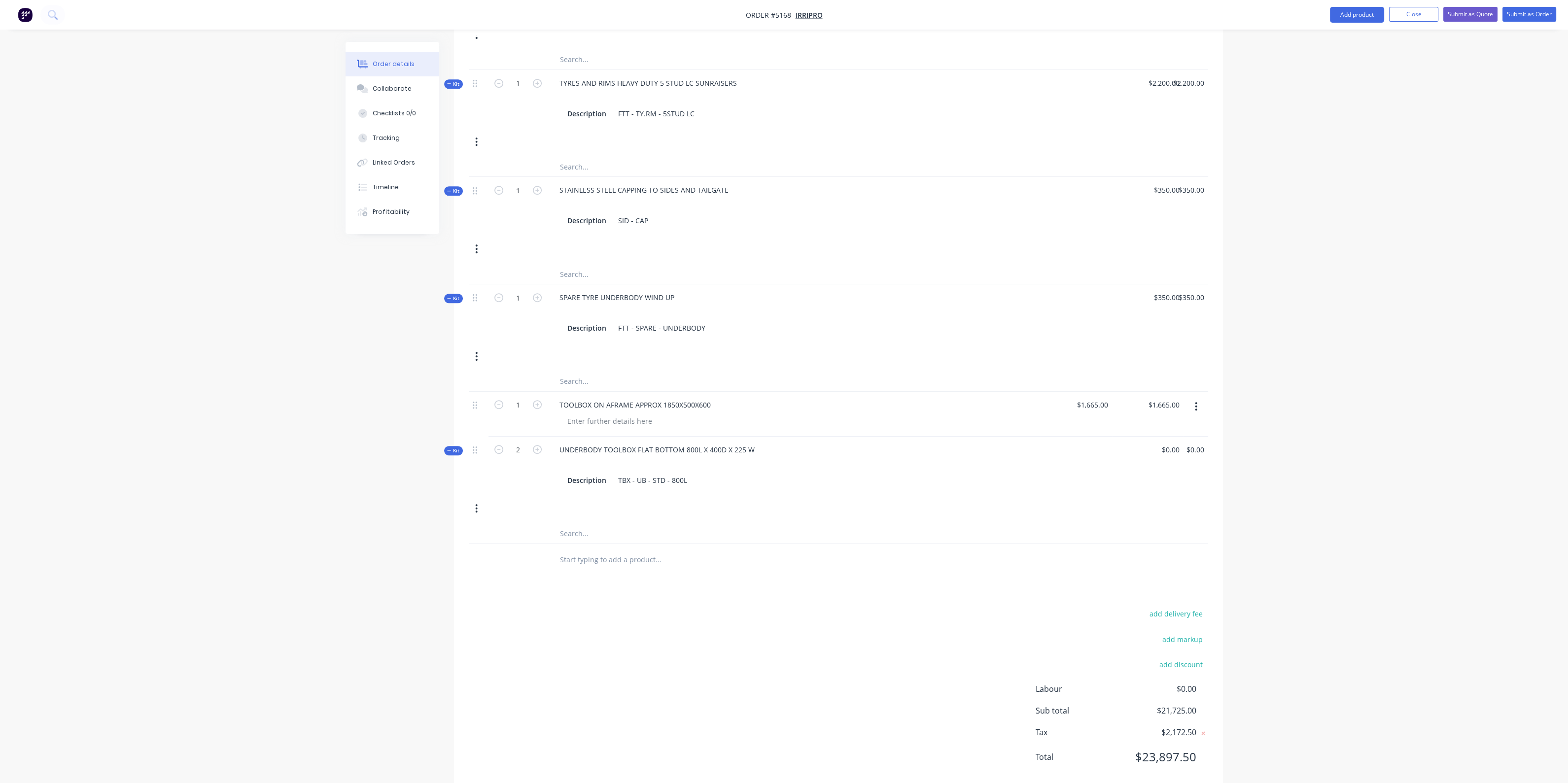
click at [646, 550] on input "text" at bounding box center [658, 560] width 197 height 20
type input "HANDBRAKE CABLE KIT"
click at [659, 581] on button "Add HANDBRAKE CABLE KIT to order" at bounding box center [711, 597] width 296 height 32
click at [1109, 550] on input "0" at bounding box center [1100, 556] width 23 height 14
type input "$50.00"
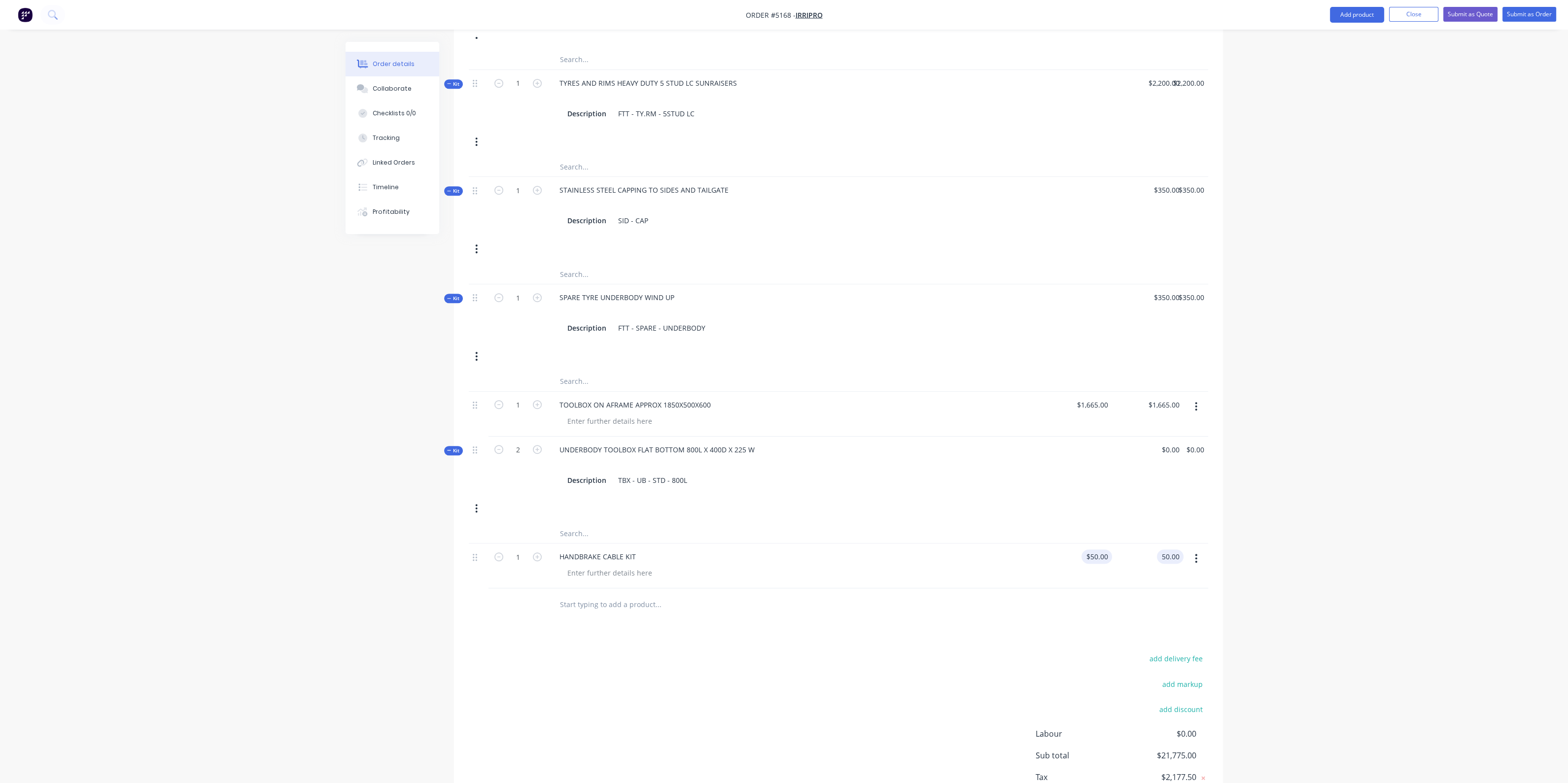
type input "$50.00"
click at [1108, 494] on div "Kit 2 UNDERBODY TOOLBOX FLAT BOTTOM 800L X 400D X 225 W Description TBX - UB - …" at bounding box center [839, 480] width 740 height 87
drag, startPoint x: 495, startPoint y: 533, endPoint x: 492, endPoint y: 274, distance: 259.0
drag, startPoint x: 474, startPoint y: 540, endPoint x: 473, endPoint y: 375, distance: 165.0
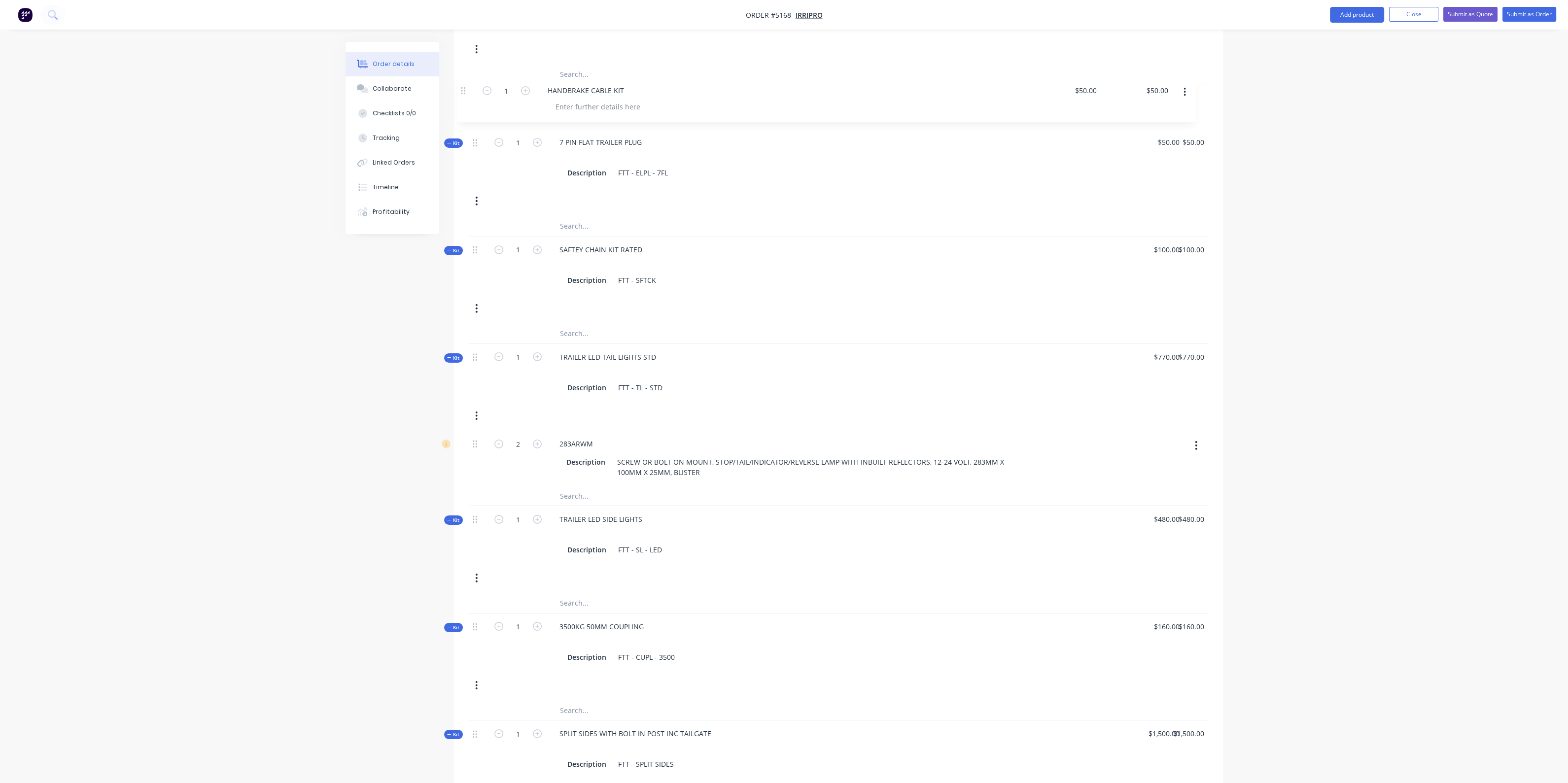
scroll to position [1012, 0]
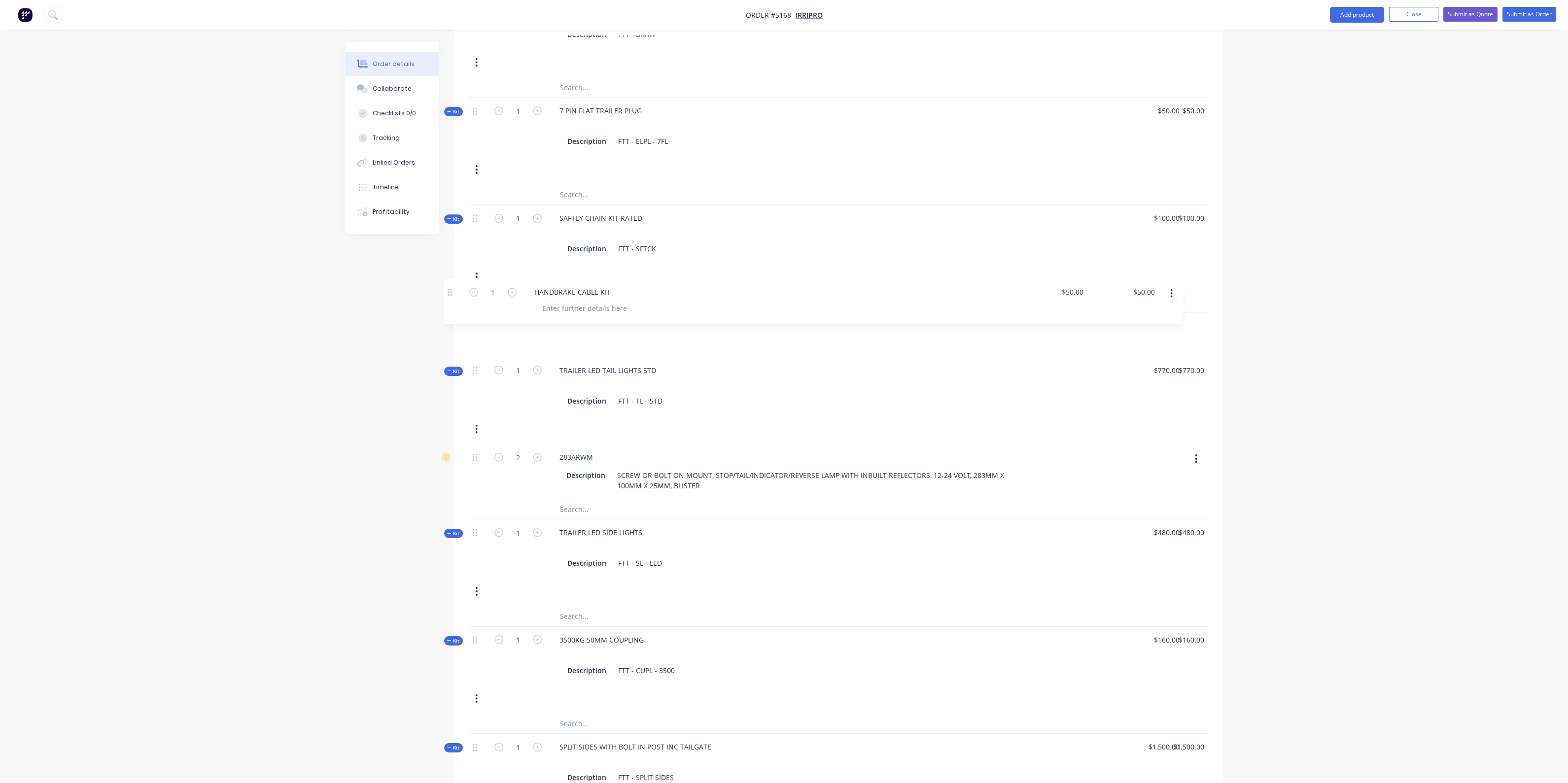
drag, startPoint x: 477, startPoint y: 388, endPoint x: 456, endPoint y: 292, distance: 98.3
click at [456, 292] on div "Qty Price Total Kit 1 3500KG ATM HEAVY DUTY FLAT TOP TRAILER Description FTT - …" at bounding box center [838, 386] width 769 height 1922
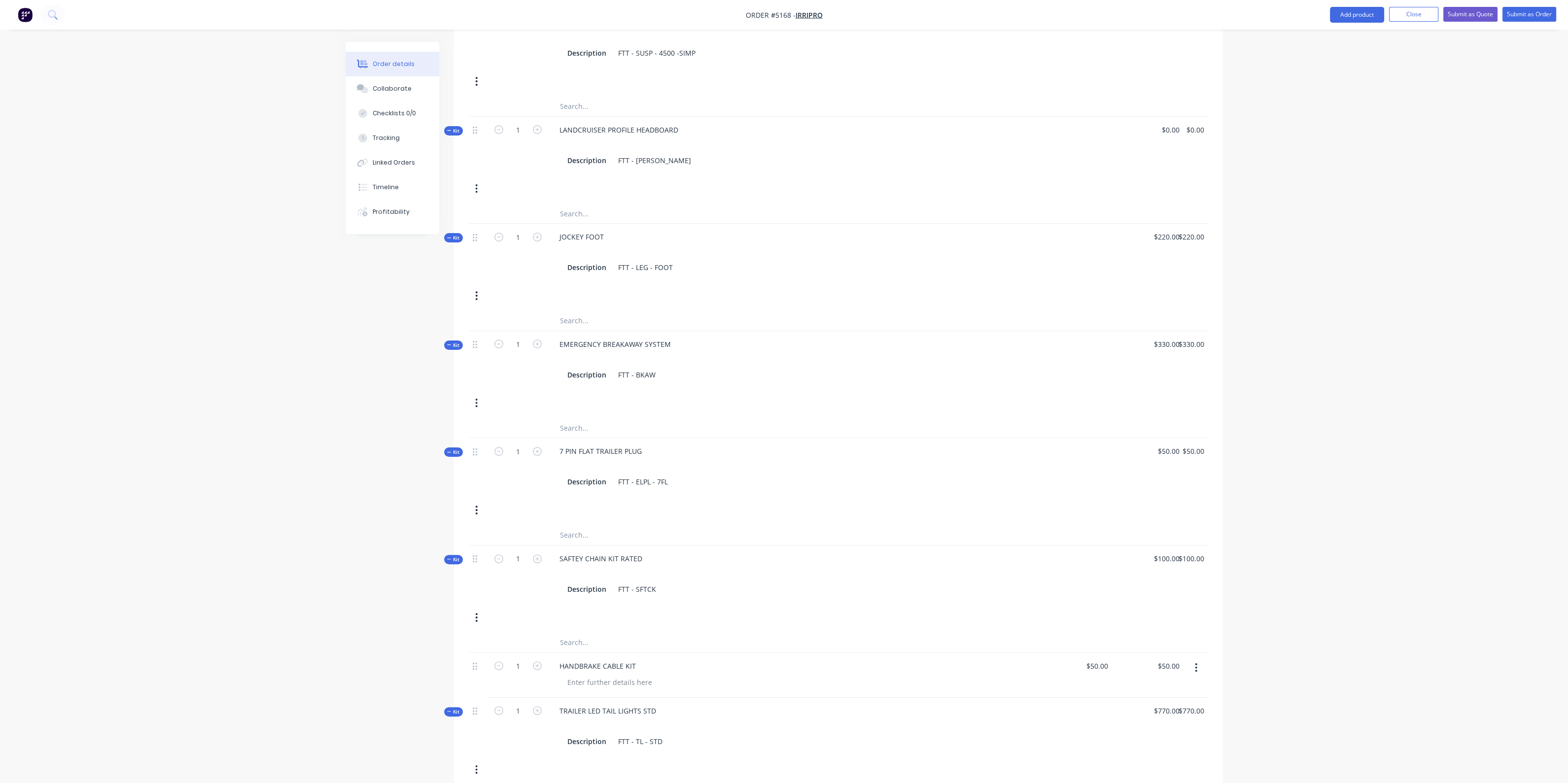
scroll to position [642, 0]
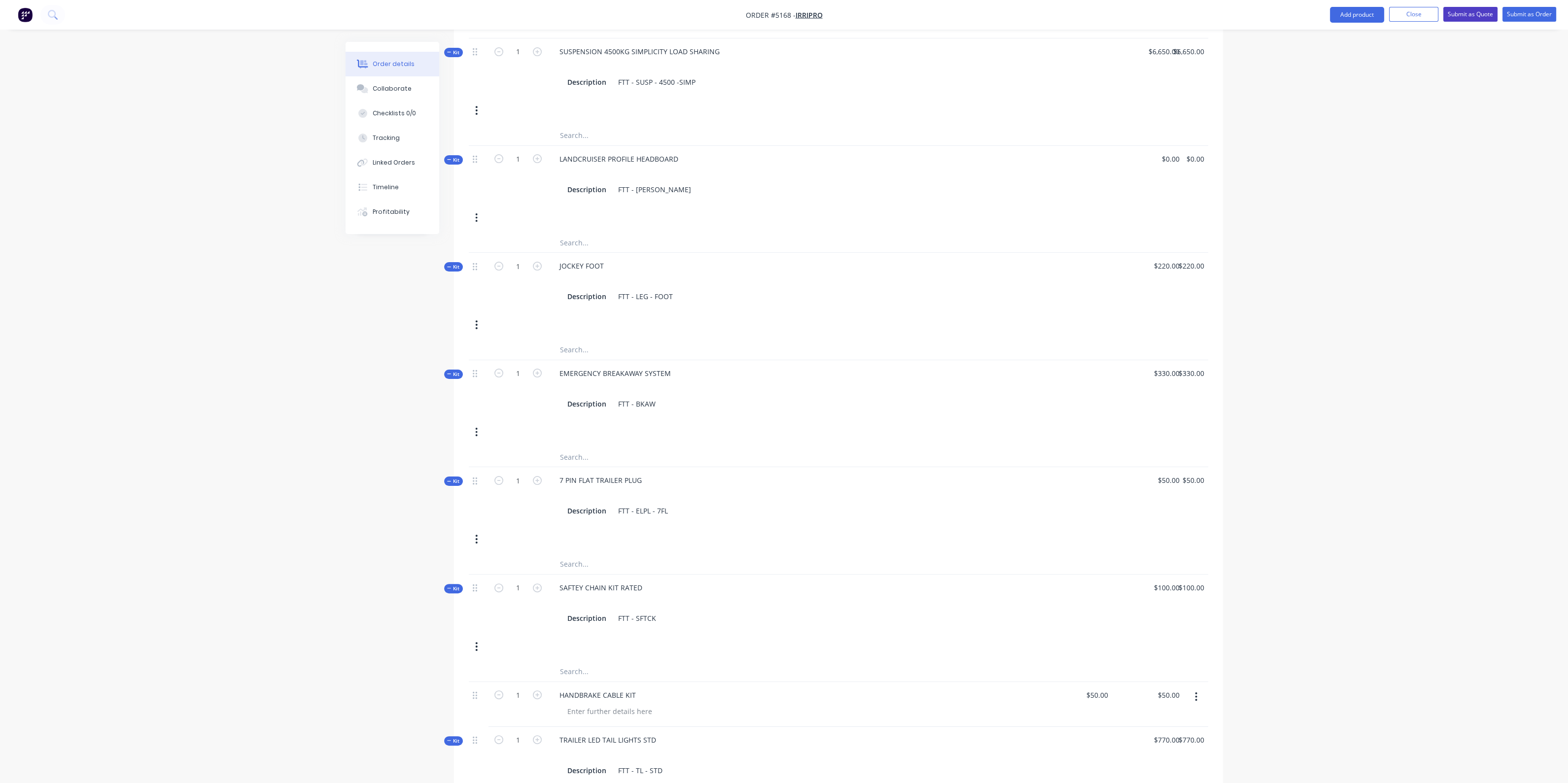
click at [1481, 12] on button "Submit as Quote" at bounding box center [1470, 14] width 54 height 15
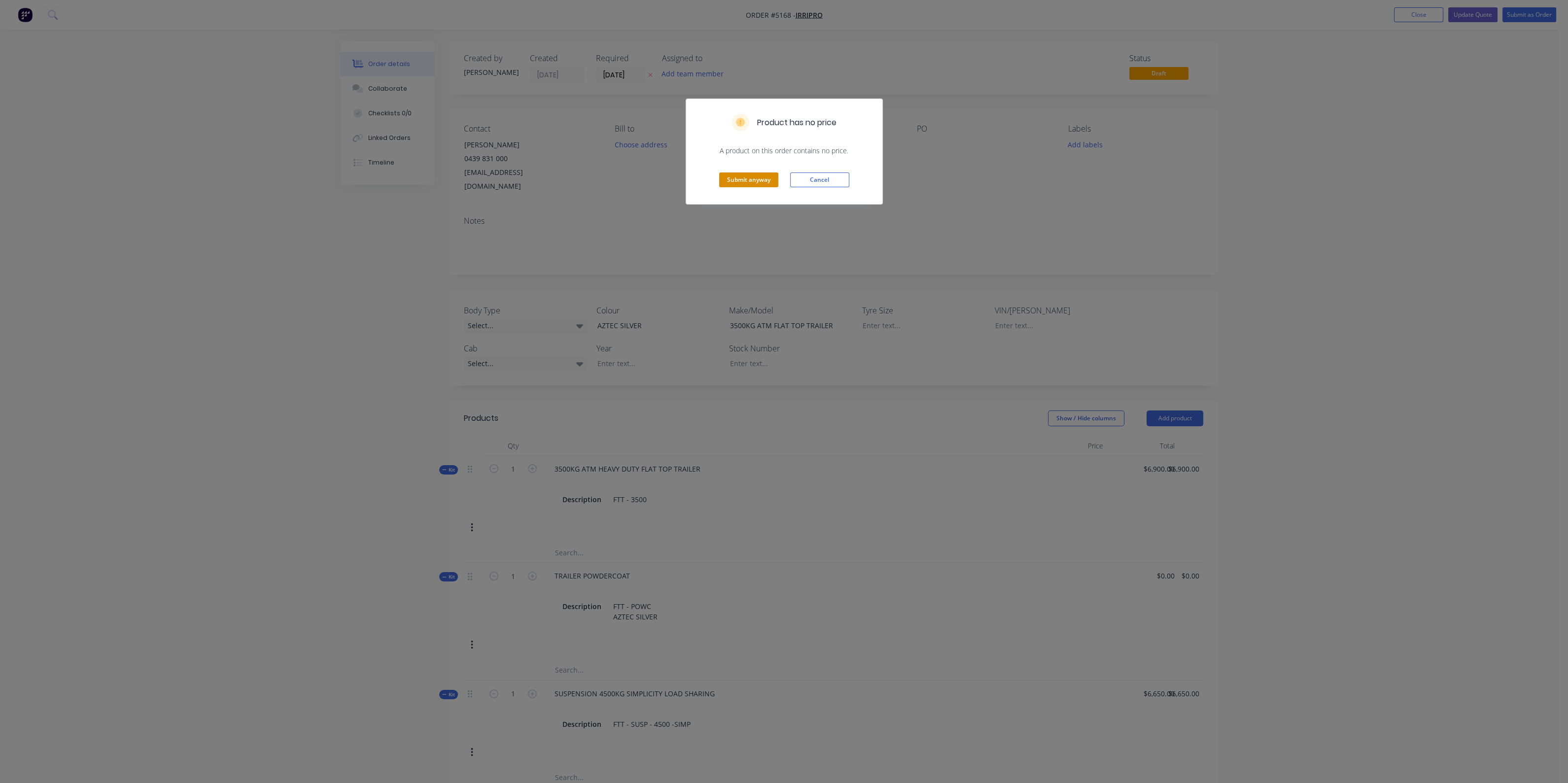
click at [753, 178] on button "Submit anyway" at bounding box center [748, 180] width 59 height 15
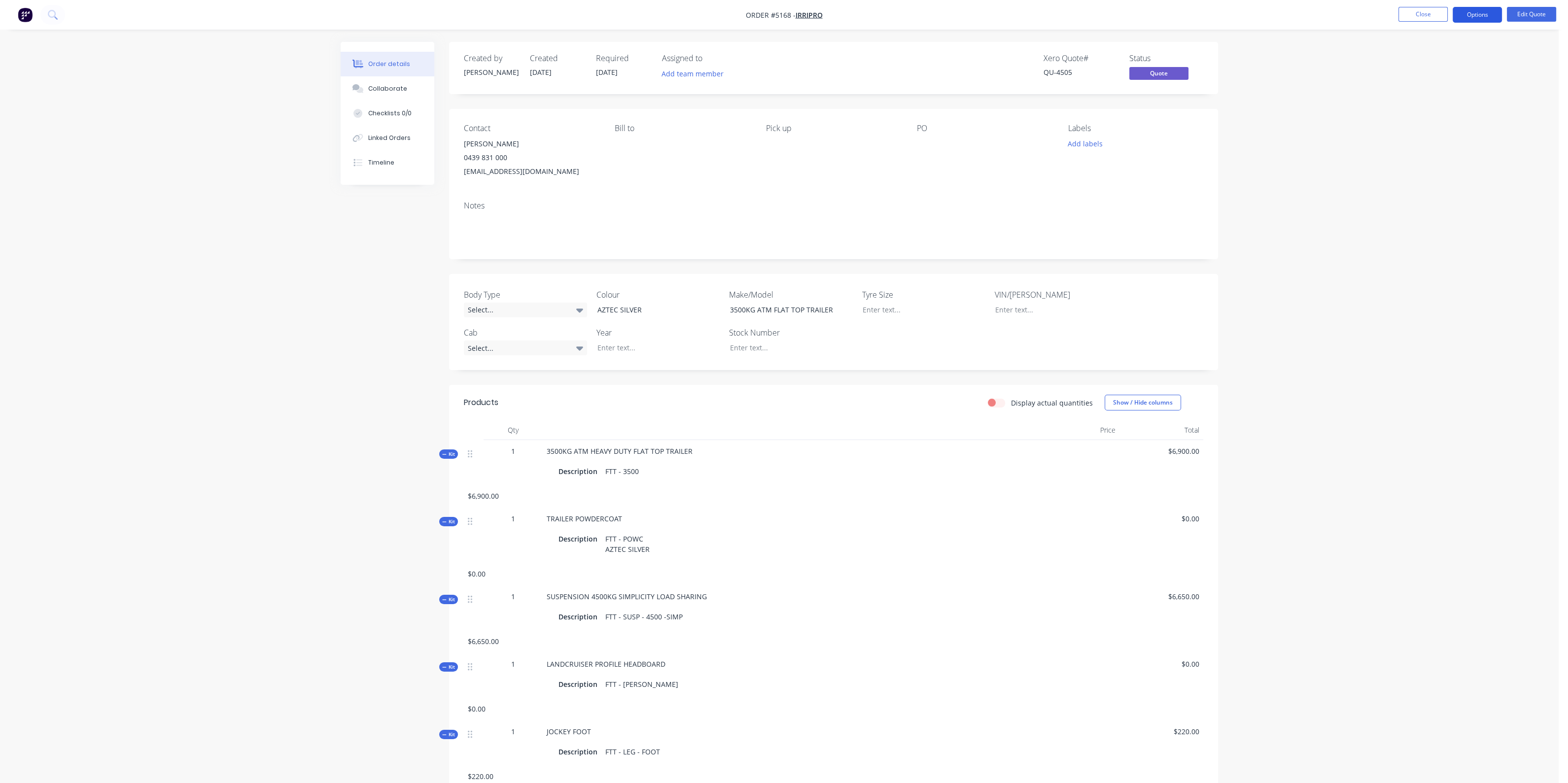
click at [1484, 11] on button "Options" at bounding box center [1477, 15] width 49 height 16
click at [1419, 64] on div "Quote" at bounding box center [1447, 59] width 91 height 14
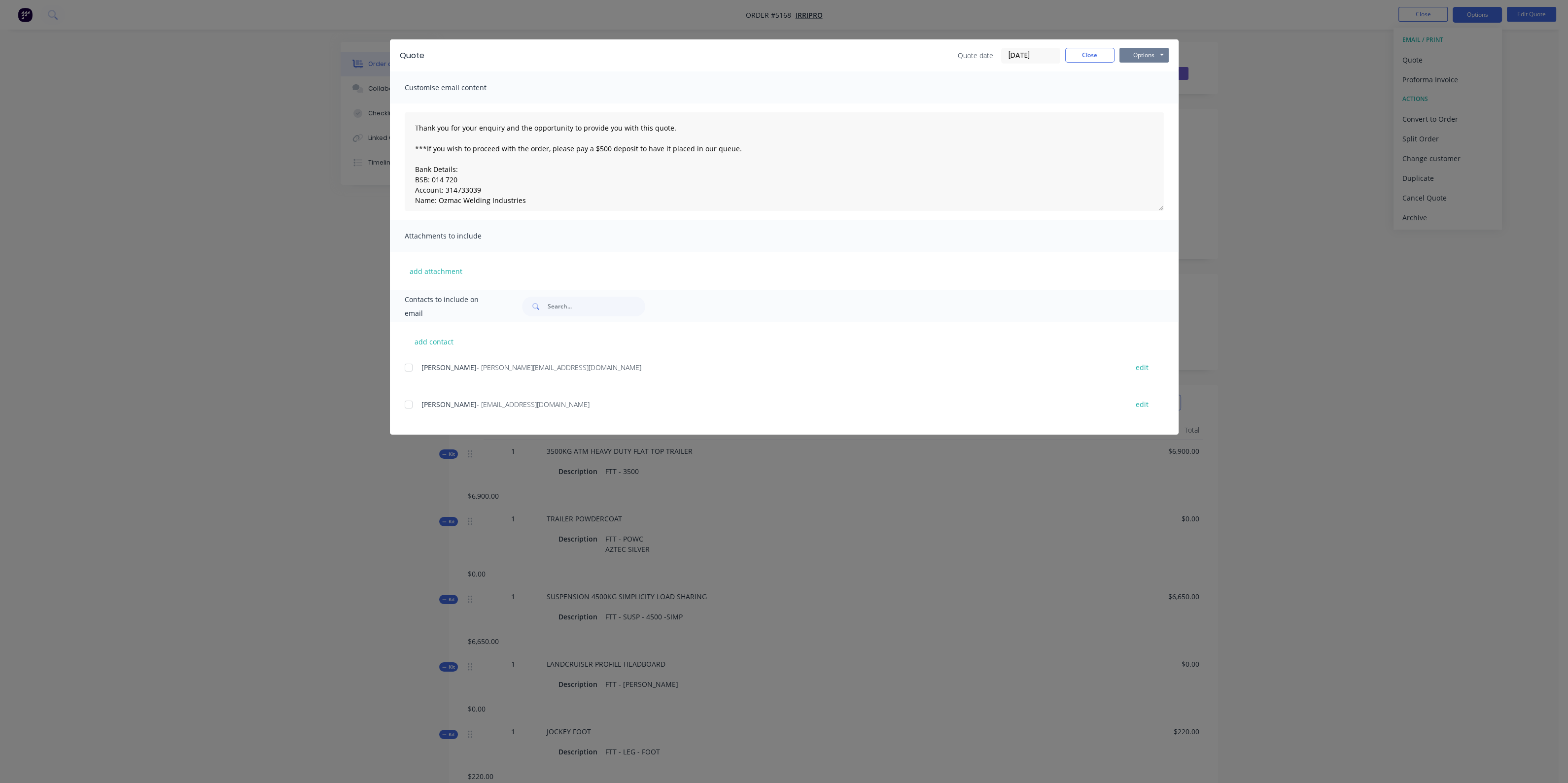
click at [1139, 55] on button "Options" at bounding box center [1144, 55] width 49 height 15
click at [1142, 72] on button "Preview" at bounding box center [1150, 72] width 63 height 17
click at [1097, 52] on button "Close" at bounding box center [1090, 55] width 49 height 15
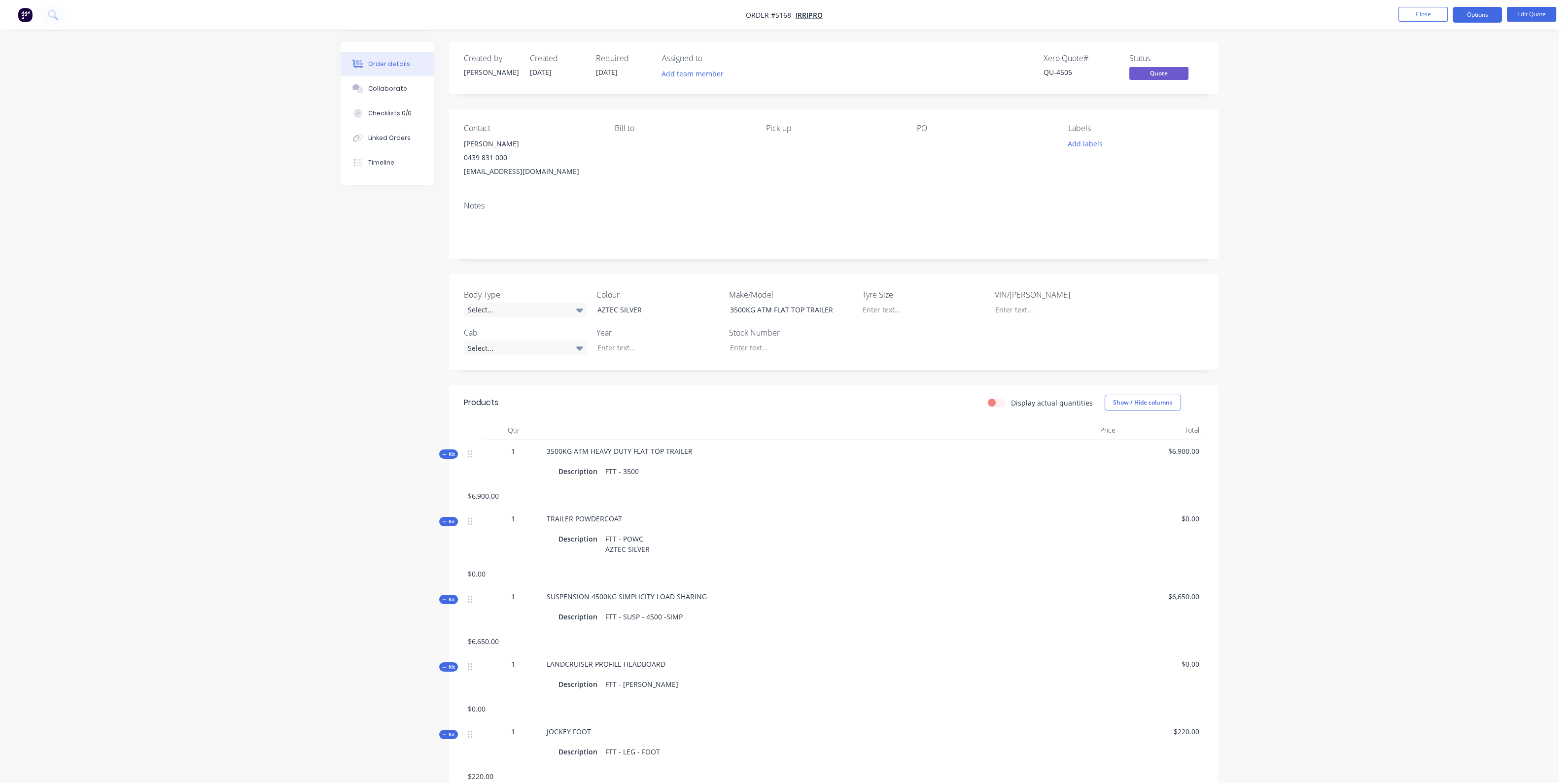
click at [697, 452] on div "3500KG ATM HEAVY DUTY FLAT TOP TRAILER Description FTT - 3500" at bounding box center [789, 462] width 493 height 45
click at [688, 453] on span "3500KG ATM HEAVY DUTY FLAT TOP TRAILER" at bounding box center [620, 451] width 146 height 9
click at [797, 418] on header "Products Display actual quantities Show / Hide columns" at bounding box center [833, 403] width 769 height 36
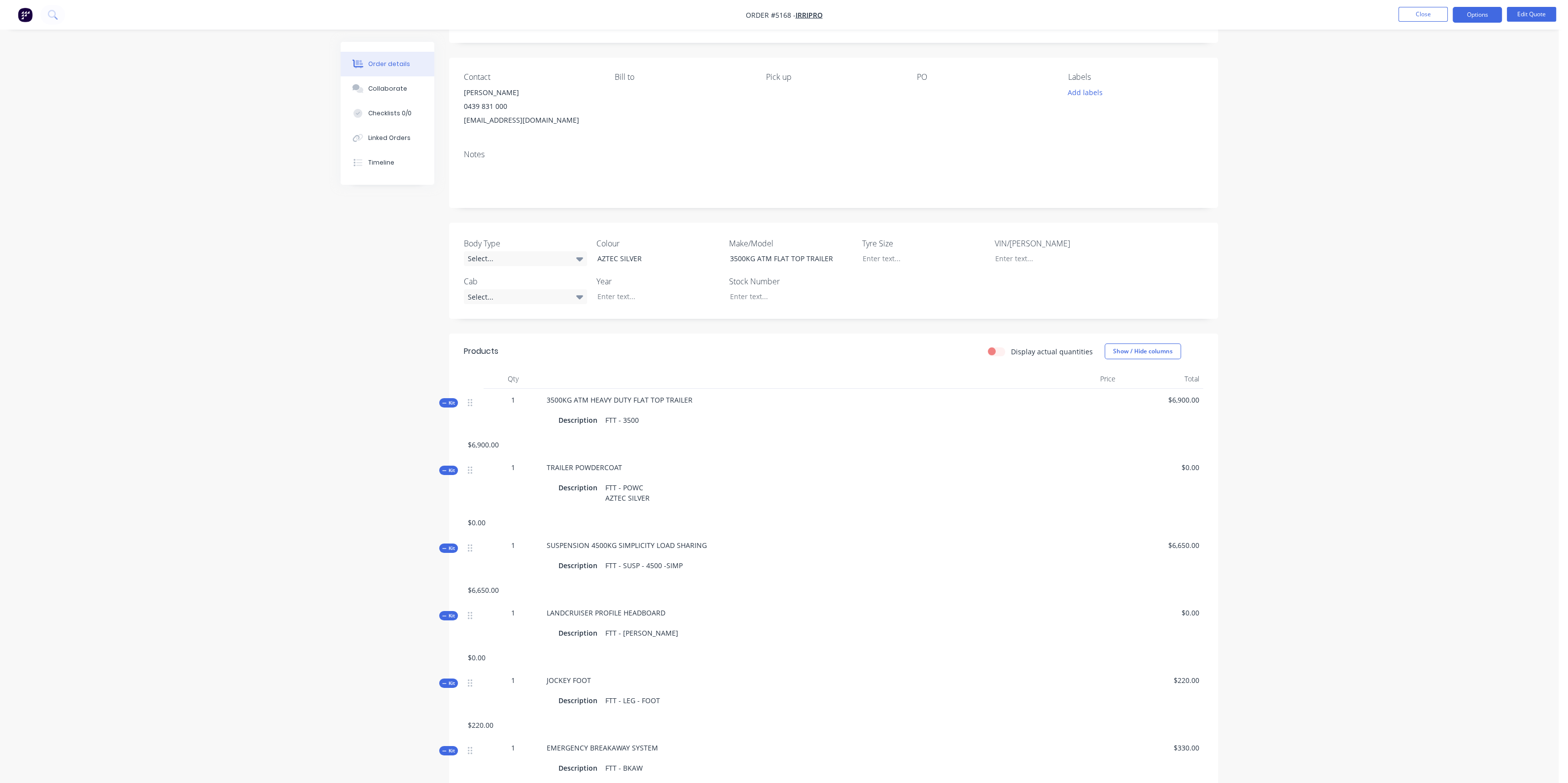
scroll to position [185, 0]
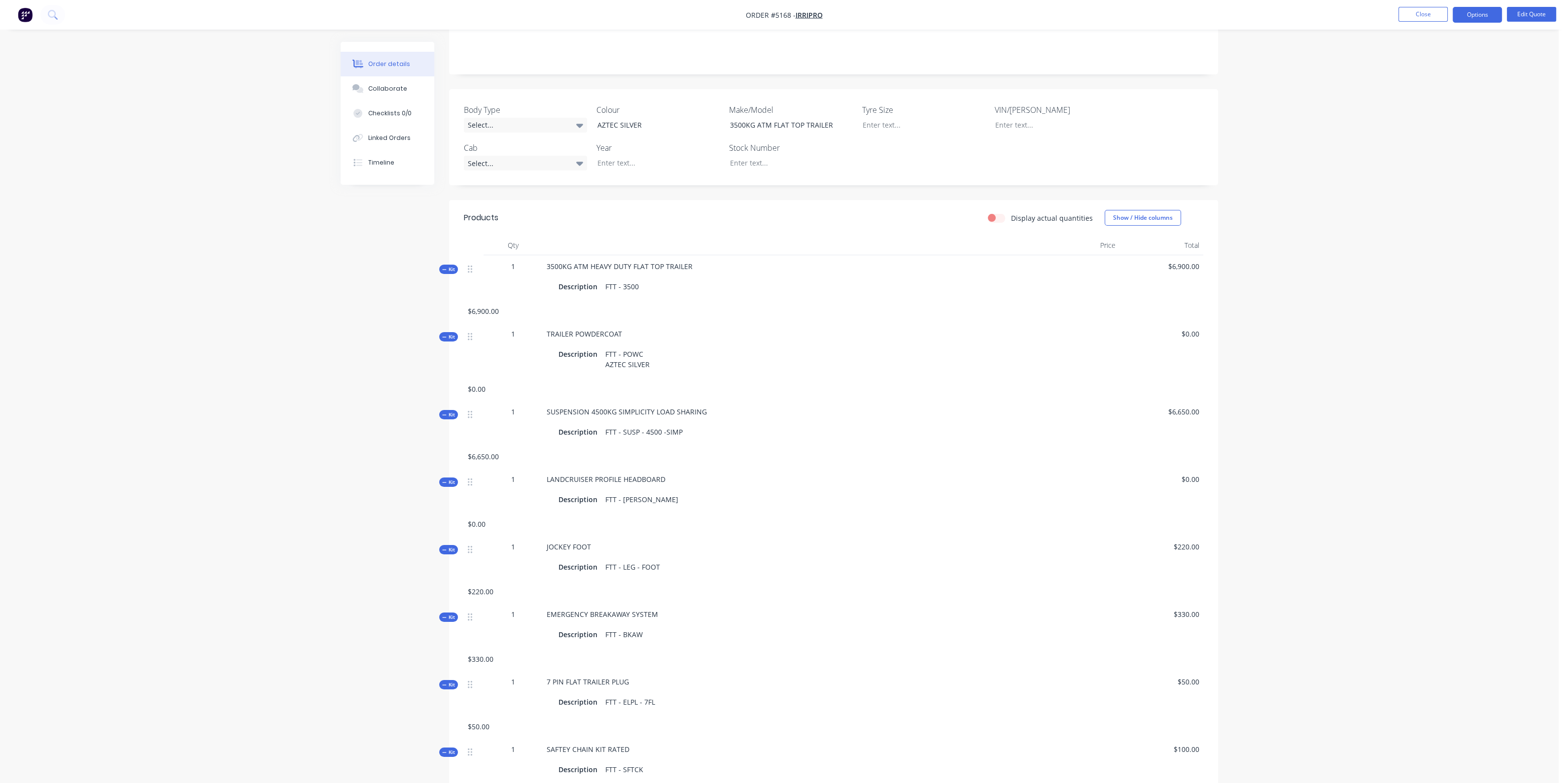
click at [690, 269] on span "3500KG ATM HEAVY DUTY FLAT TOP TRAILER" at bounding box center [620, 266] width 146 height 9
click at [641, 284] on div "Description FTT - 3500" at bounding box center [789, 286] width 461 height 14
click at [638, 287] on div "FTT - 3500" at bounding box center [622, 286] width 42 height 14
click at [635, 285] on div "FTT - 3500" at bounding box center [622, 286] width 42 height 14
click at [1534, 19] on button "Edit Quote" at bounding box center [1531, 14] width 49 height 15
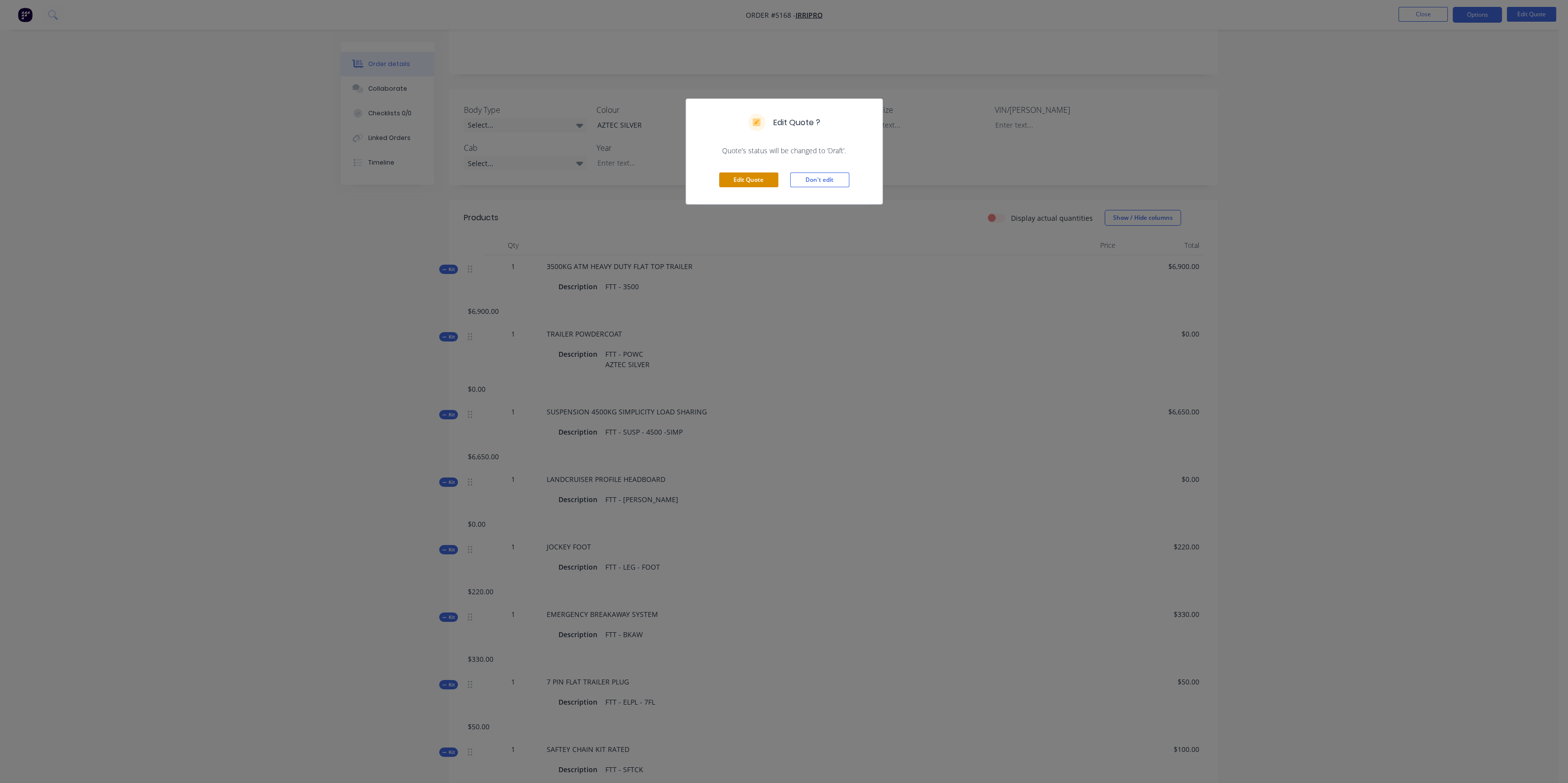
click at [767, 179] on button "Edit Quote" at bounding box center [748, 180] width 59 height 15
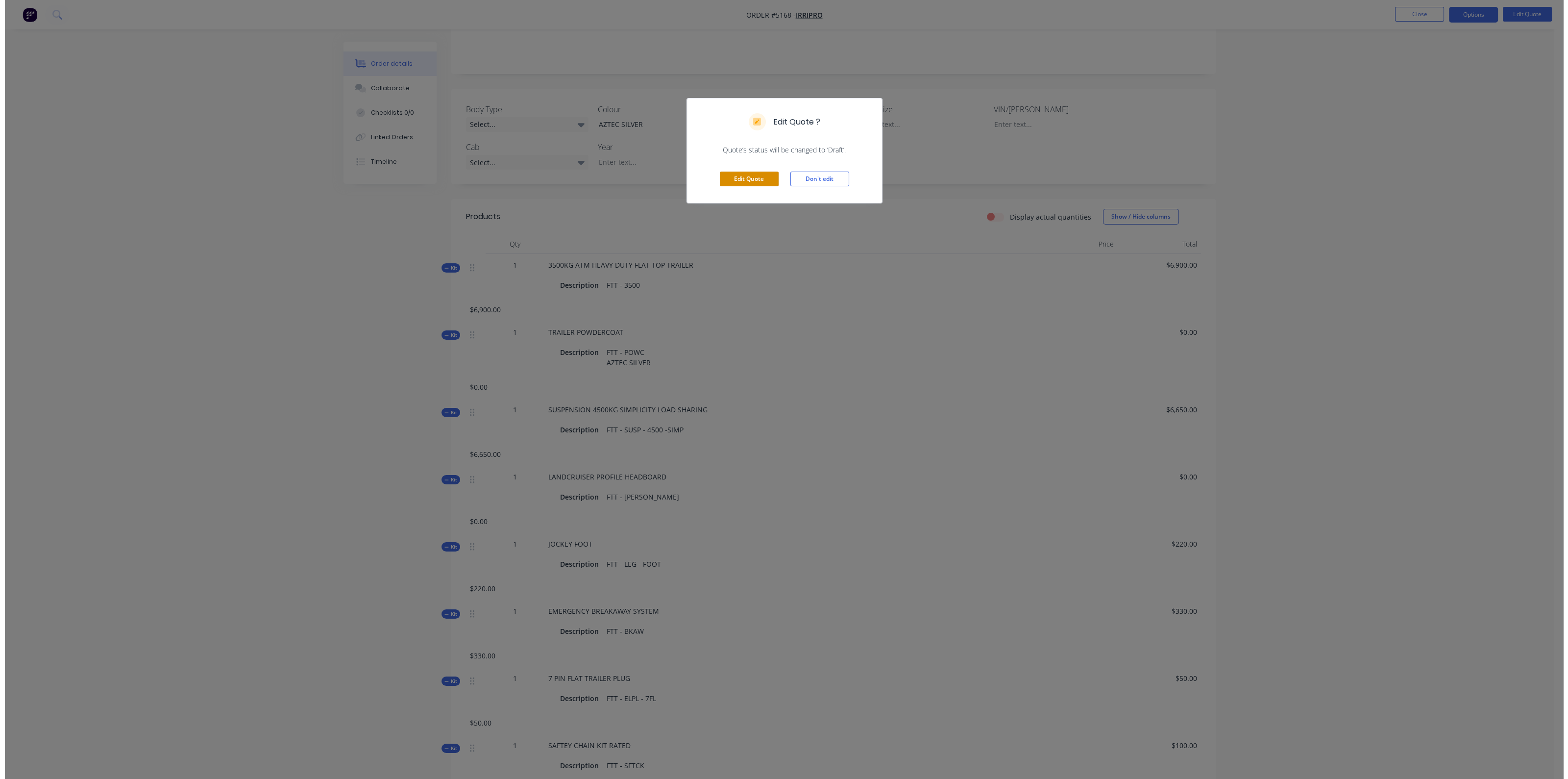
scroll to position [0, 0]
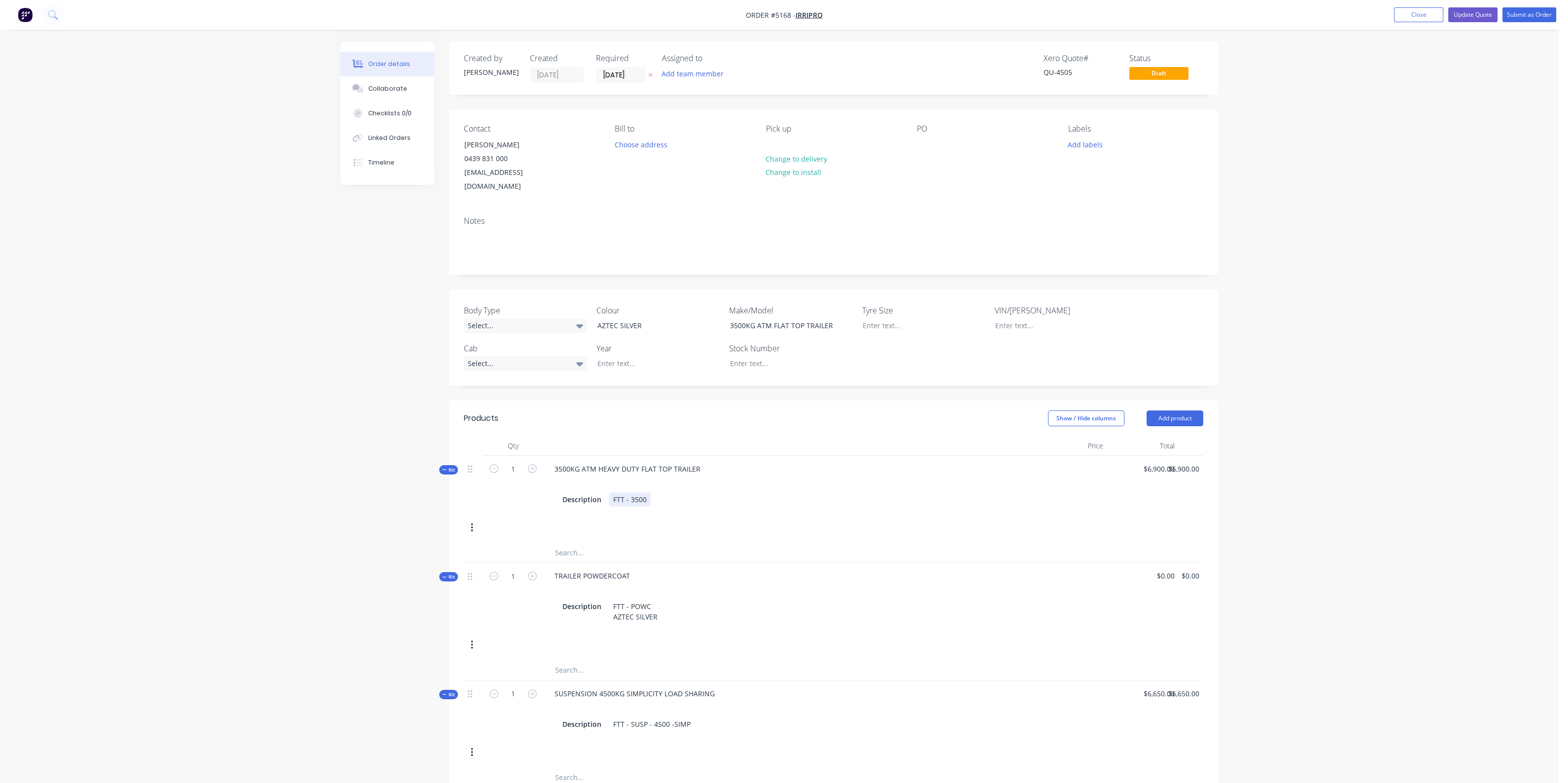
click at [648, 492] on div "FTT - 3500" at bounding box center [630, 499] width 42 height 14
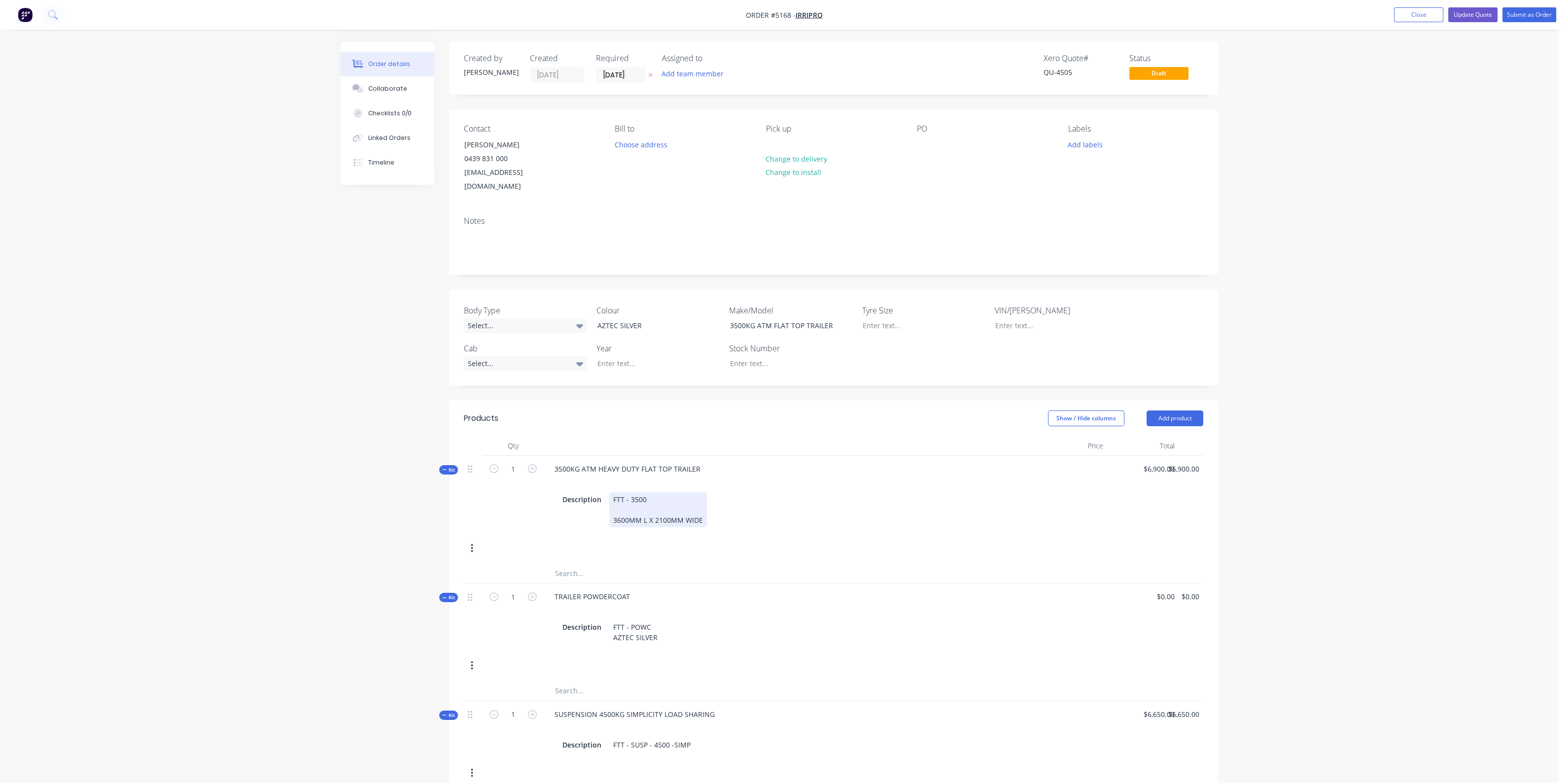
click at [647, 506] on div "FTT - 3500 3600MM L X 2100MM WIDE" at bounding box center [658, 509] width 97 height 35
click at [645, 508] on div "FTT - 3500 3600MM L X 2100MM WIDE" at bounding box center [658, 509] width 97 height 35
click at [873, 504] on div "Description FTT - 3500 3600MM LONG X 2100MM WIDE" at bounding box center [789, 509] width 461 height 35
click at [1467, 15] on button "Update Quote" at bounding box center [1472, 15] width 49 height 15
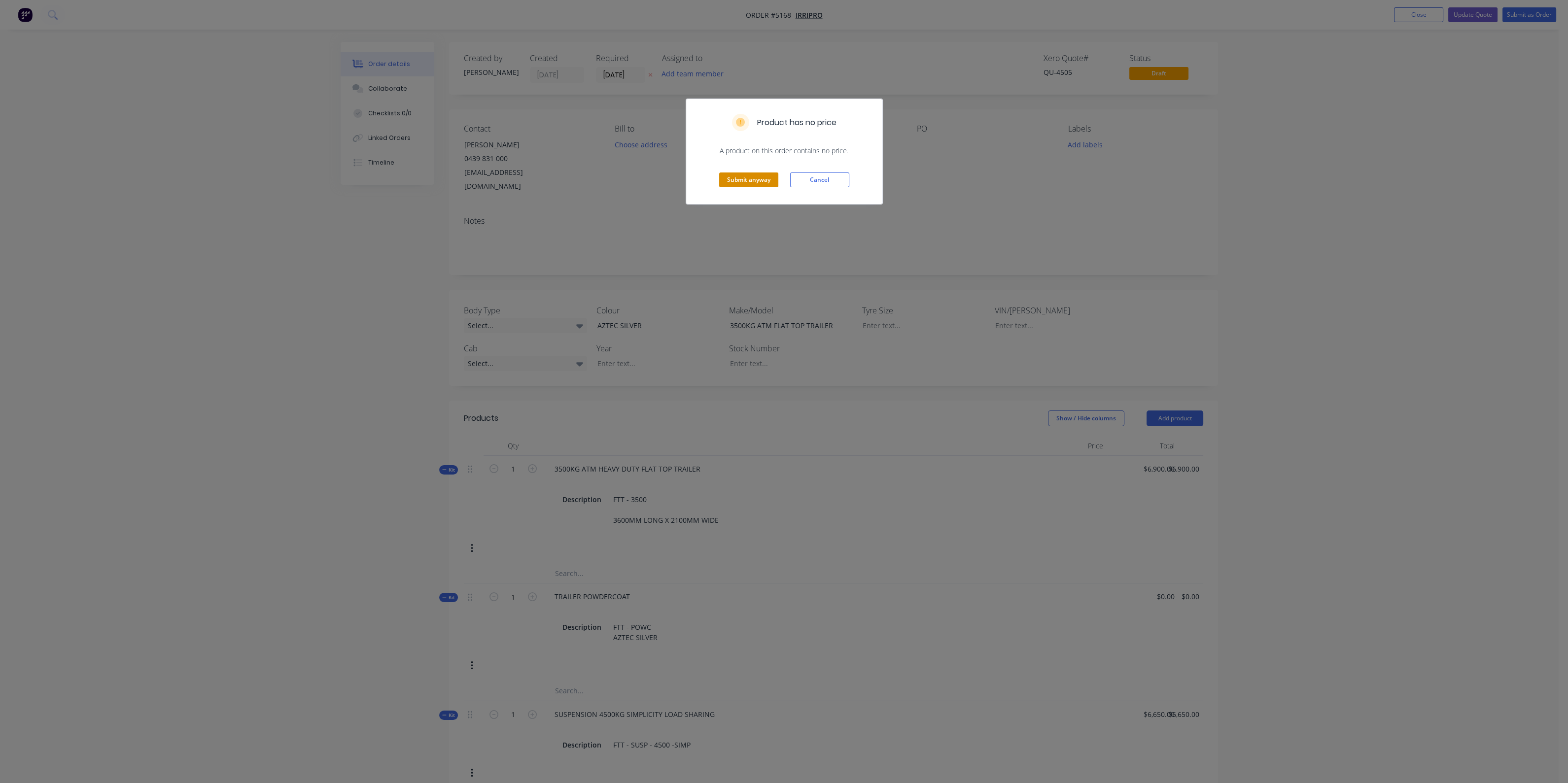
click at [762, 178] on button "Submit anyway" at bounding box center [748, 180] width 59 height 15
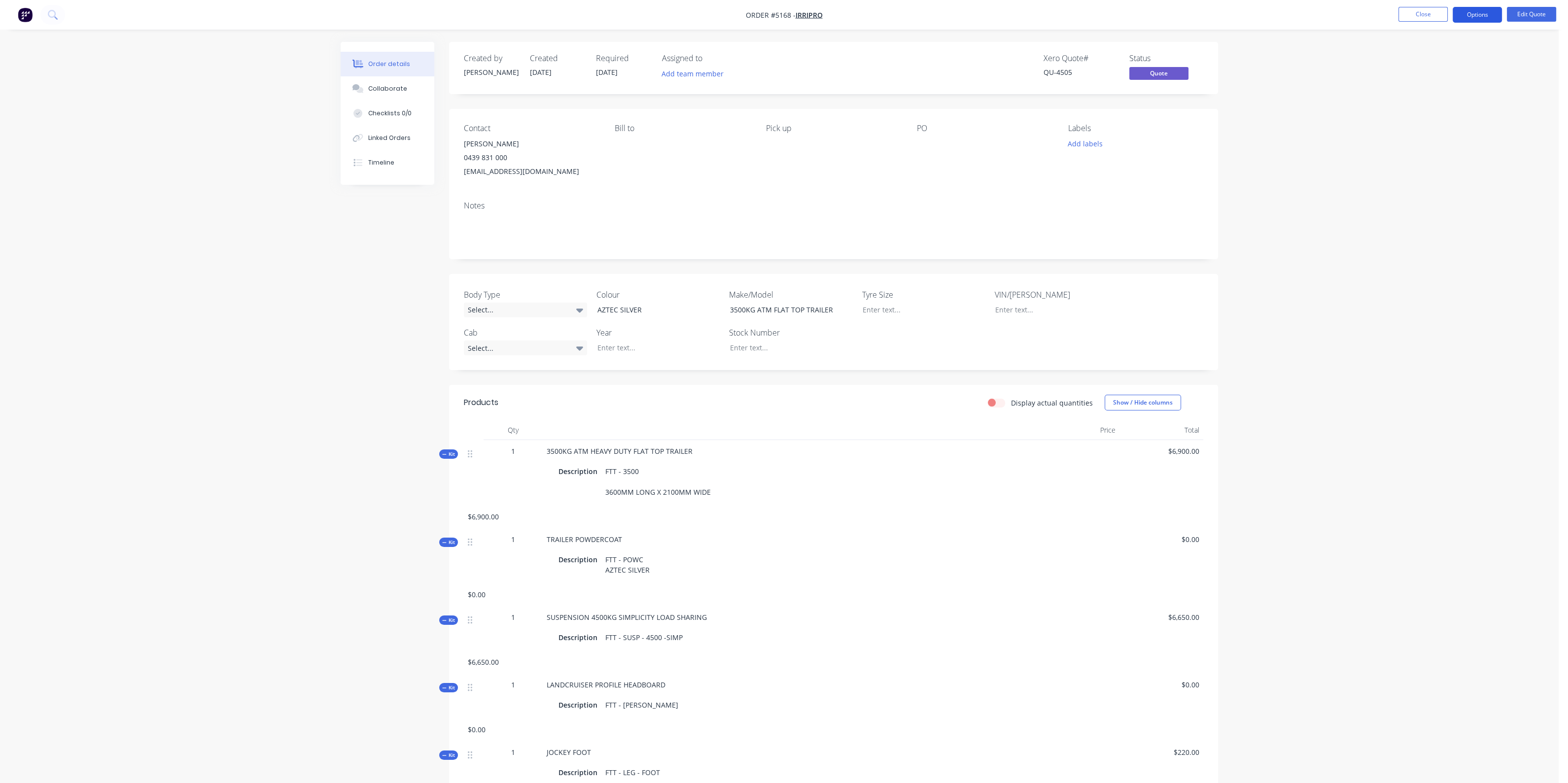
click at [1467, 18] on button "Options" at bounding box center [1477, 15] width 49 height 16
click at [1417, 60] on div "Quote" at bounding box center [1447, 59] width 91 height 14
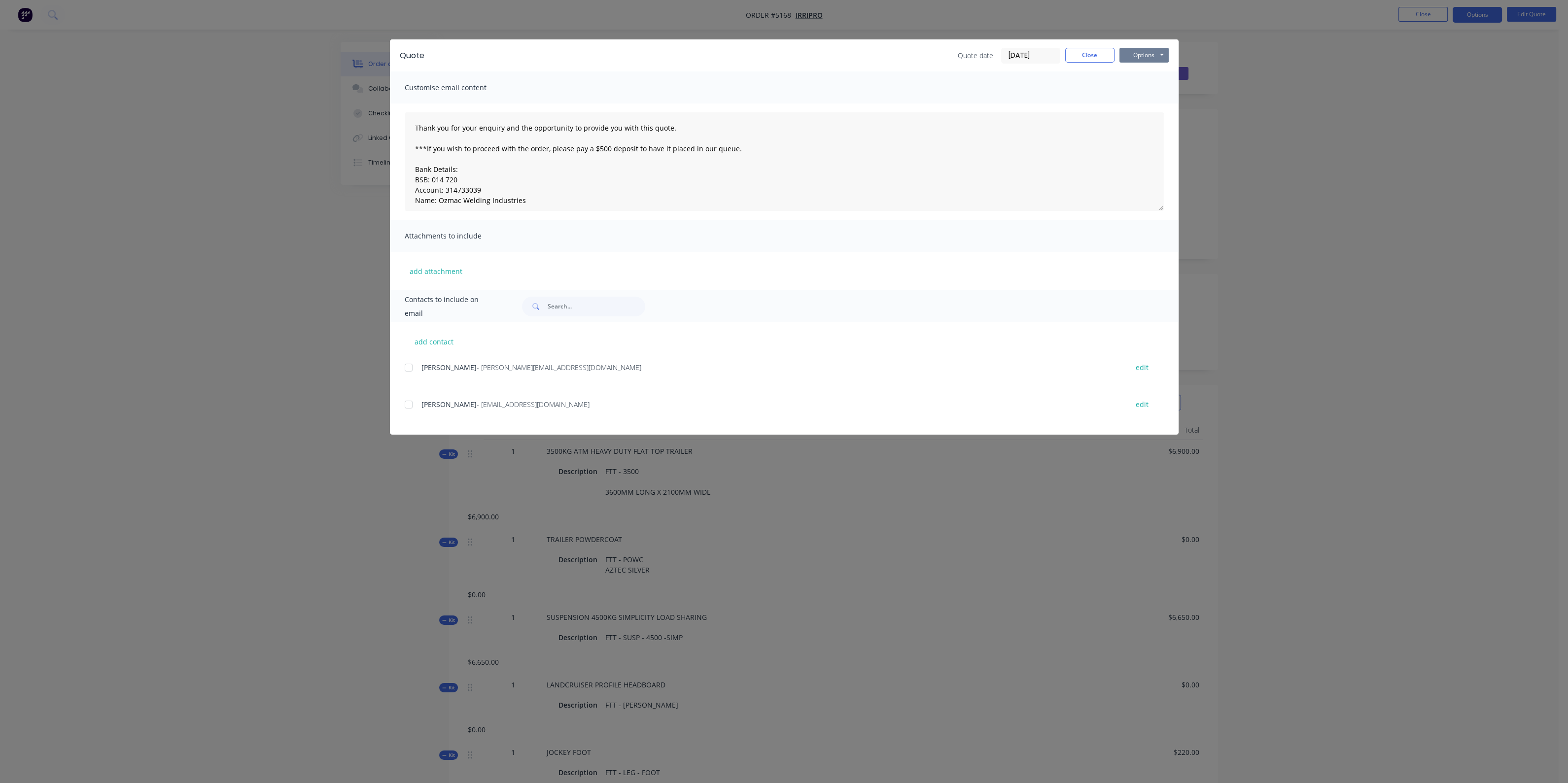
click at [1146, 61] on button "Options" at bounding box center [1144, 55] width 49 height 15
click at [1141, 77] on button "Preview" at bounding box center [1150, 72] width 63 height 17
drag, startPoint x: 1087, startPoint y: 49, endPoint x: 1079, endPoint y: 53, distance: 8.9
click at [1089, 50] on button "Close" at bounding box center [1090, 55] width 49 height 15
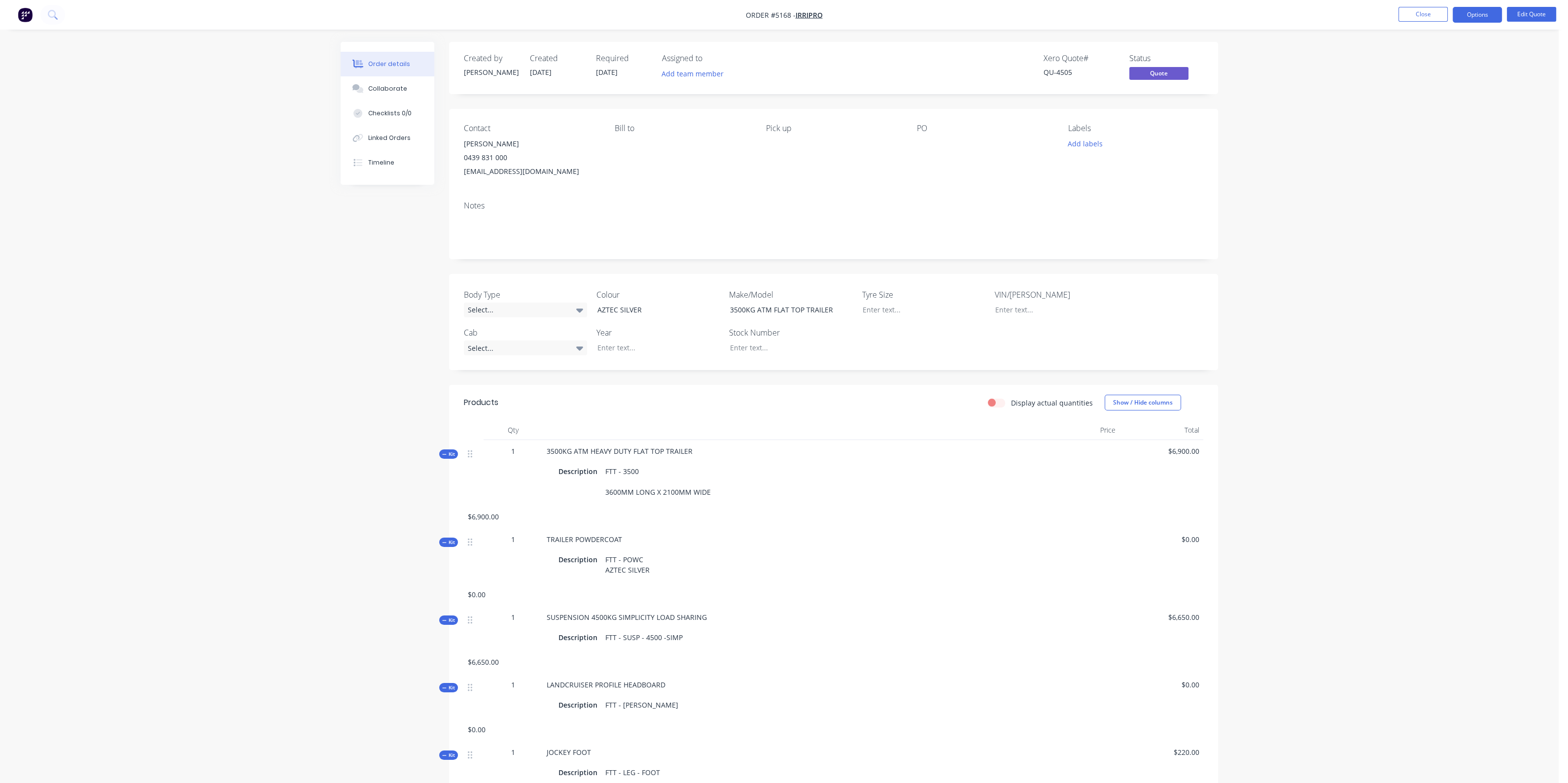
click at [13, 14] on nav "Order #5168 - IRRIPRO Close Options Edit Quote" at bounding box center [784, 15] width 1568 height 29
click at [24, 12] on img "button" at bounding box center [25, 15] width 15 height 15
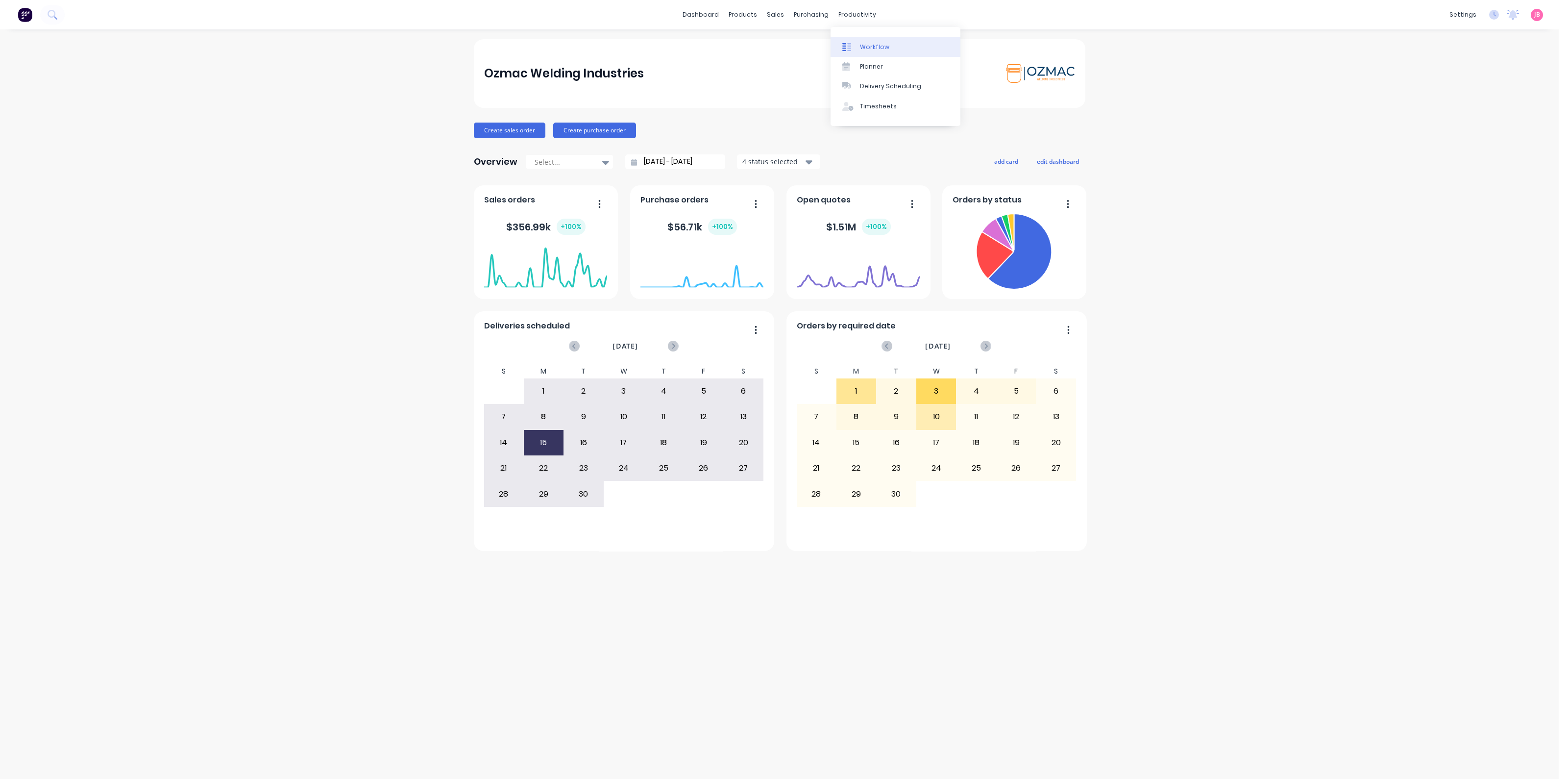
click at [865, 48] on div "Workflow" at bounding box center [875, 47] width 29 height 9
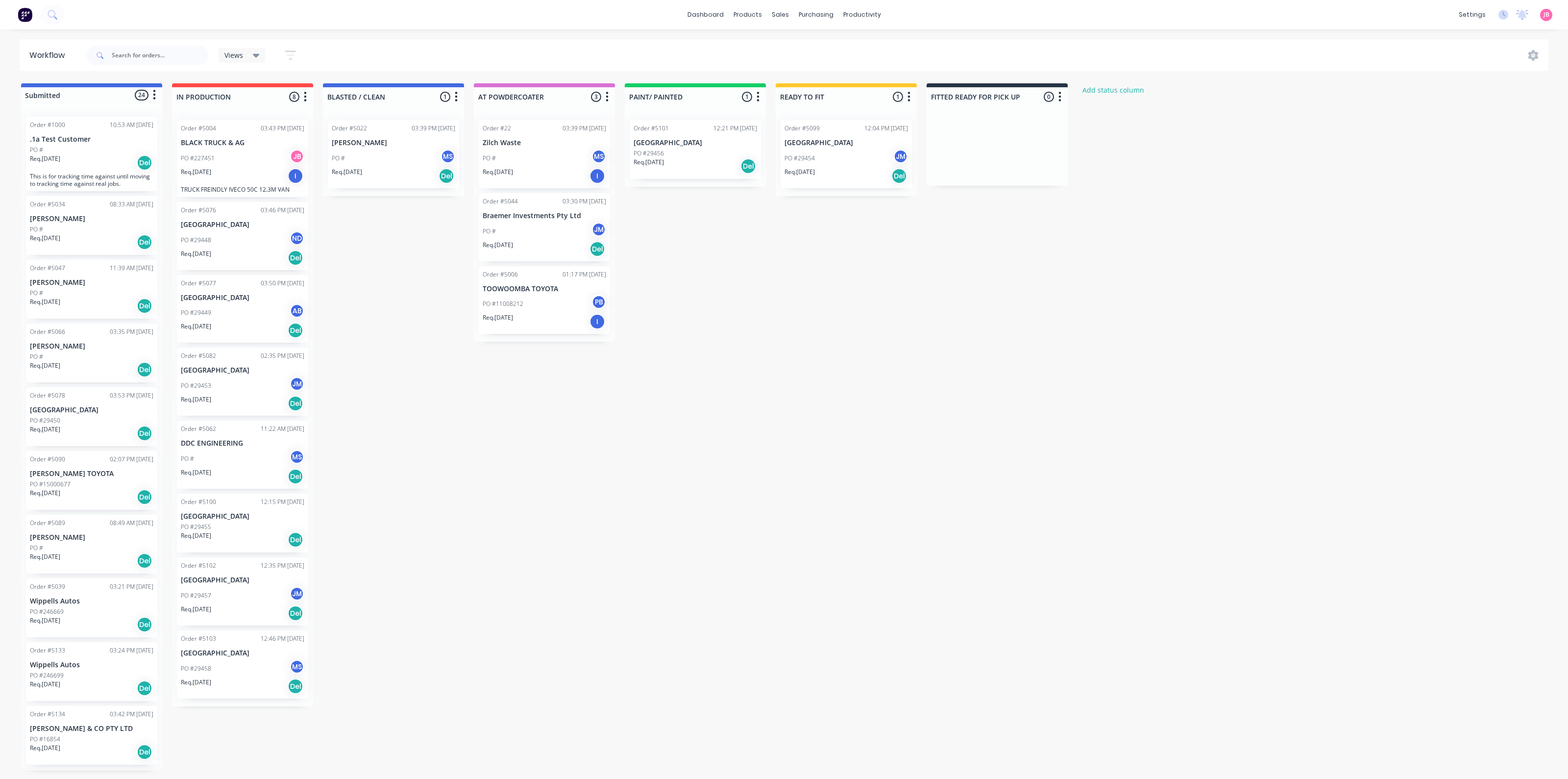
click at [808, 275] on div "Submitted 24 Status colour #4169E1 hex #4169E1 Save Cancel Summaries Total orde…" at bounding box center [668, 427] width 1350 height 687
click at [1026, 389] on div "Submitted 24 Status colour #4169E1 hex #4169E1 Save Cancel Summaries Total orde…" at bounding box center [668, 427] width 1350 height 687
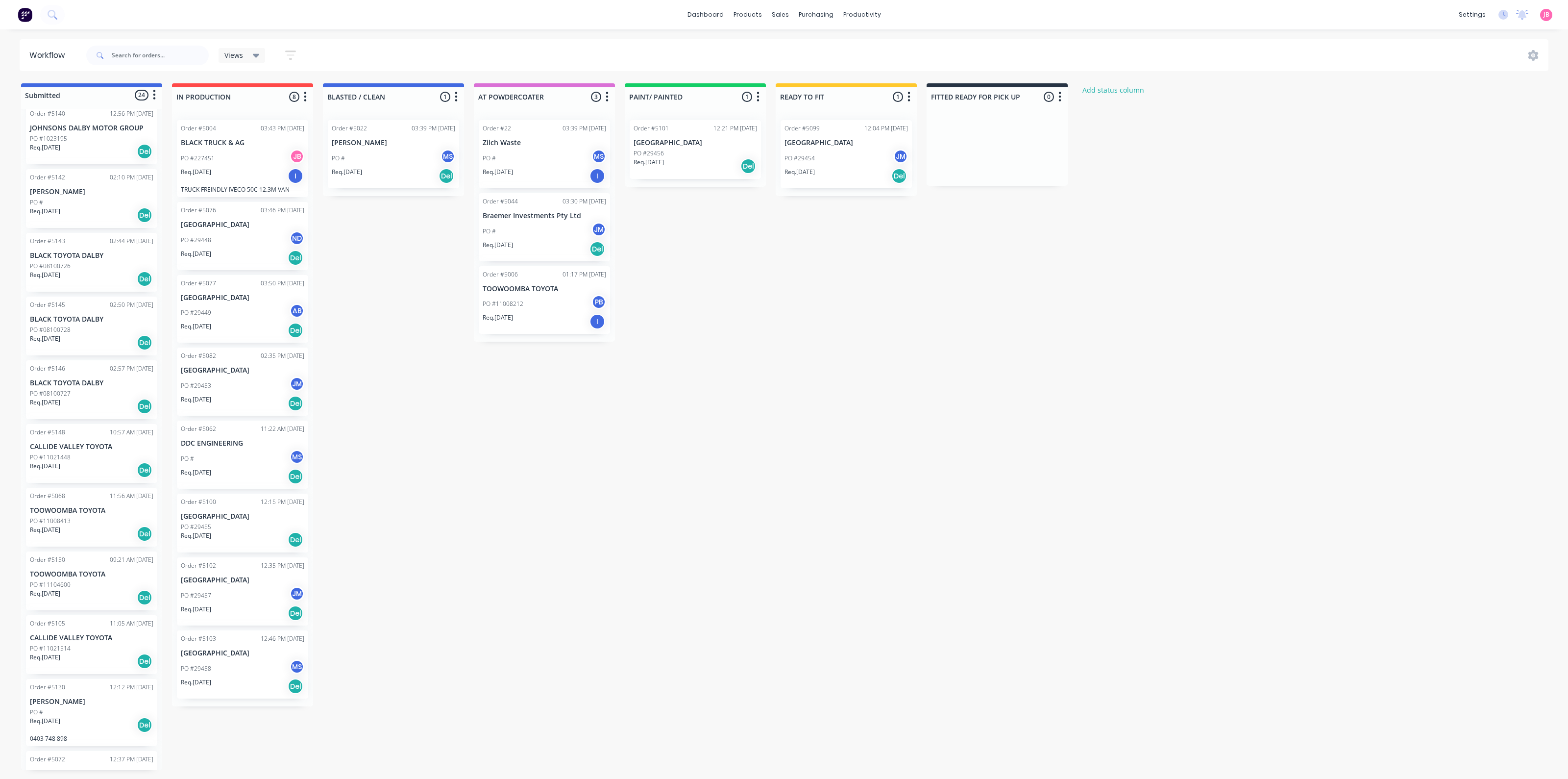
scroll to position [902, 0]
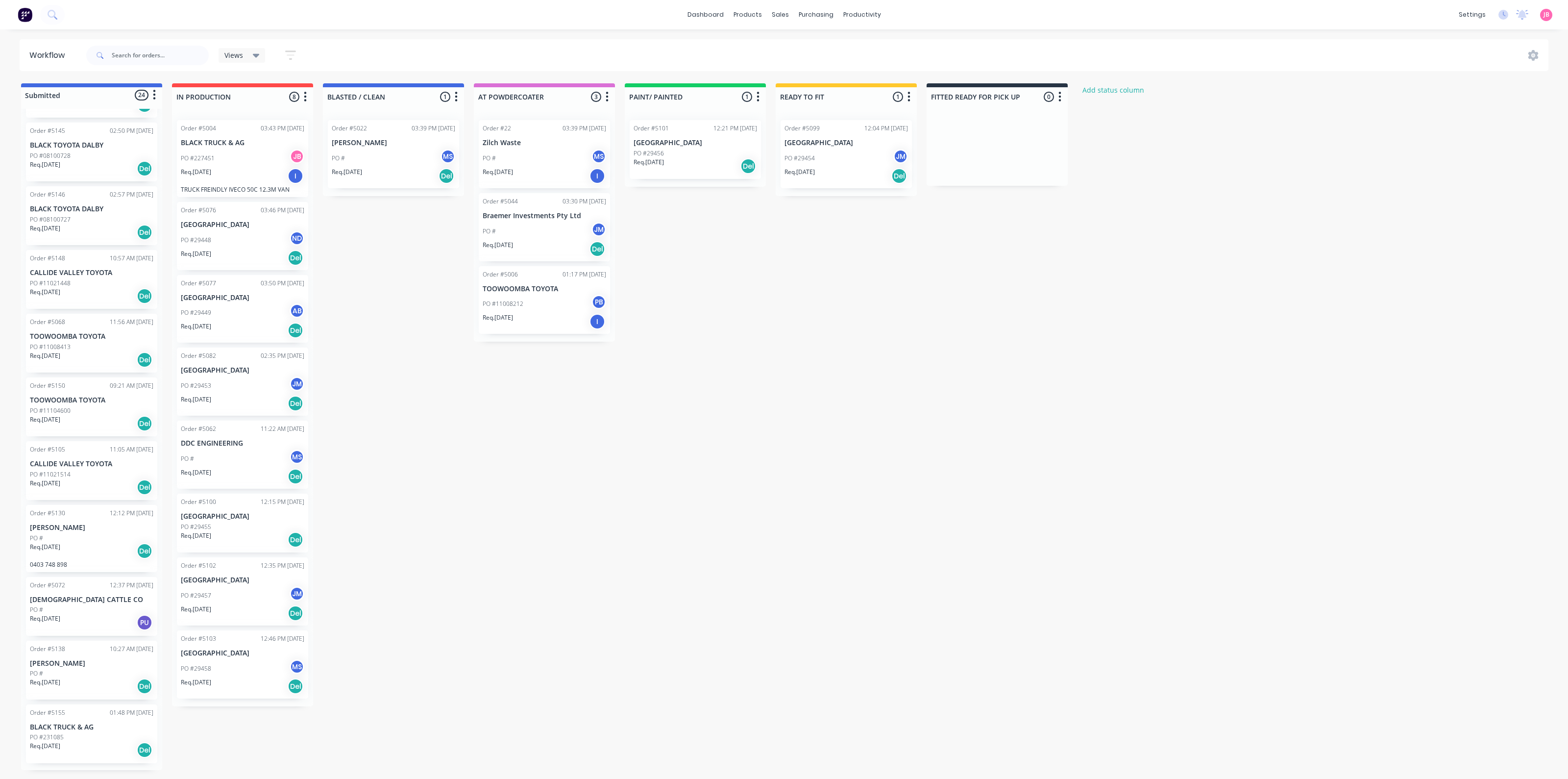
click at [85, 618] on div "Req. [DATE] PU" at bounding box center [91, 622] width 124 height 16
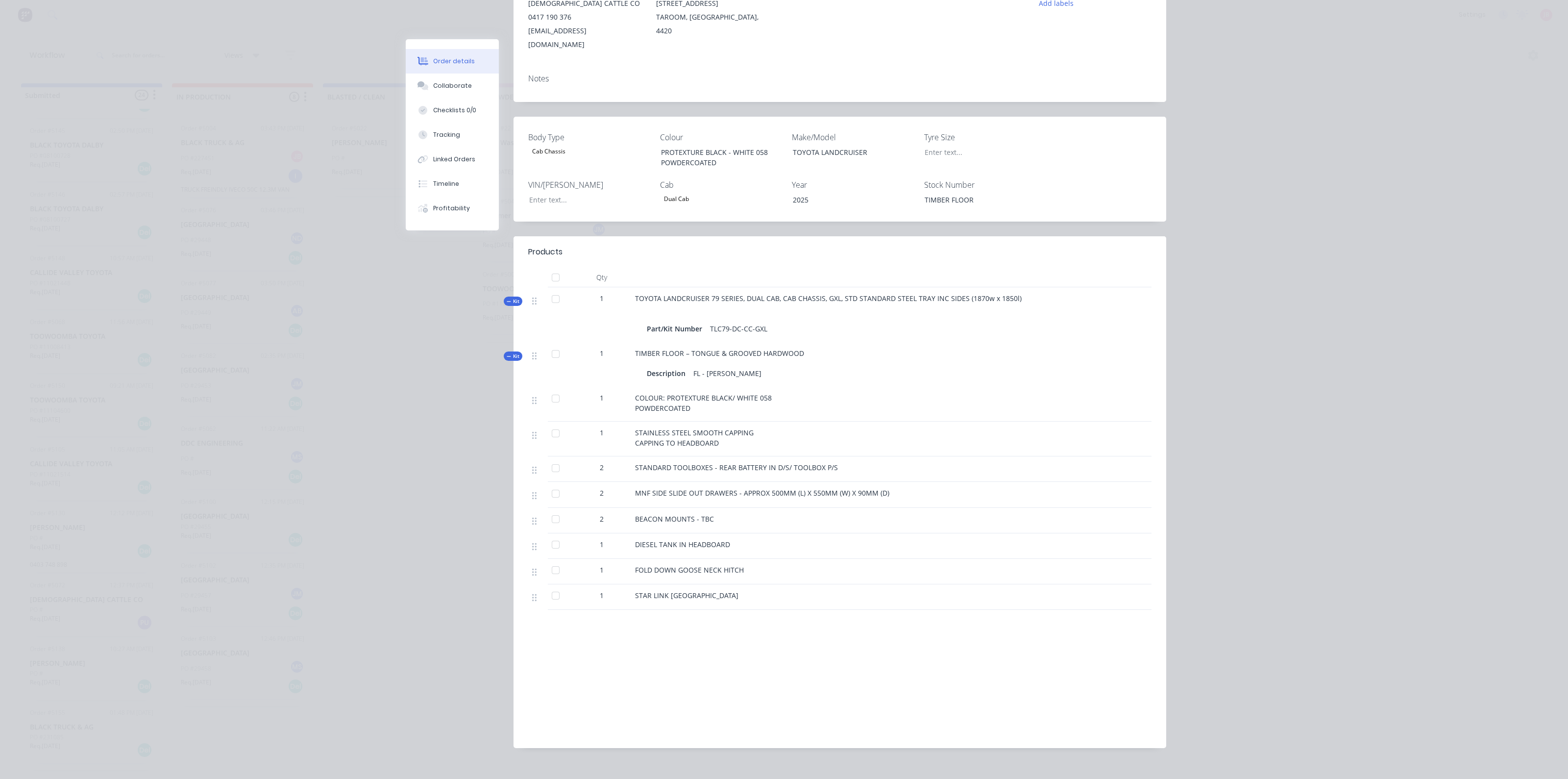
scroll to position [0, 0]
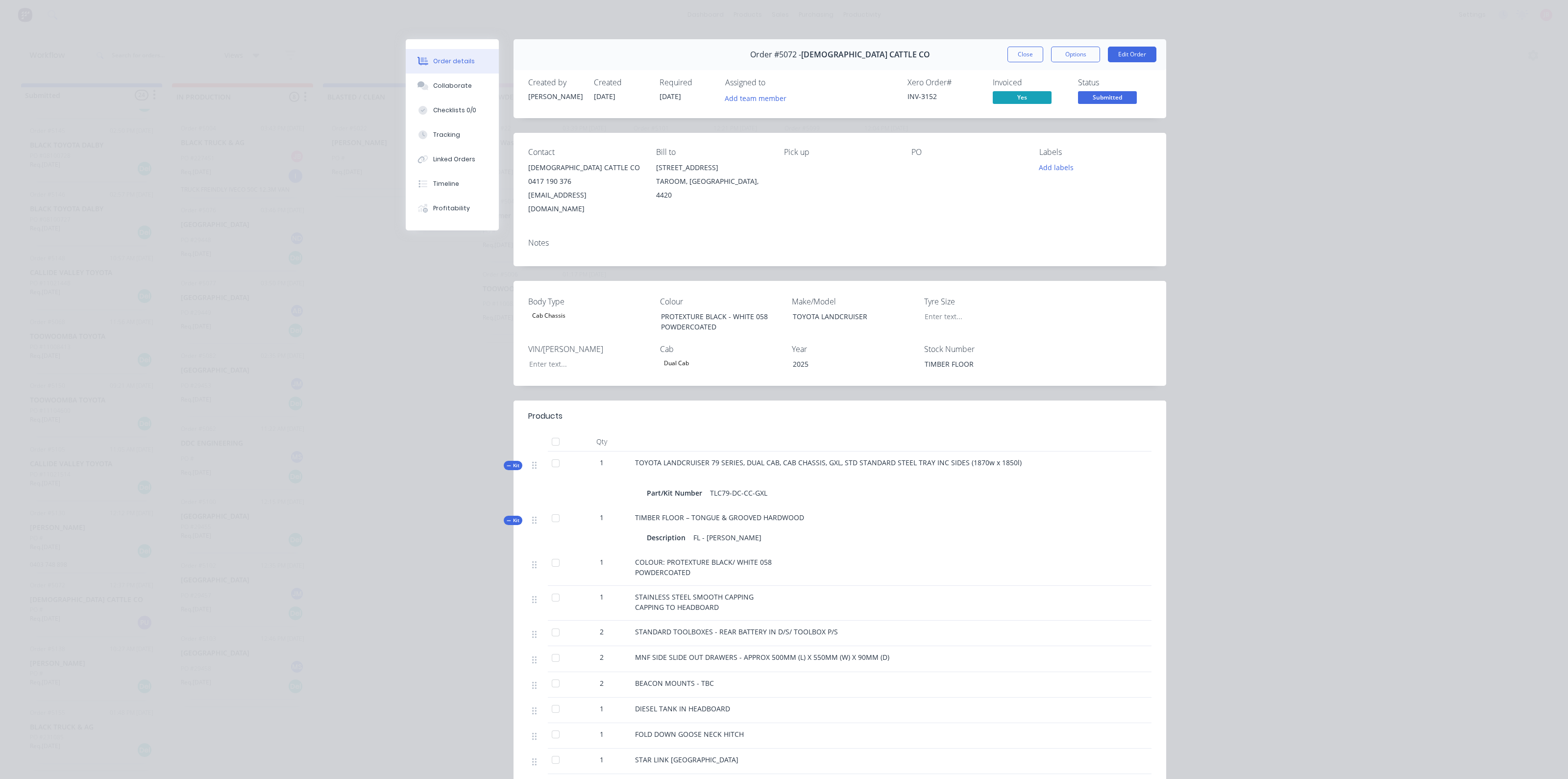
click at [1262, 165] on div "Order details Collaborate Checklists 0/0 Tracking Linked Orders Timeline Profit…" at bounding box center [784, 389] width 1568 height 779
click at [1023, 50] on button "Close" at bounding box center [1025, 54] width 36 height 16
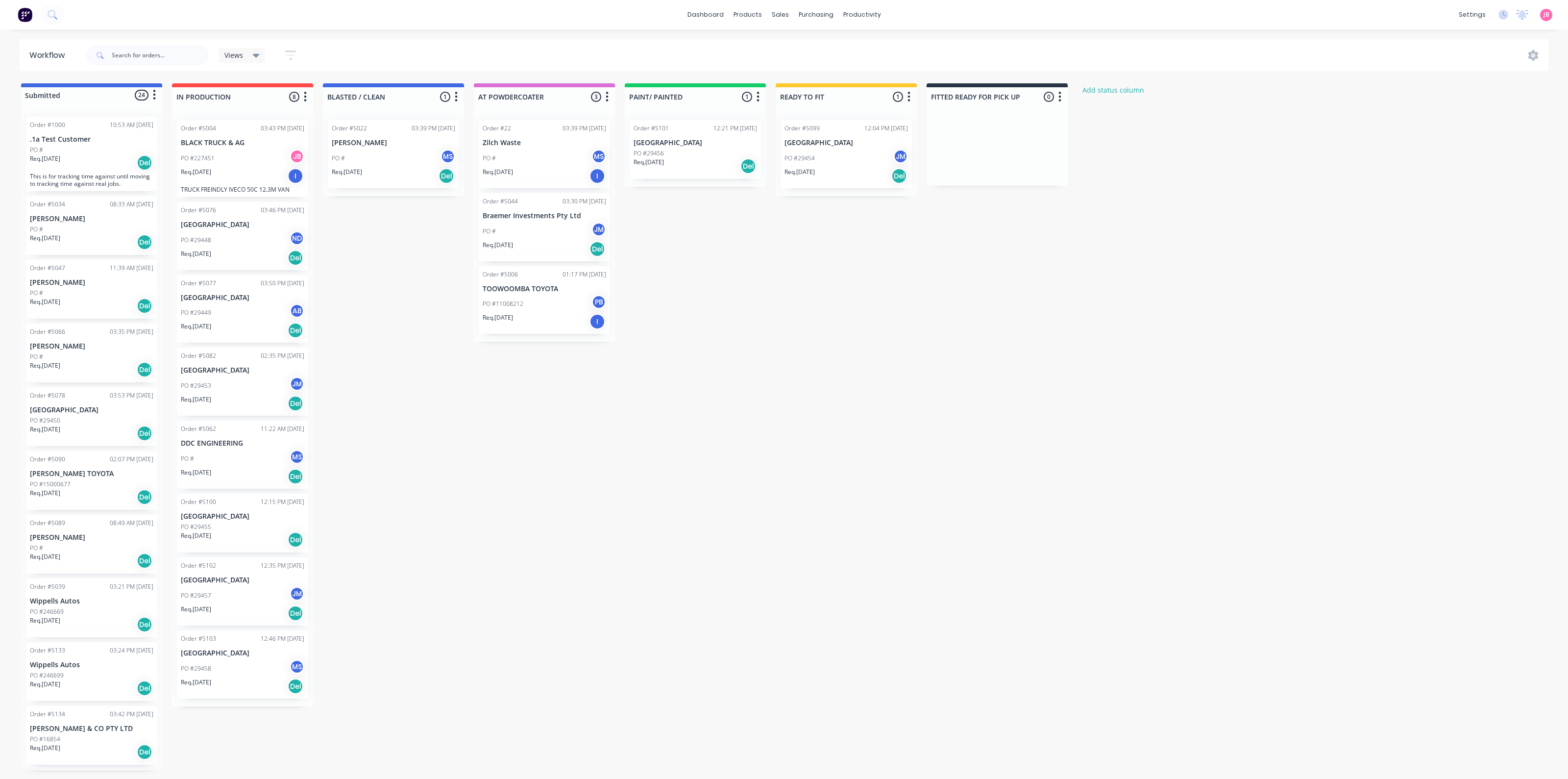
click at [93, 311] on div "Req. [DATE] Del" at bounding box center [91, 306] width 124 height 16
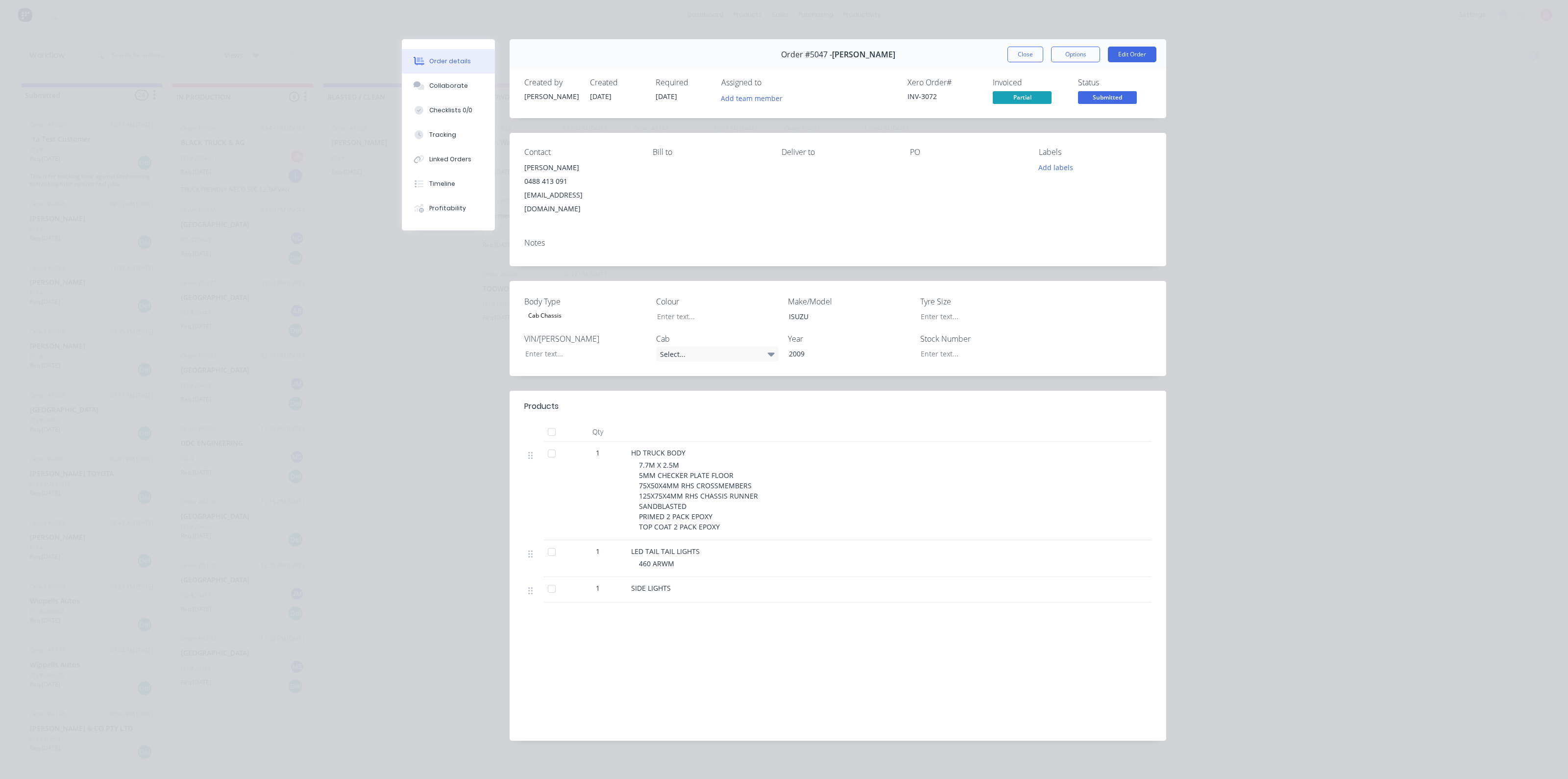
click at [1012, 52] on button "Close" at bounding box center [1025, 54] width 36 height 16
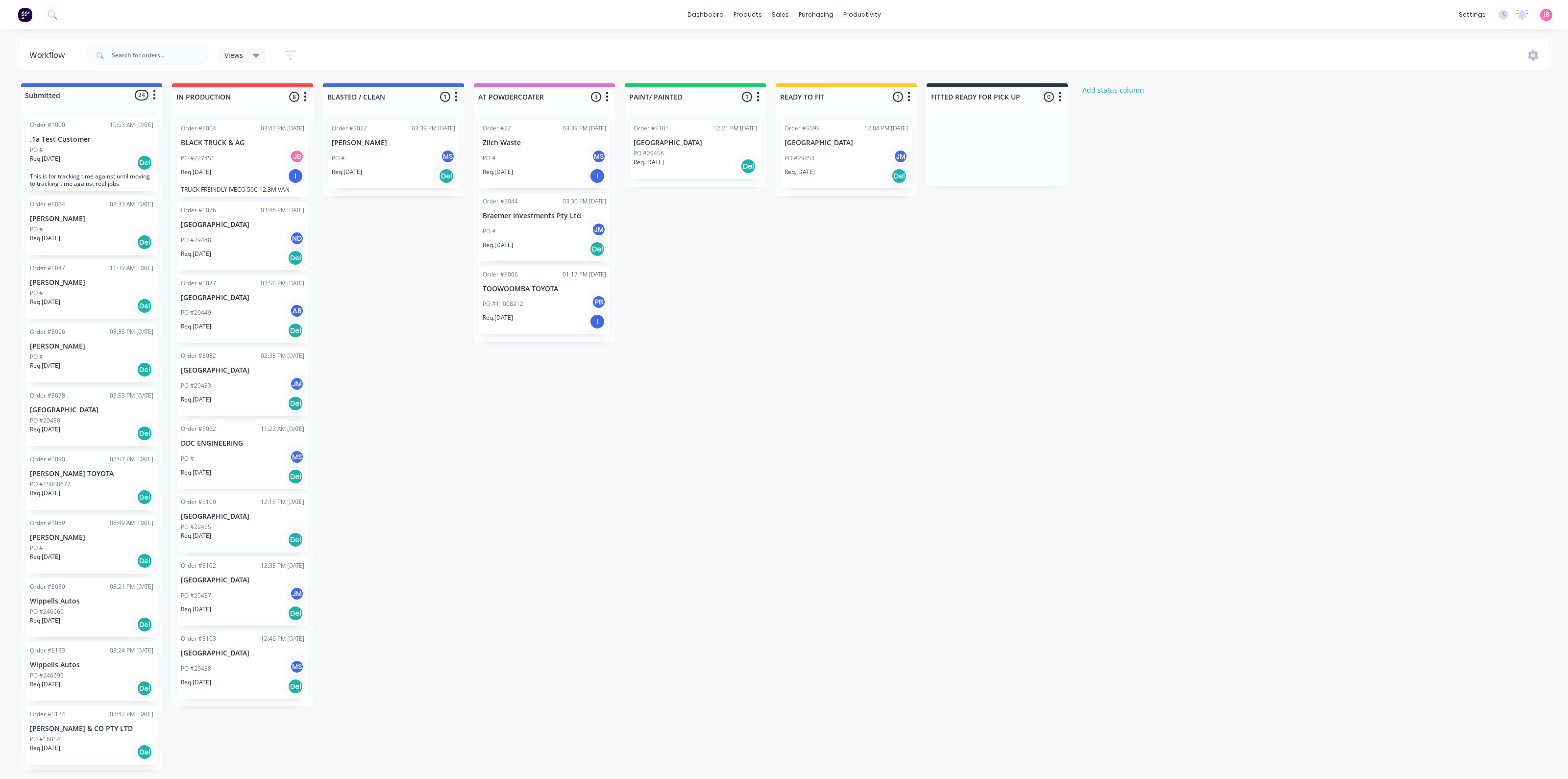
click at [673, 396] on div "Submitted 24 Status colour #4169E1 hex #4169E1 Save Cancel Summaries Total orde…" at bounding box center [668, 427] width 1350 height 687
click at [436, 313] on div "Submitted 24 Status colour #4169E1 hex #4169E1 Save Cancel Summaries Total orde…" at bounding box center [668, 427] width 1350 height 687
click at [357, 262] on div "Submitted 24 Status colour #4169E1 hex #4169E1 Save Cancel Summaries Total orde…" at bounding box center [668, 427] width 1350 height 687
click at [731, 158] on div "Req. [DATE] Del" at bounding box center [695, 166] width 124 height 16
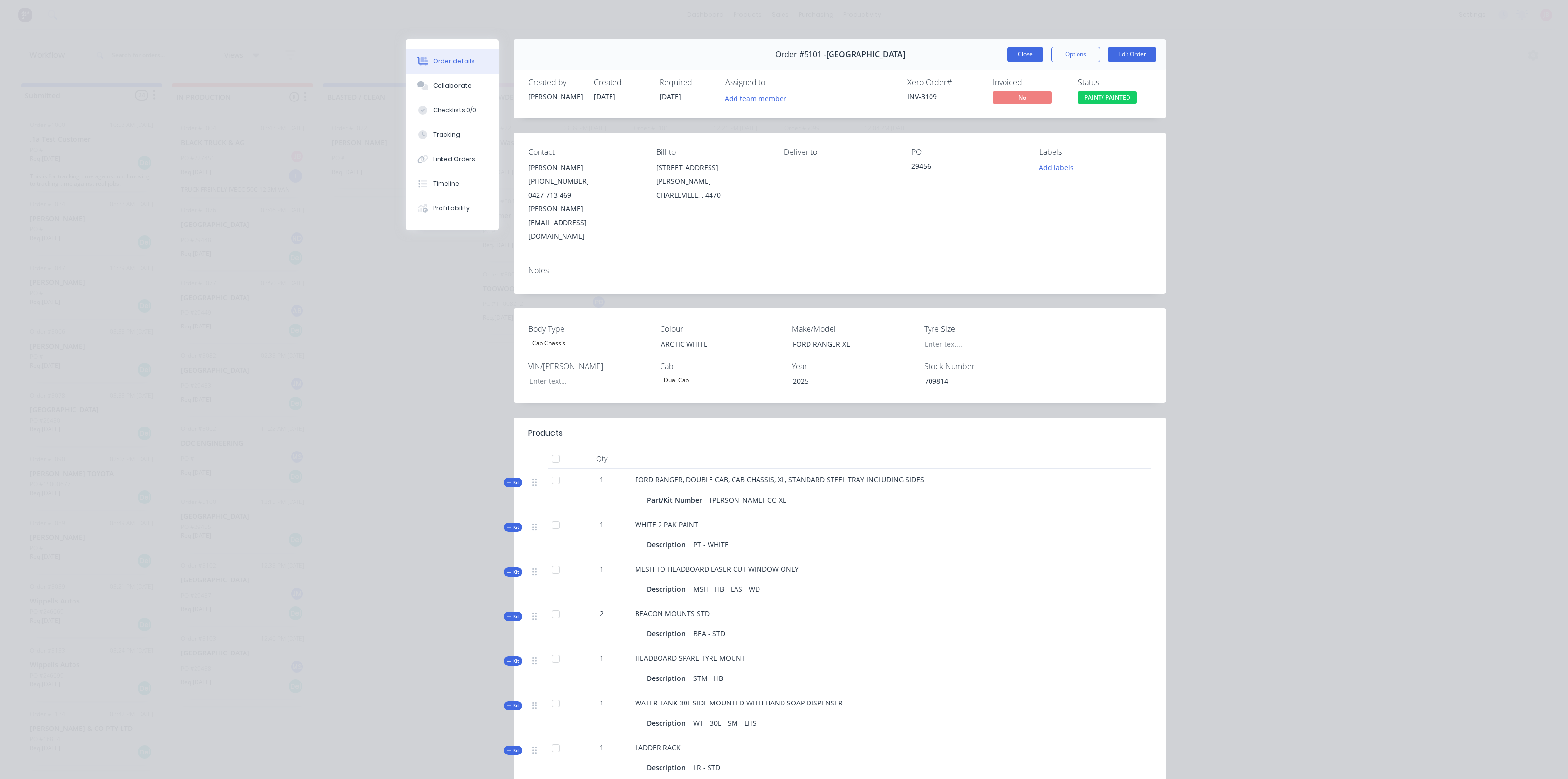
click at [1023, 56] on button "Close" at bounding box center [1025, 54] width 36 height 16
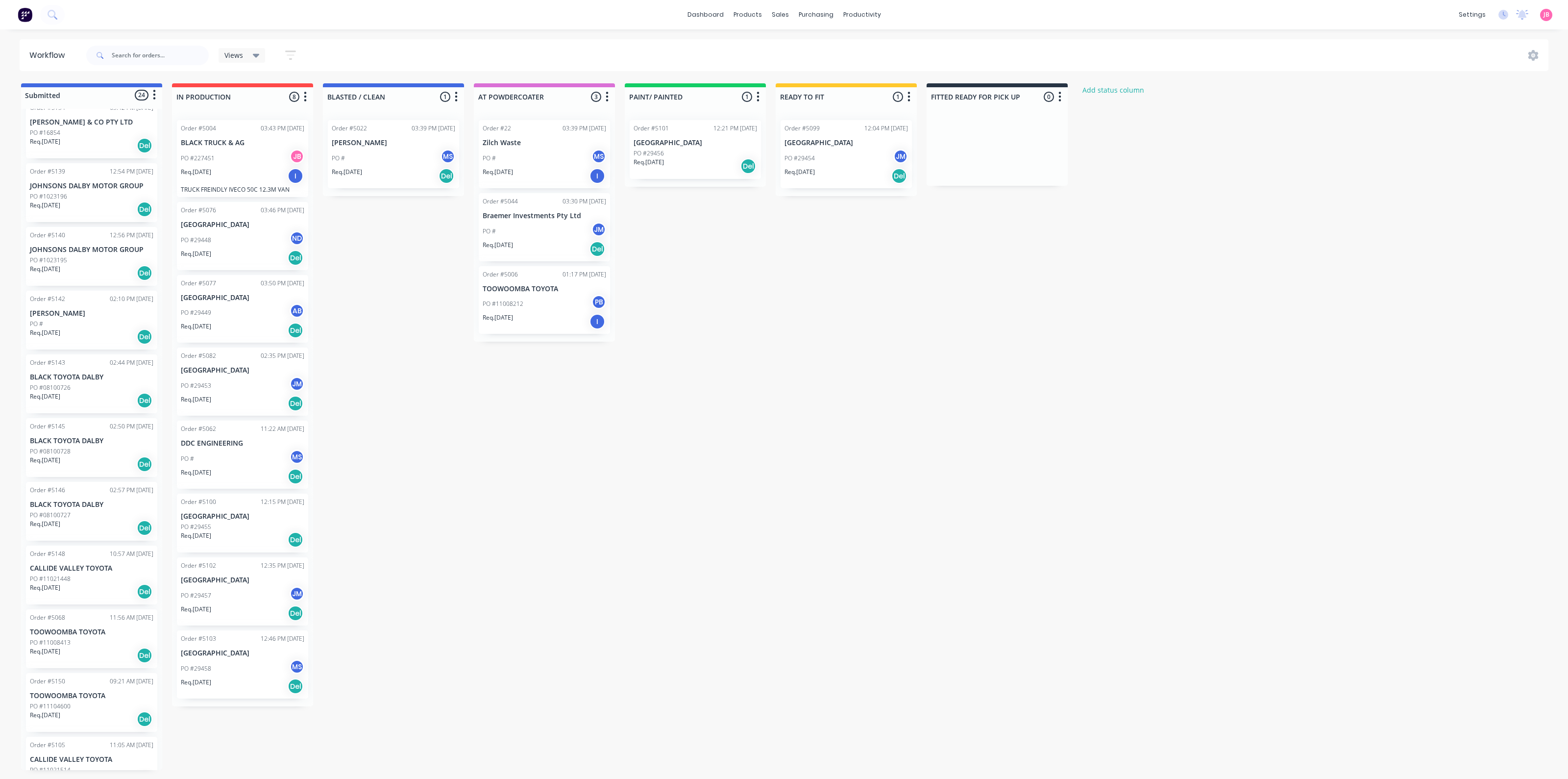
scroll to position [245, 0]
